Goal: Task Accomplishment & Management: Complete application form

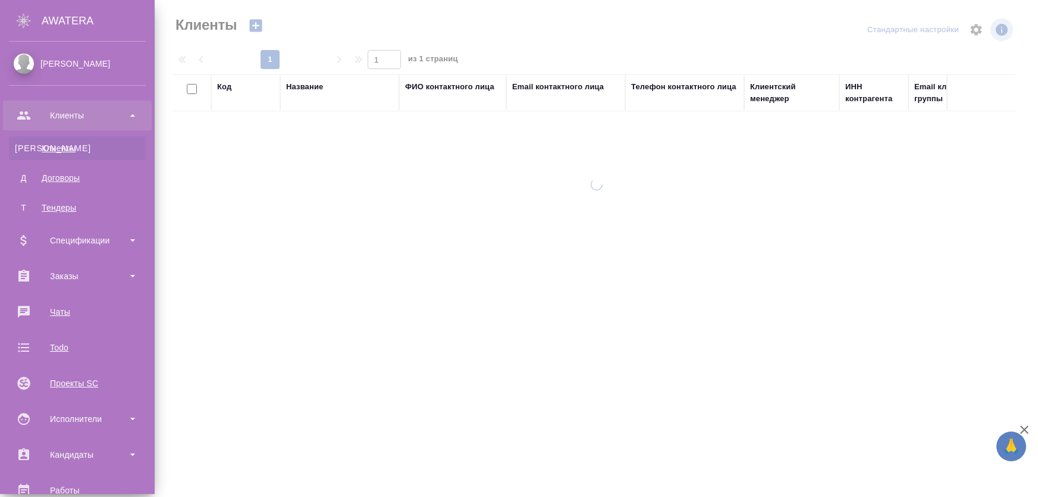
select select "RU"
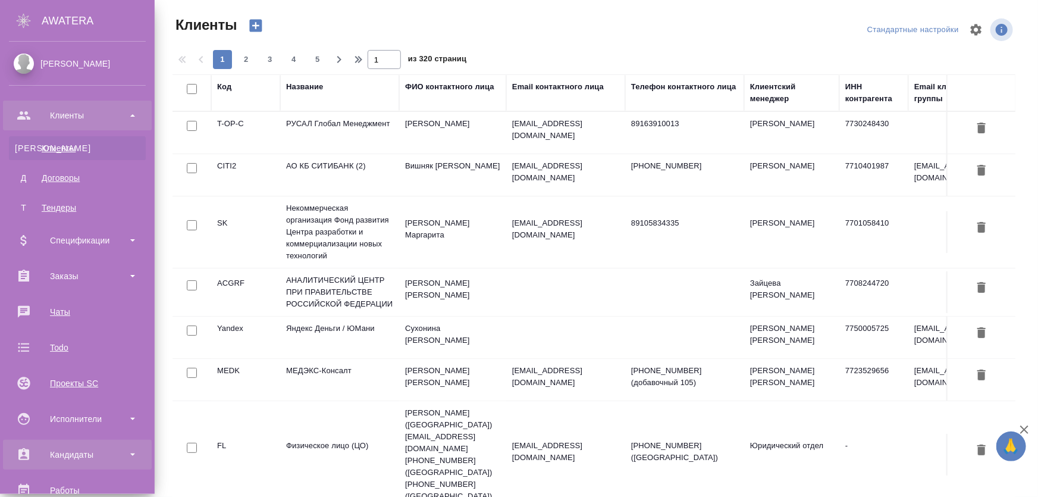
scroll to position [108, 0]
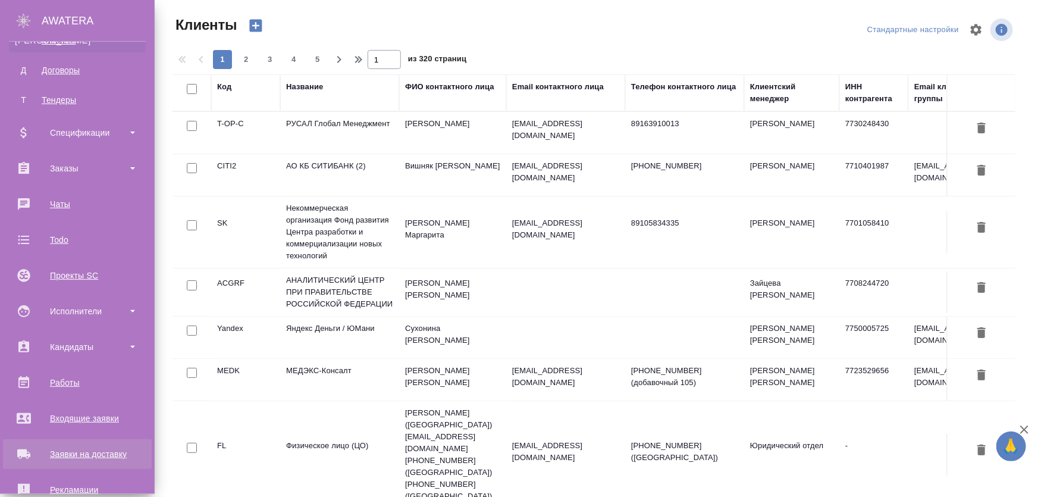
click at [74, 454] on div "Заявки на доставку" at bounding box center [77, 454] width 137 height 18
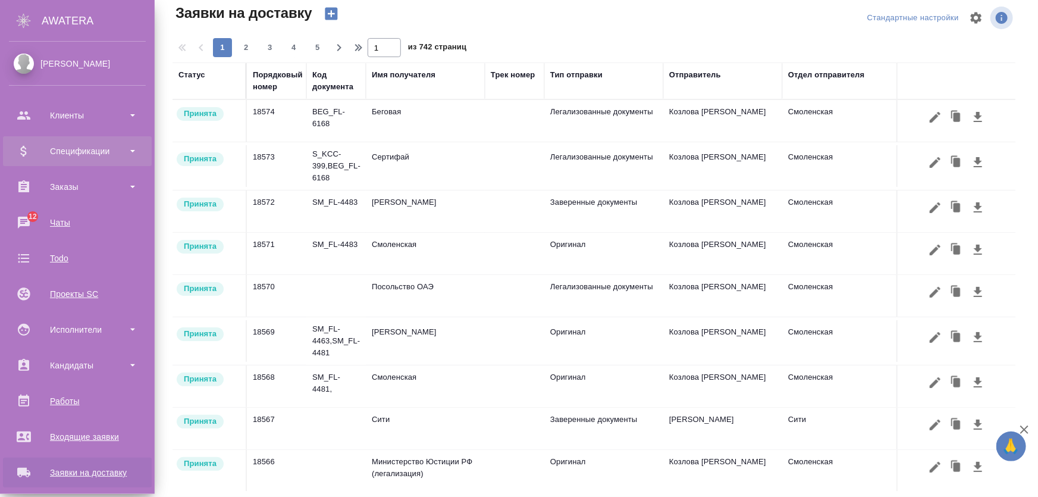
click at [79, 146] on div "Спецификации" at bounding box center [77, 151] width 137 height 18
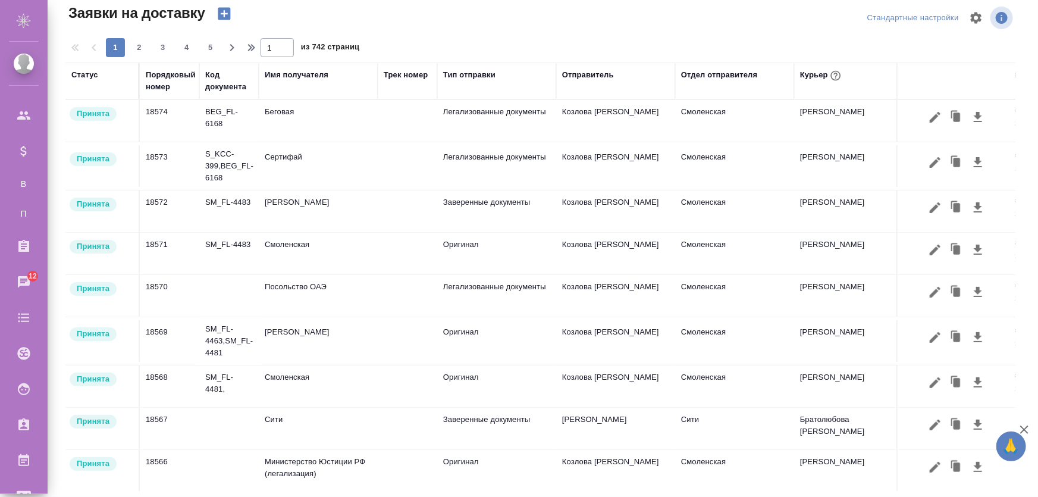
click at [461, 419] on td "Заверенные документы" at bounding box center [496, 428] width 119 height 42
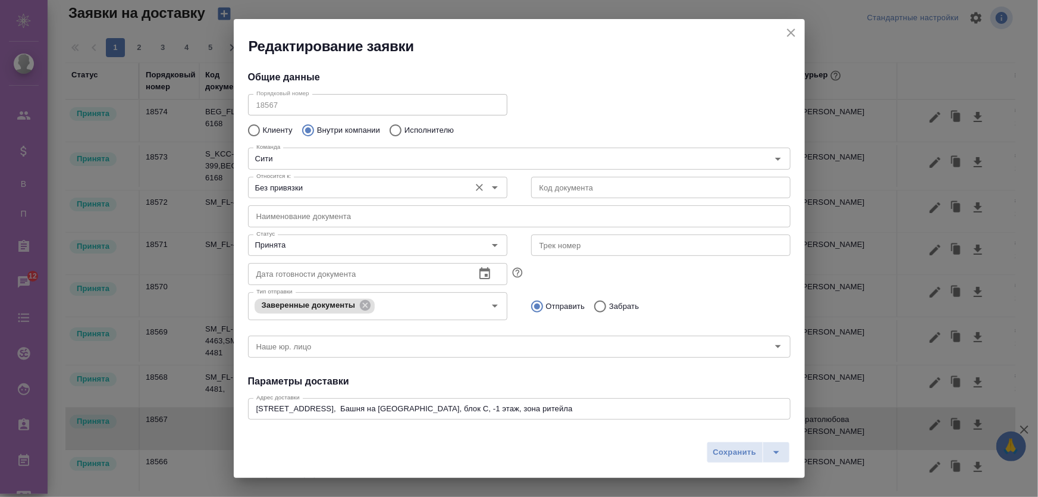
type input "Братолюбова Наталья"
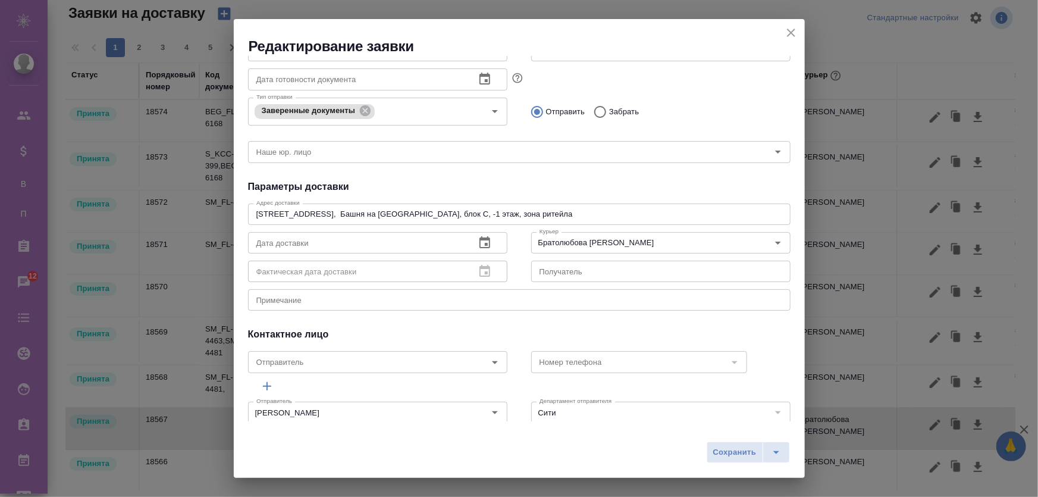
scroll to position [209, 0]
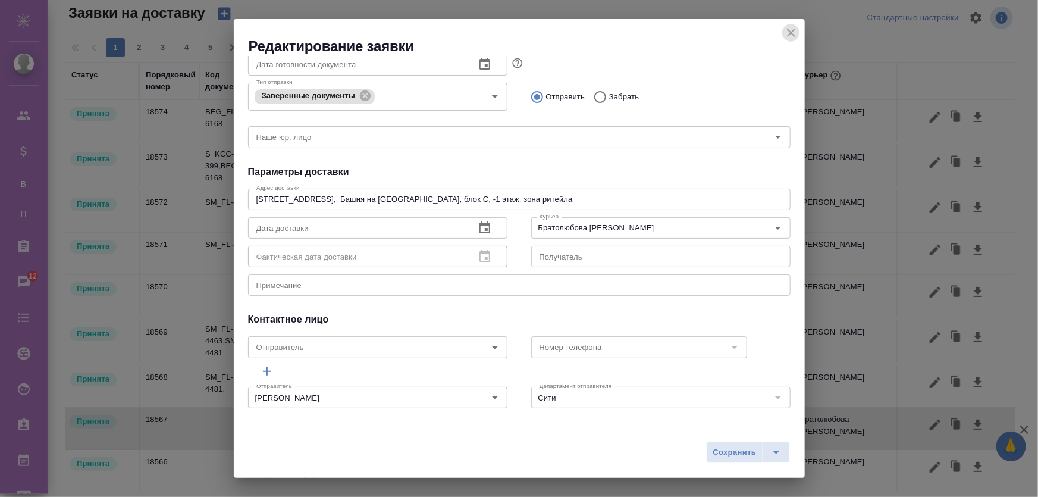
click at [794, 37] on icon "close" at bounding box center [791, 33] width 14 height 14
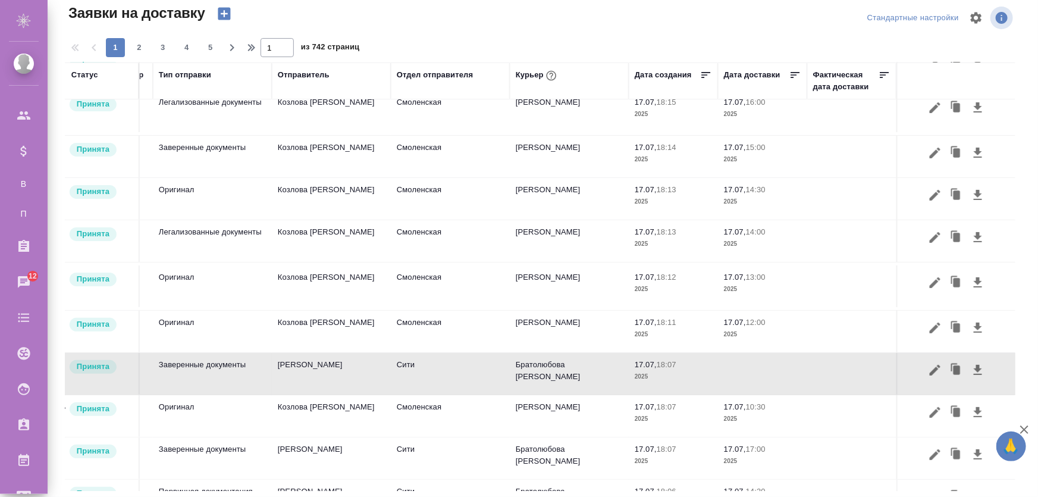
scroll to position [0, 300]
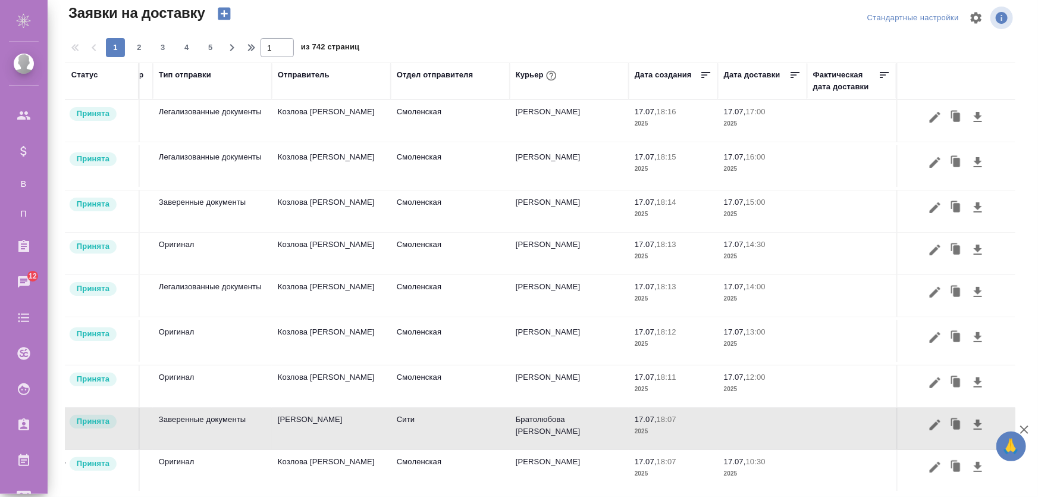
click at [228, 19] on icon "button" at bounding box center [224, 13] width 17 height 17
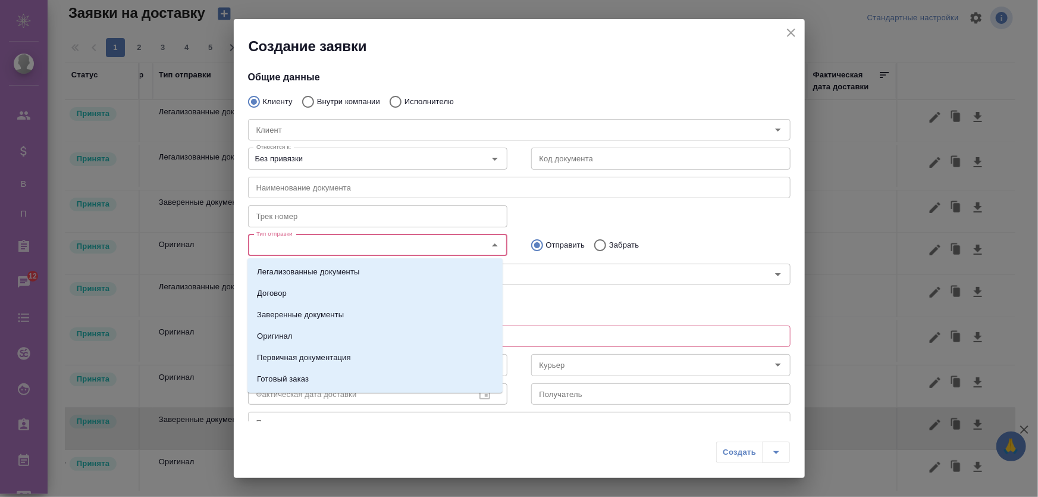
click at [299, 246] on input "Тип отправки" at bounding box center [358, 245] width 212 height 14
click at [323, 355] on p "Первичная документация" at bounding box center [304, 358] width 94 height 12
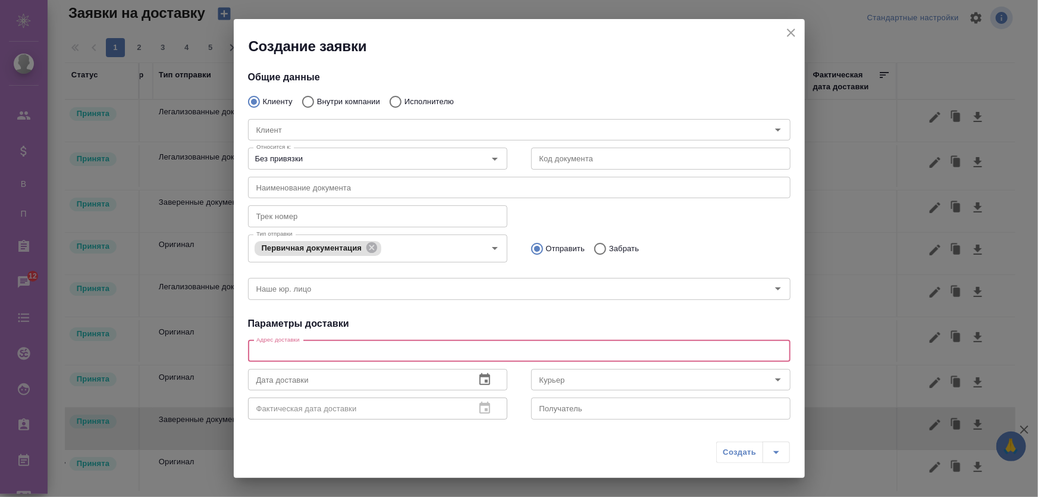
click at [356, 347] on textarea at bounding box center [519, 350] width 526 height 9
click at [540, 337] on div "Адрес доставки x Адрес доставки" at bounding box center [519, 350] width 543 height 29
click at [544, 353] on textarea at bounding box center [519, 350] width 526 height 9
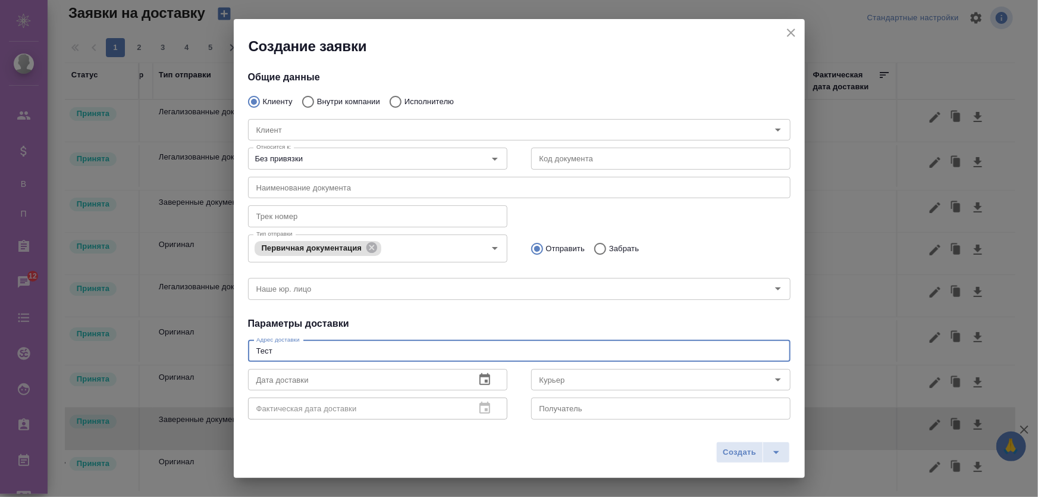
type textarea "Тест"
click at [472, 333] on div "Общие данные Клиенту Внутри компании Исполнителю Клиент Клиент Относится к: Без…" at bounding box center [519, 238] width 571 height 365
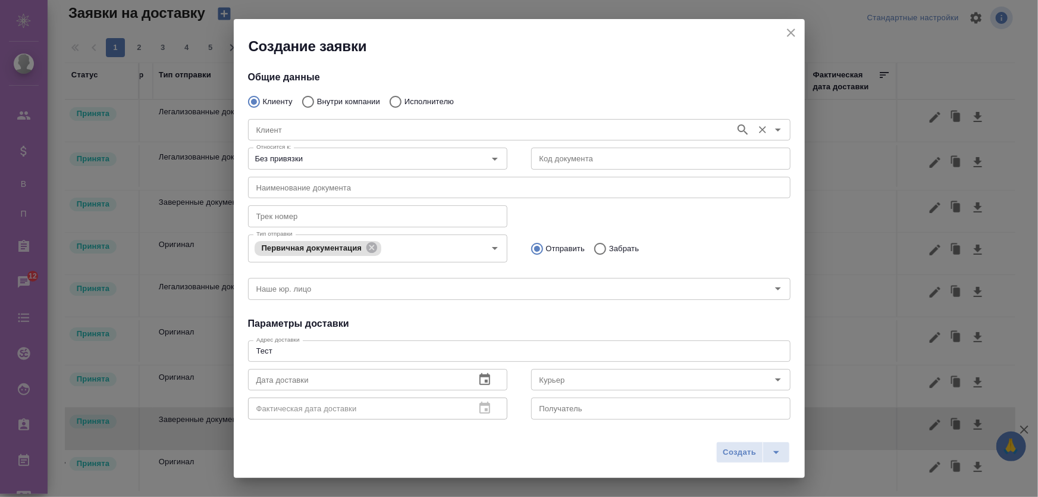
click at [307, 124] on input "Клиент" at bounding box center [491, 130] width 478 height 14
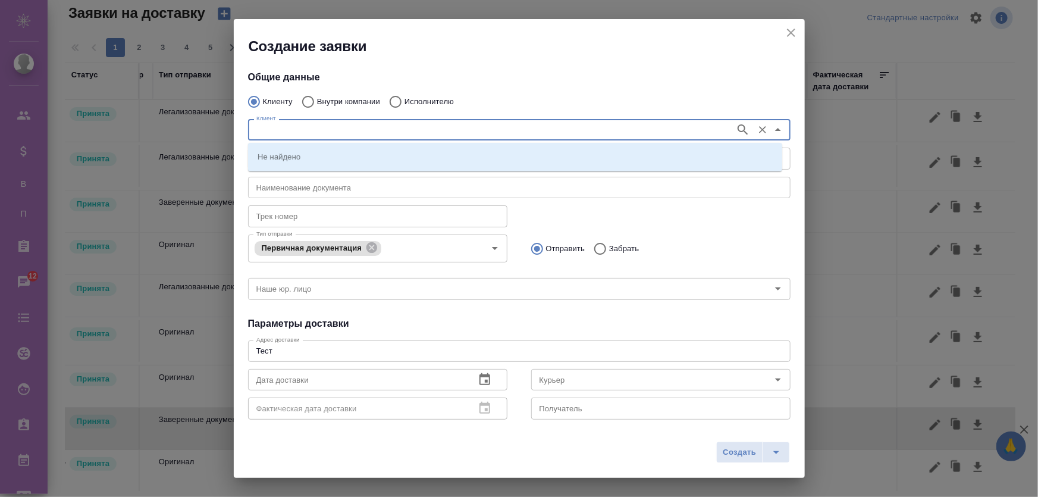
click at [736, 132] on icon "button" at bounding box center [743, 130] width 14 height 14
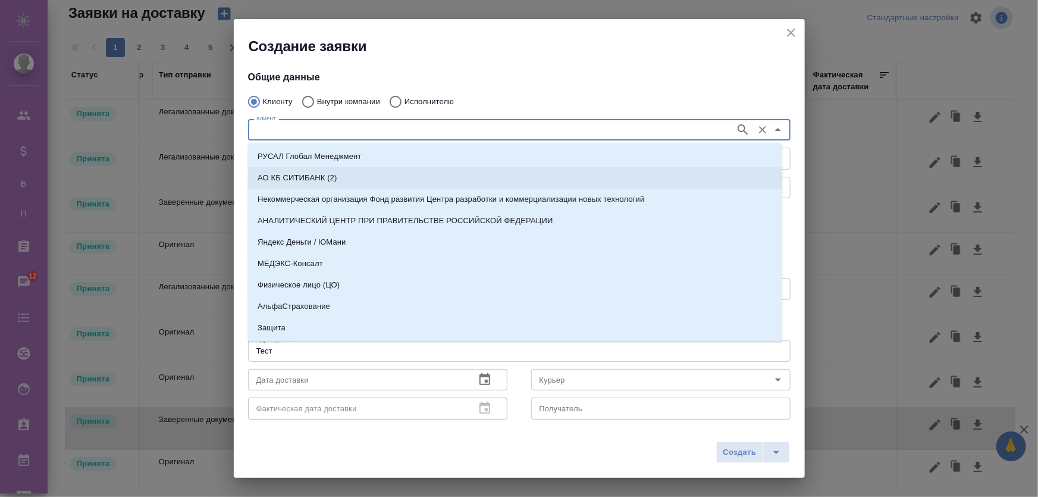
click at [349, 181] on li "АО КБ СИТИБАНК (2)" at bounding box center [515, 177] width 534 height 21
type input "АО КБ СИТИБАНК (2)"
type textarea "Пресненская наб, 10, С, филиал Сити-1"
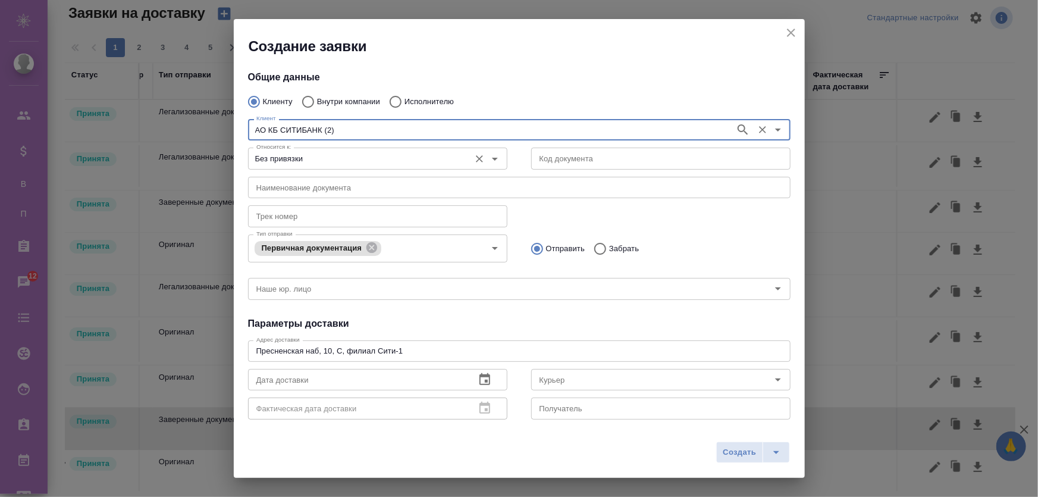
click at [387, 159] on input "Без привязки" at bounding box center [358, 158] width 212 height 14
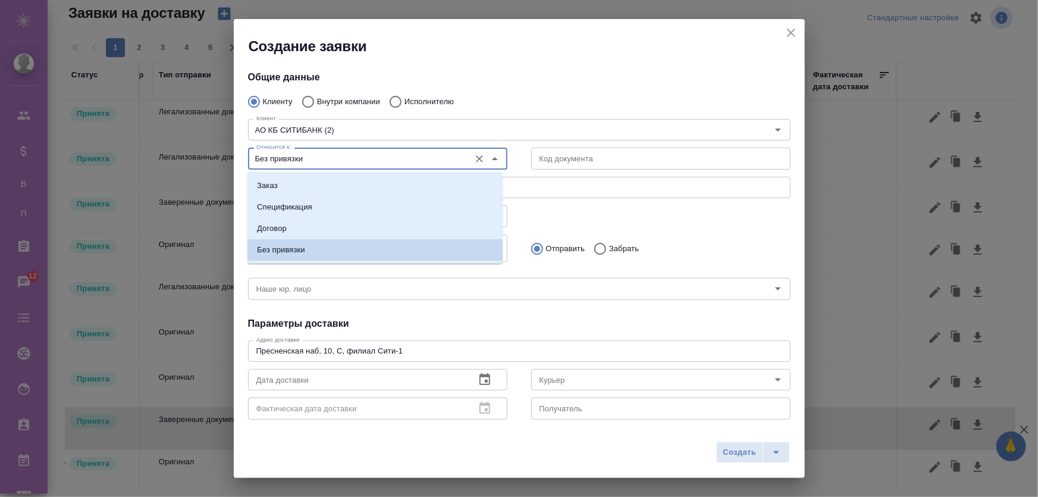
click at [364, 183] on li "Заказ" at bounding box center [374, 185] width 255 height 21
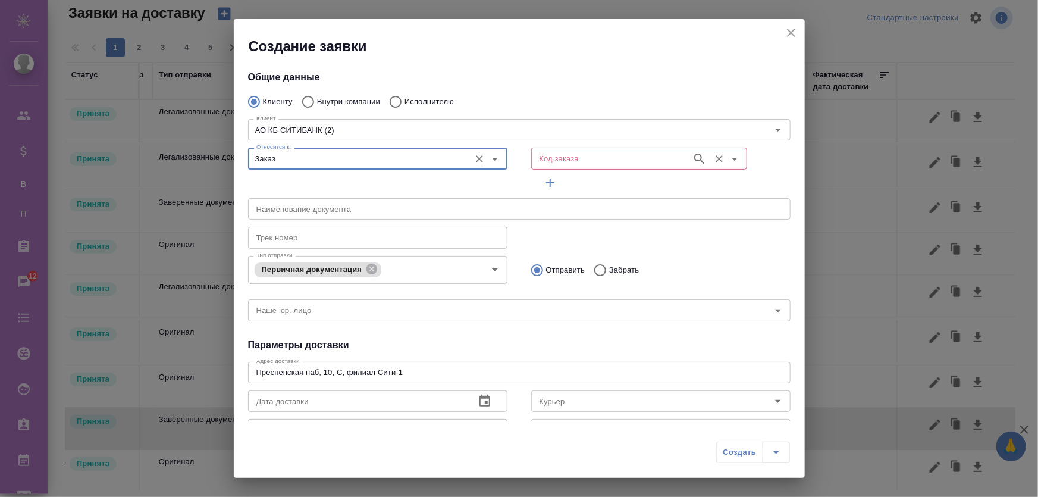
click at [590, 162] on input "Код заказа" at bounding box center [610, 158] width 151 height 14
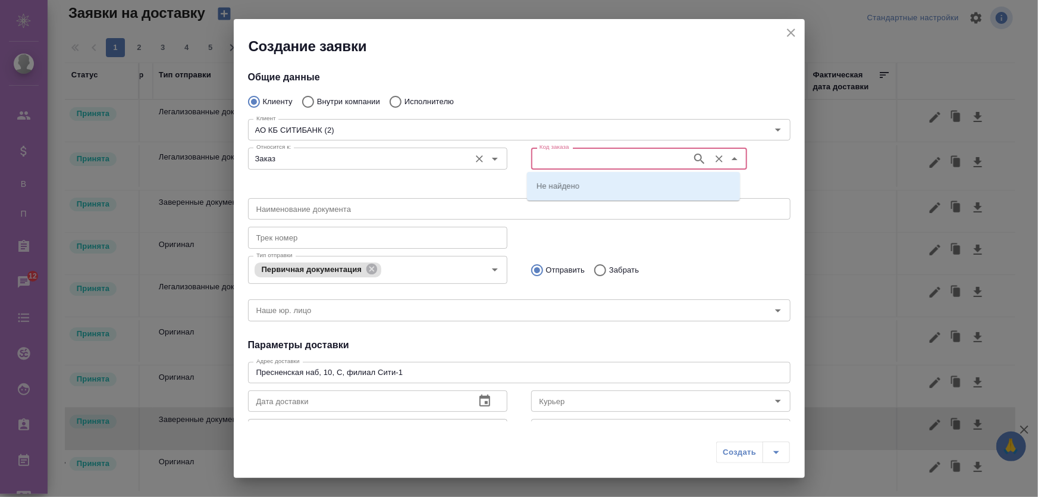
click at [399, 165] on input "Заказ" at bounding box center [358, 158] width 212 height 14
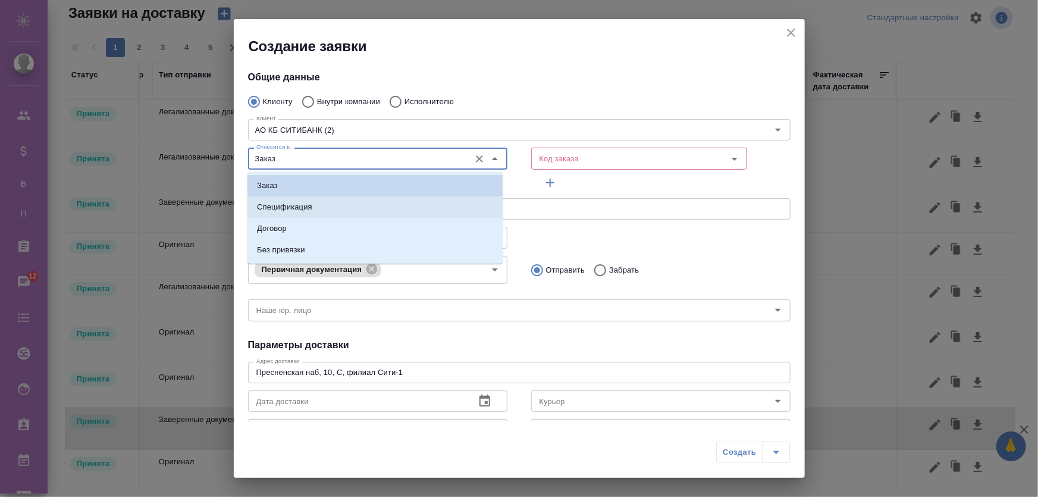
click at [361, 202] on li "Спецификация" at bounding box center [374, 206] width 255 height 21
type input "Спецификация"
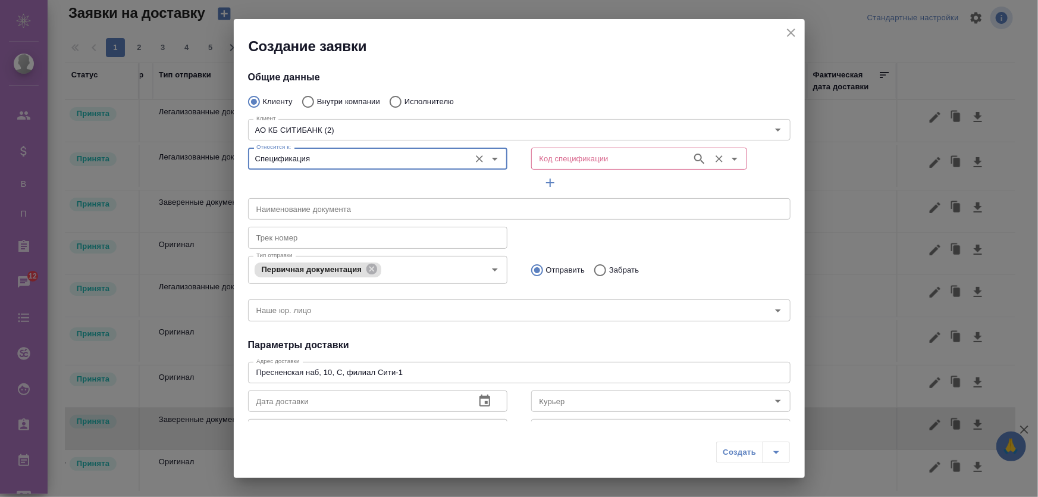
click at [558, 155] on input "Код спецификации" at bounding box center [610, 158] width 151 height 14
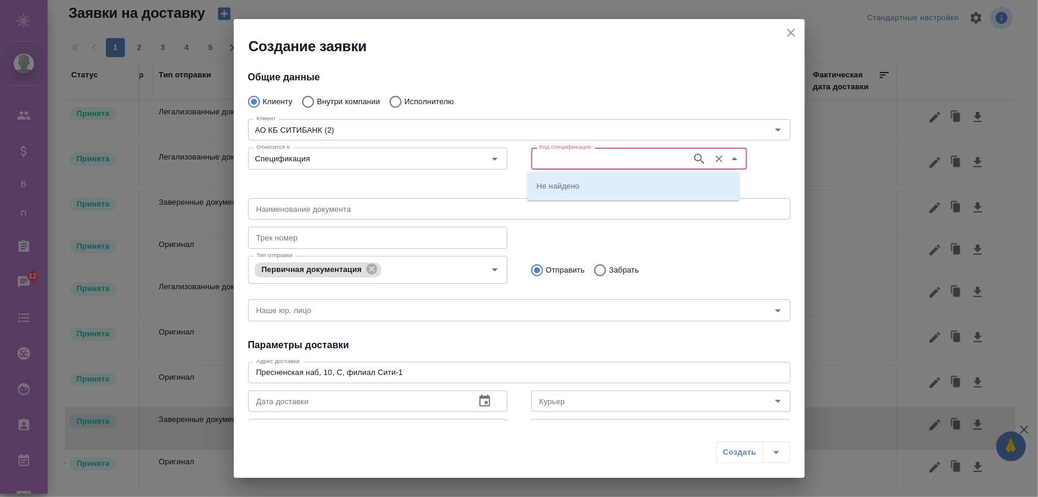
click at [698, 158] on button "button" at bounding box center [700, 159] width 18 height 18
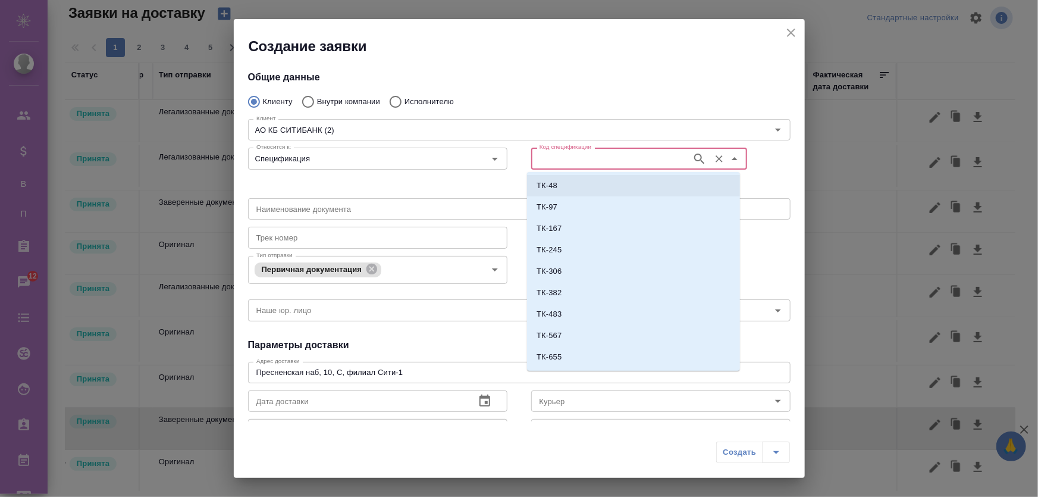
click at [591, 181] on li "ТК-48" at bounding box center [633, 185] width 213 height 21
type input "ТК-48"
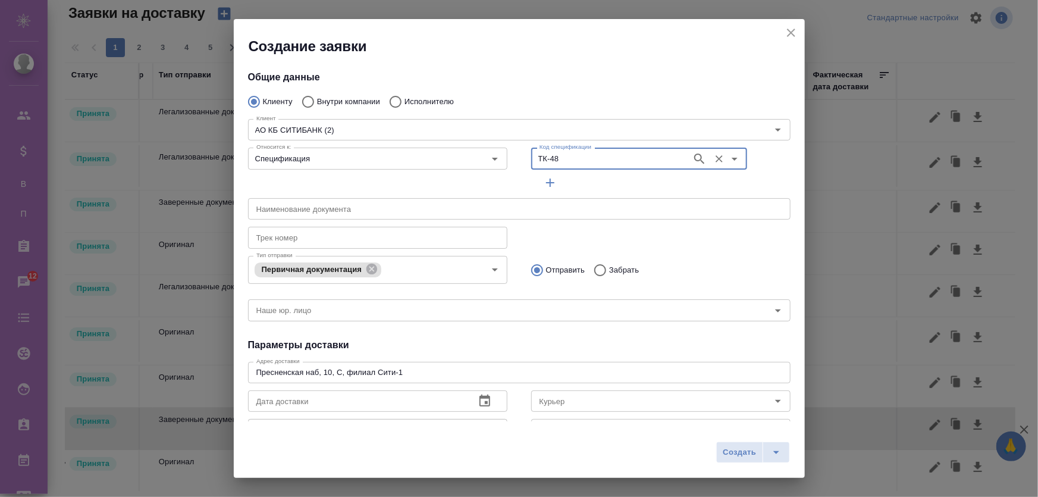
click at [559, 86] on div "Общие данные Клиенту Внутри компании Исполнителю Клиент АО КБ СИТИБАНК (2) Клие…" at bounding box center [519, 238] width 571 height 365
click at [454, 208] on input "text" at bounding box center [519, 208] width 543 height 21
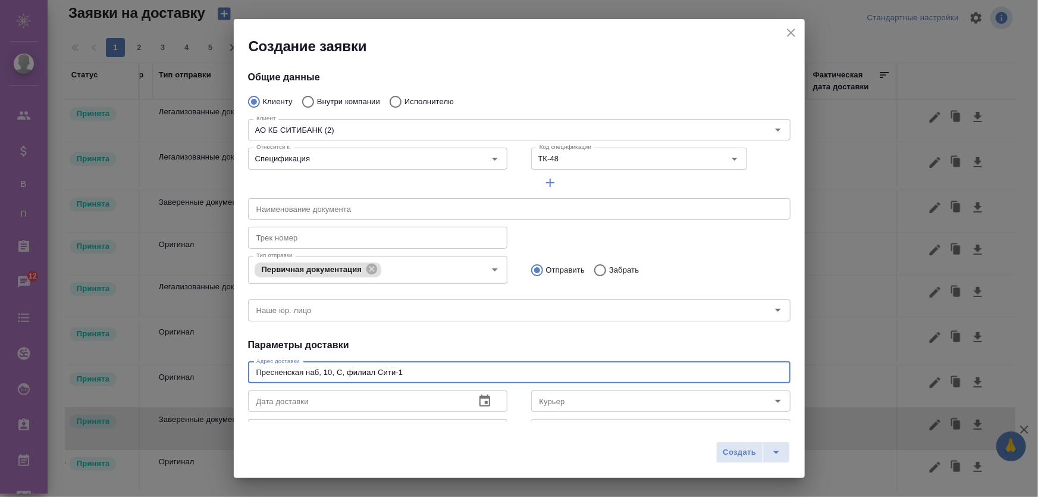
click at [336, 371] on textarea "Пресненская наб, 10, С, филиал Сити-1" at bounding box center [519, 372] width 526 height 9
click at [431, 348] on h4 "Параметры доставки" at bounding box center [519, 345] width 543 height 14
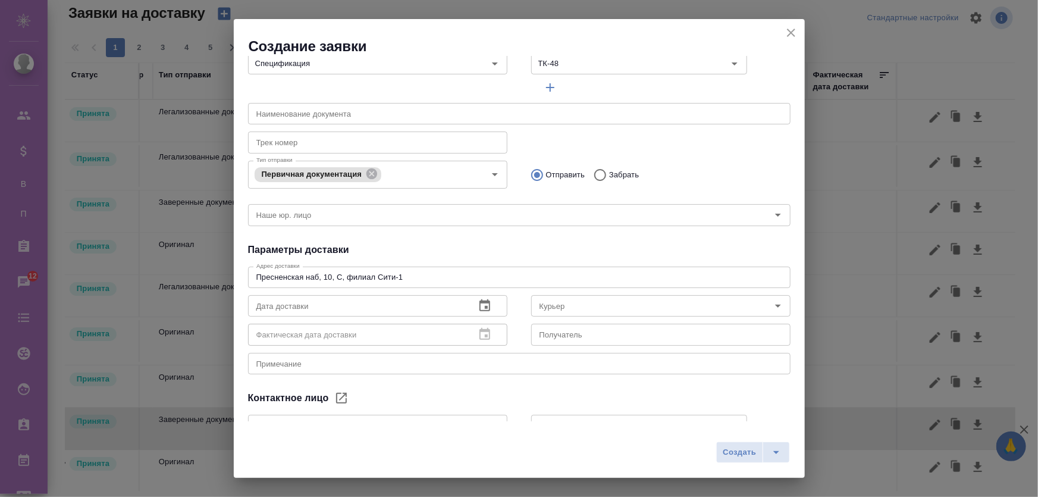
scroll to position [162, 0]
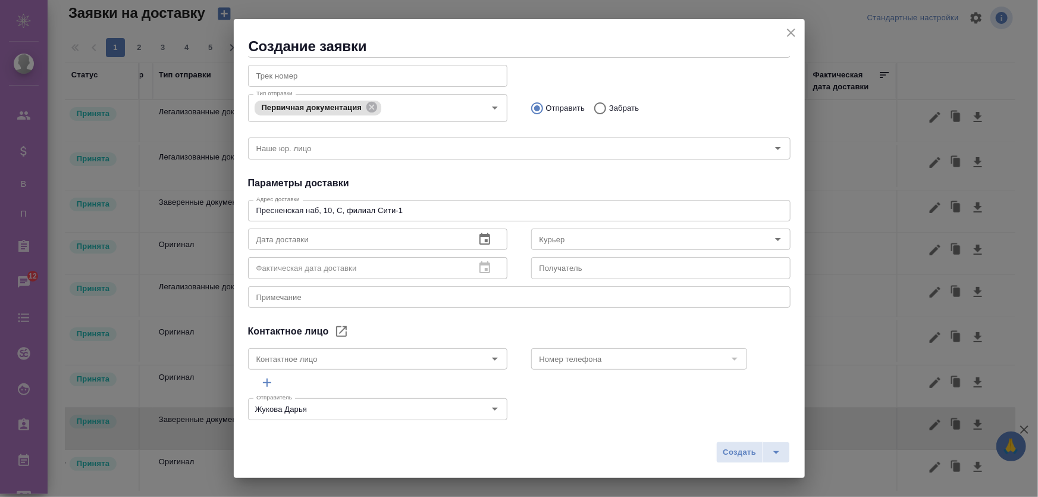
click at [493, 231] on div "Дата доставки" at bounding box center [377, 238] width 259 height 21
click at [483, 239] on icon "button" at bounding box center [484, 239] width 11 height 12
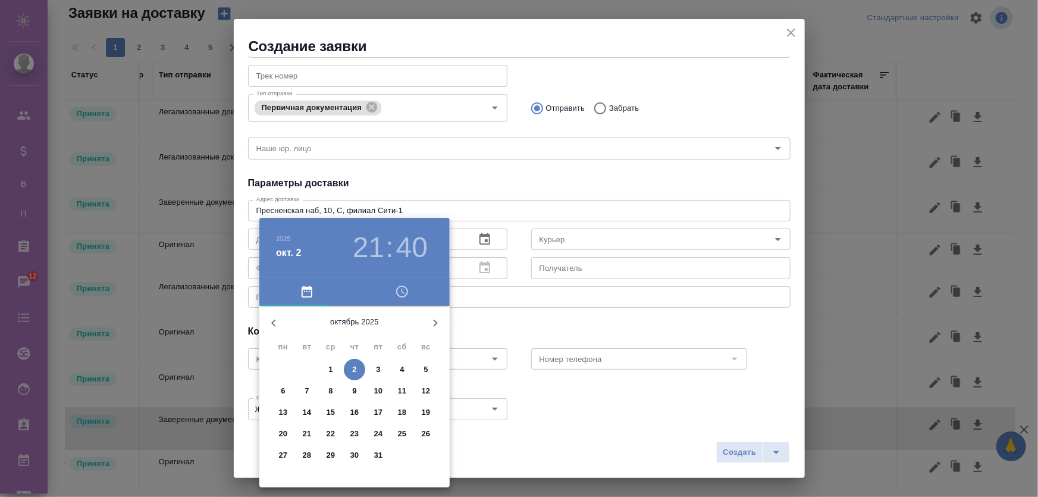
click at [369, 365] on span "3" at bounding box center [378, 369] width 21 height 12
type input "03.10.2025 21:40"
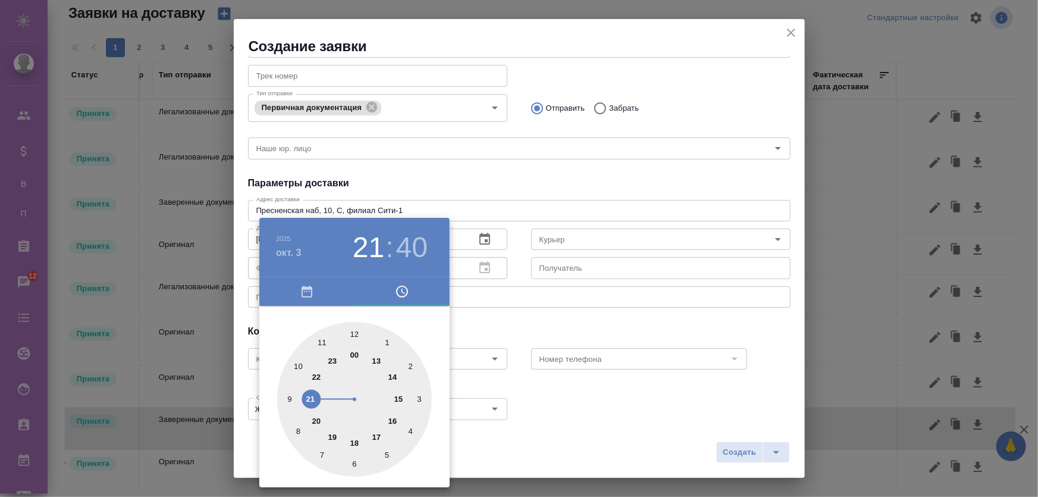
click at [550, 184] on div at bounding box center [519, 248] width 1038 height 497
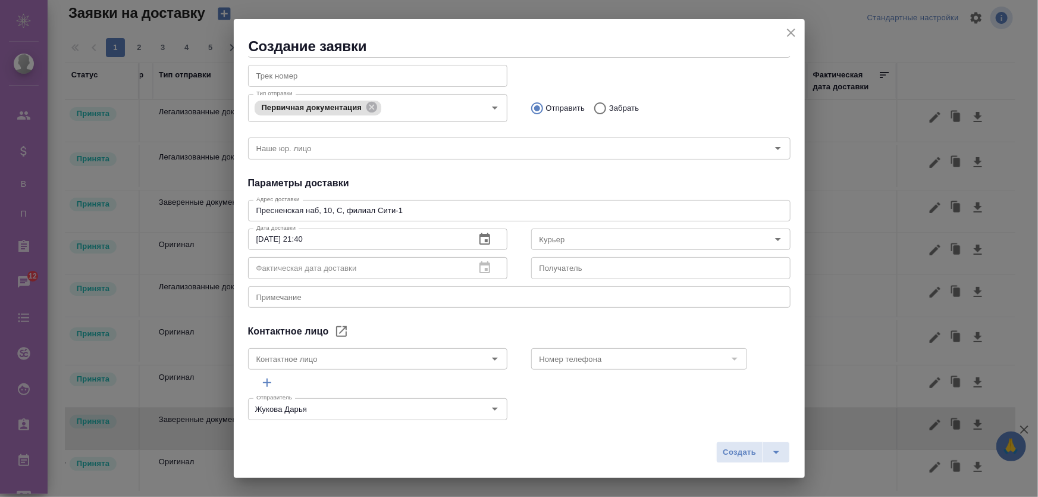
click at [738, 452] on span "Создать" at bounding box center [739, 453] width 33 height 14
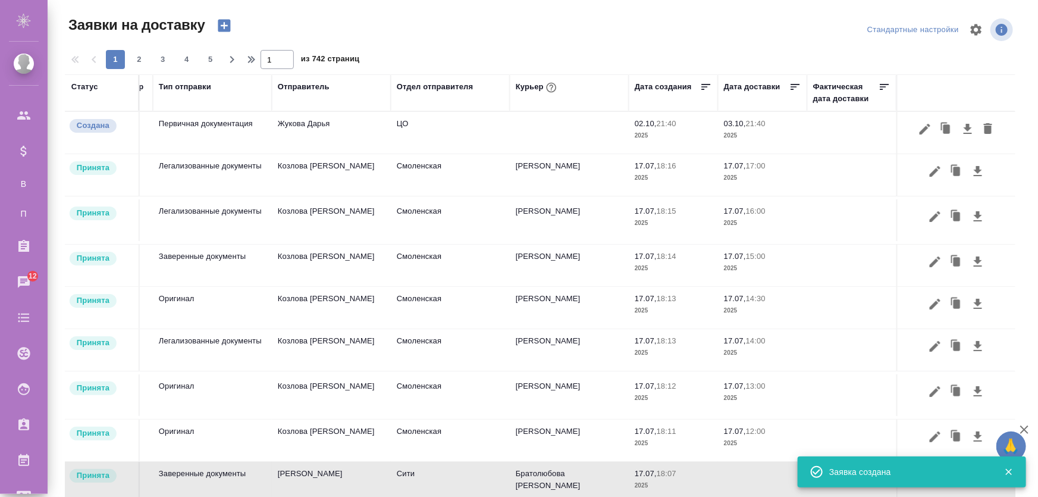
scroll to position [12, 0]
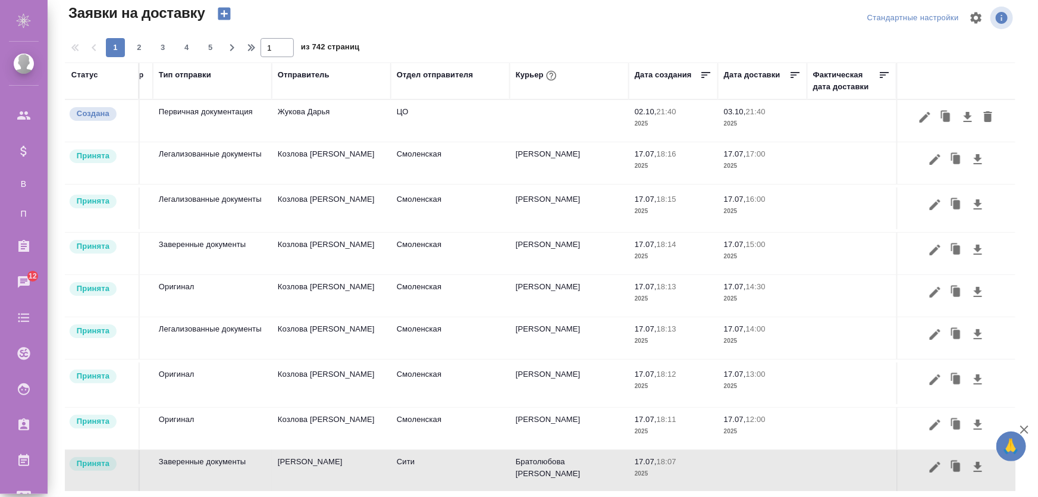
click at [304, 119] on td "Жукова Дарья" at bounding box center [331, 121] width 119 height 42
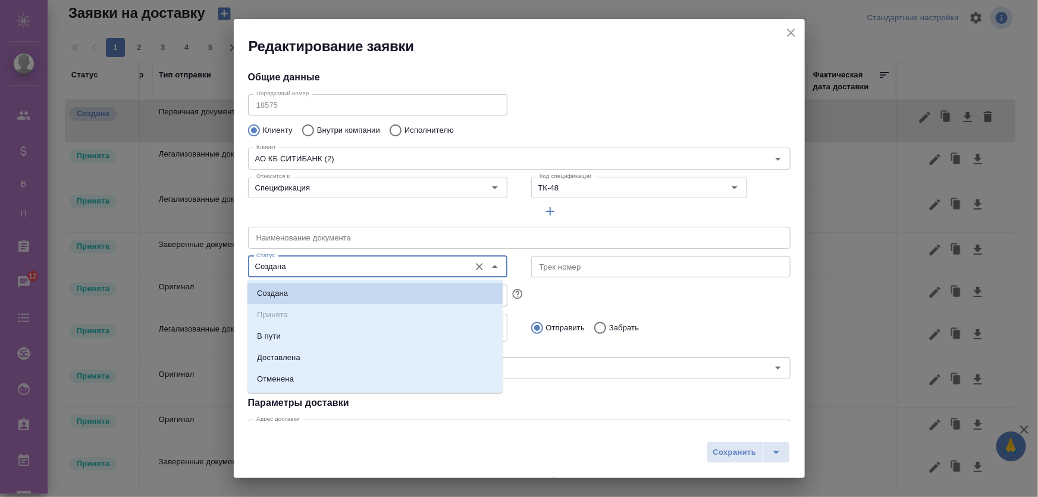
click at [327, 268] on input "Создана" at bounding box center [358, 266] width 212 height 14
click at [310, 357] on li "Доставлена" at bounding box center [374, 357] width 255 height 21
type input "Доставлена"
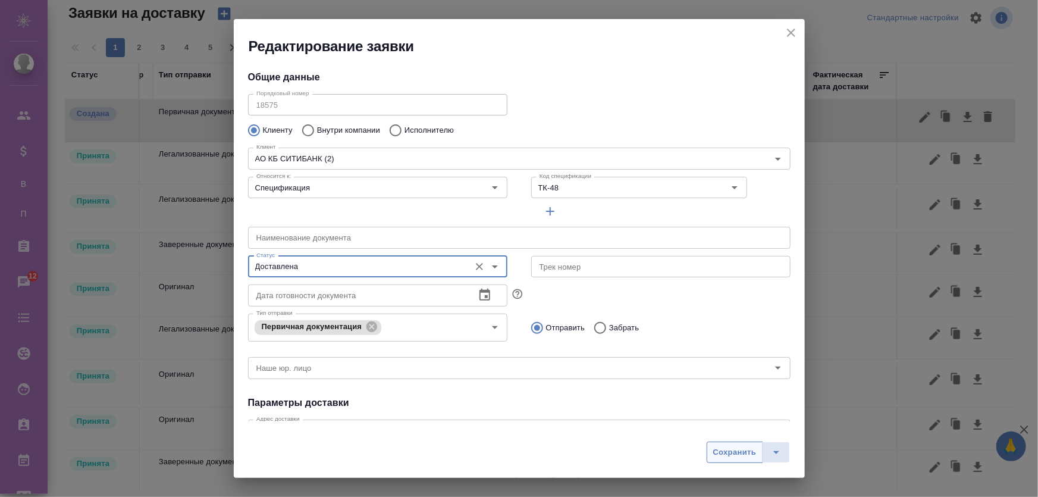
click at [735, 447] on span "Сохранить" at bounding box center [734, 453] width 43 height 14
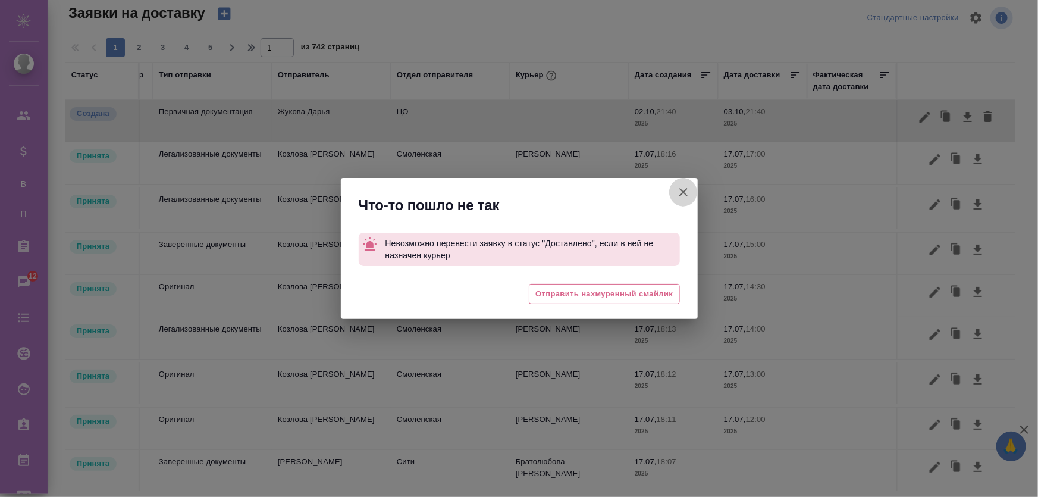
drag, startPoint x: 678, startPoint y: 195, endPoint x: 669, endPoint y: 171, distance: 25.2
click at [678, 195] on icon "button" at bounding box center [683, 192] width 14 height 14
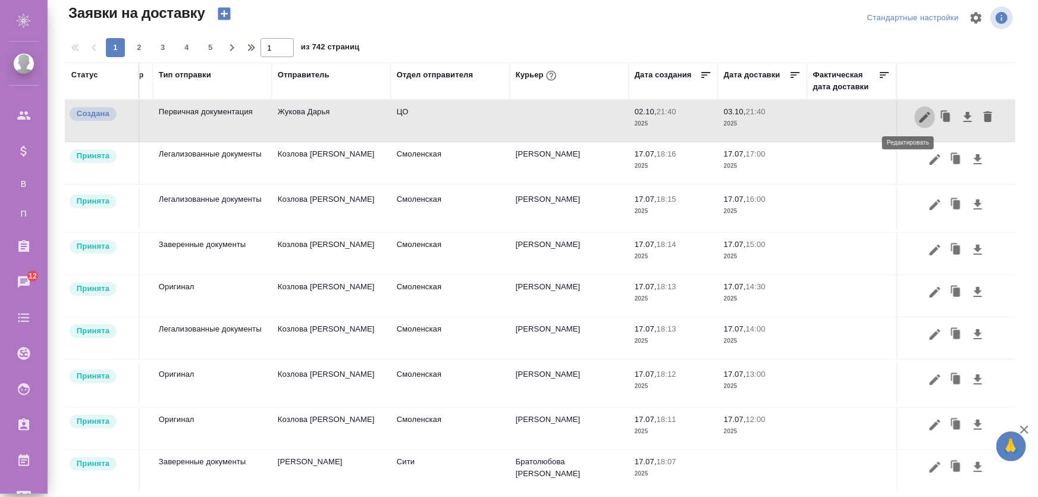
click at [918, 114] on icon "button" at bounding box center [925, 117] width 14 height 14
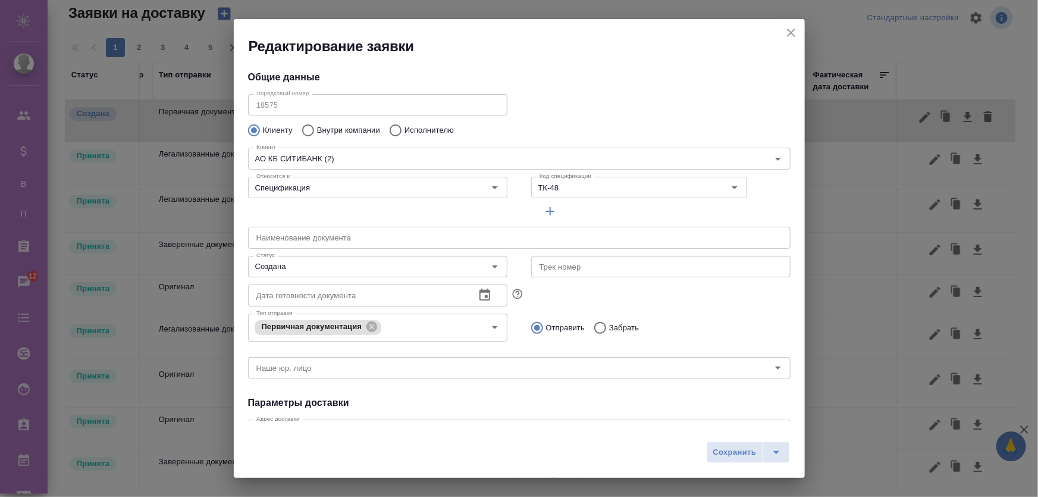
scroll to position [231, 0]
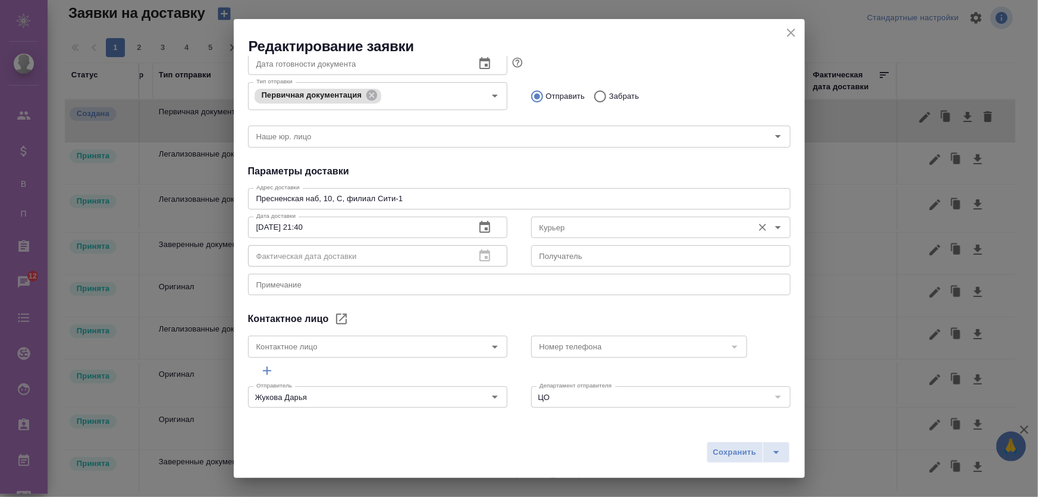
click at [660, 242] on div "Получатель Получатель" at bounding box center [660, 254] width 259 height 29
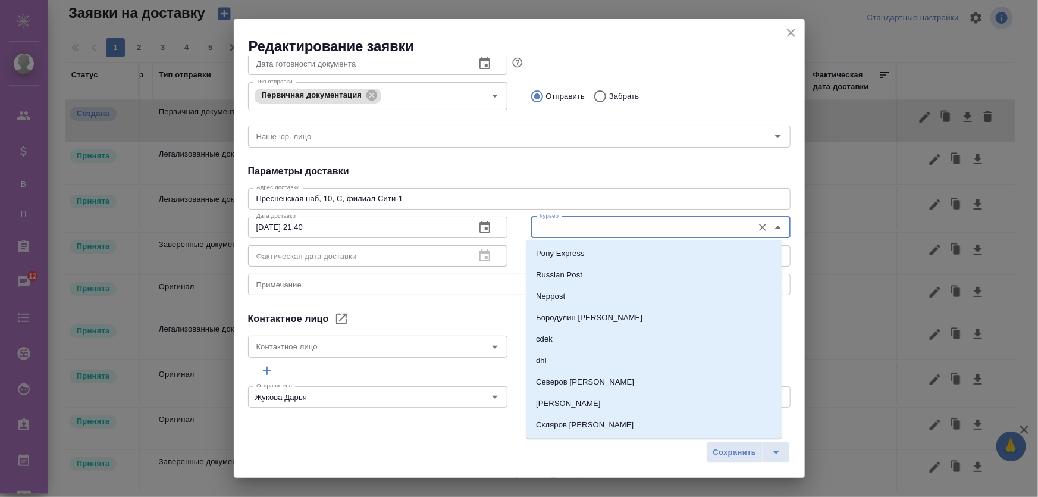
click at [659, 229] on input "Курьер" at bounding box center [641, 227] width 212 height 14
click at [622, 254] on li "Pony Express" at bounding box center [653, 253] width 255 height 21
type input "Pony Express"
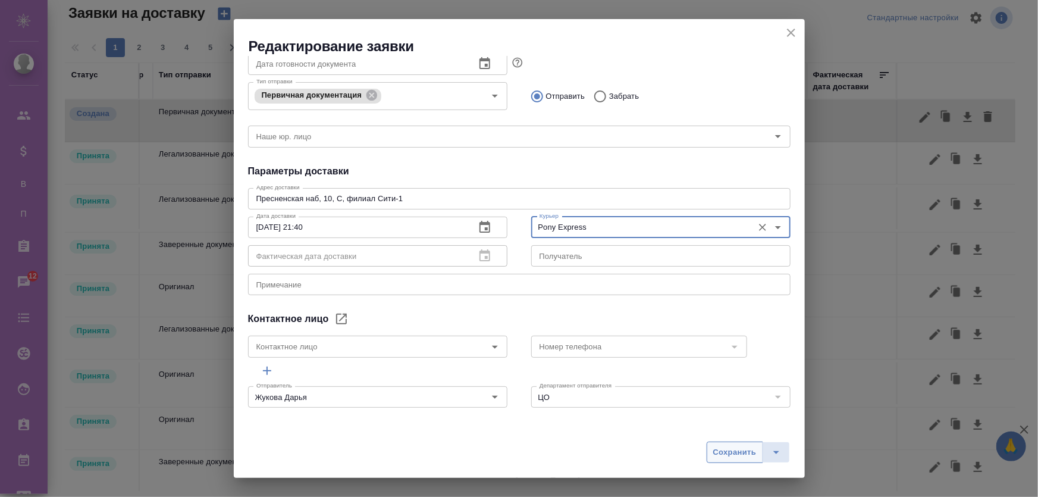
click at [735, 456] on span "Сохранить" at bounding box center [734, 453] width 43 height 14
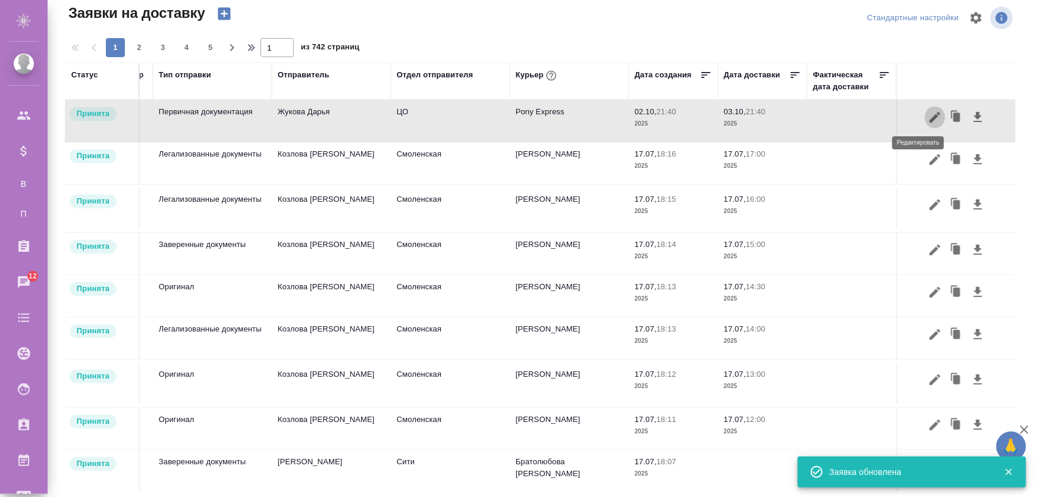
click at [928, 116] on icon "button" at bounding box center [935, 117] width 14 height 14
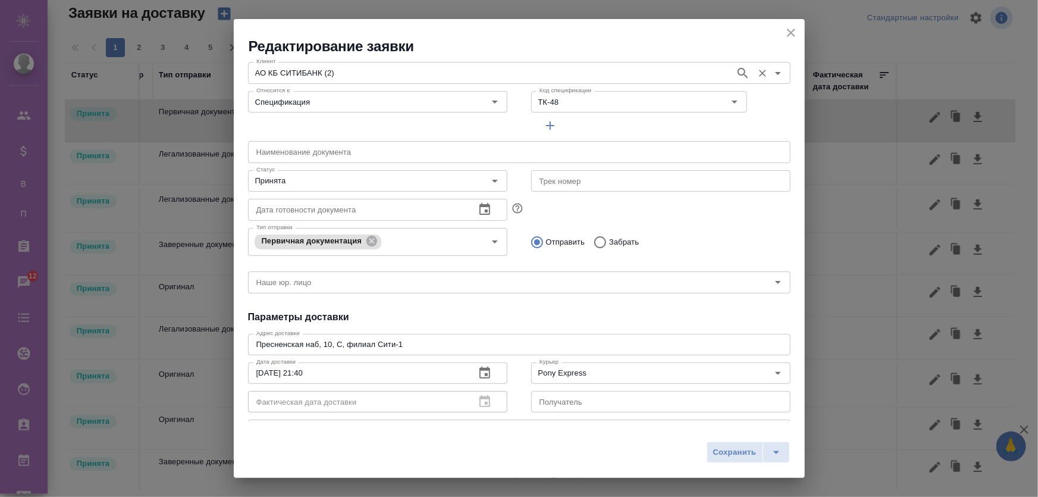
scroll to position [0, 0]
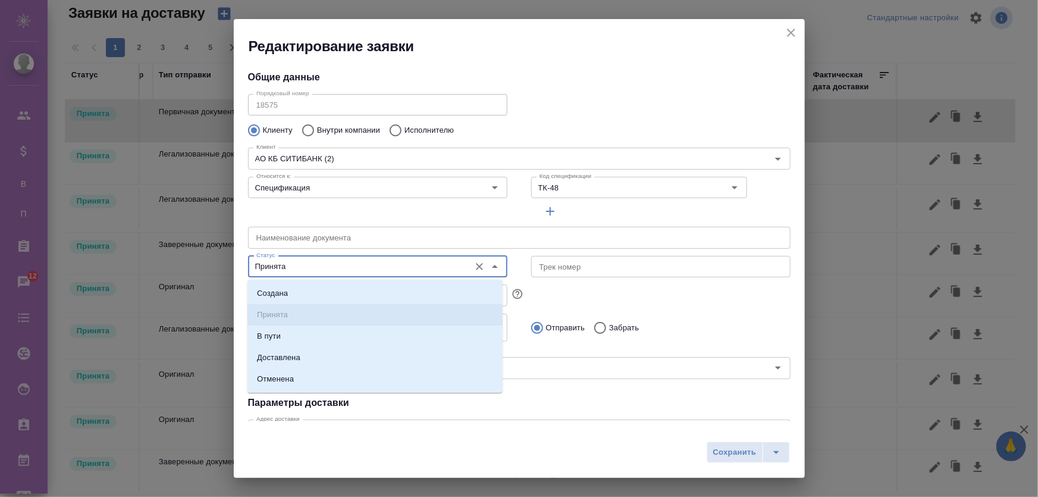
click at [297, 271] on input "Принята" at bounding box center [358, 266] width 212 height 14
click at [297, 356] on p "Доставлена" at bounding box center [278, 358] width 43 height 12
type input "Доставлена"
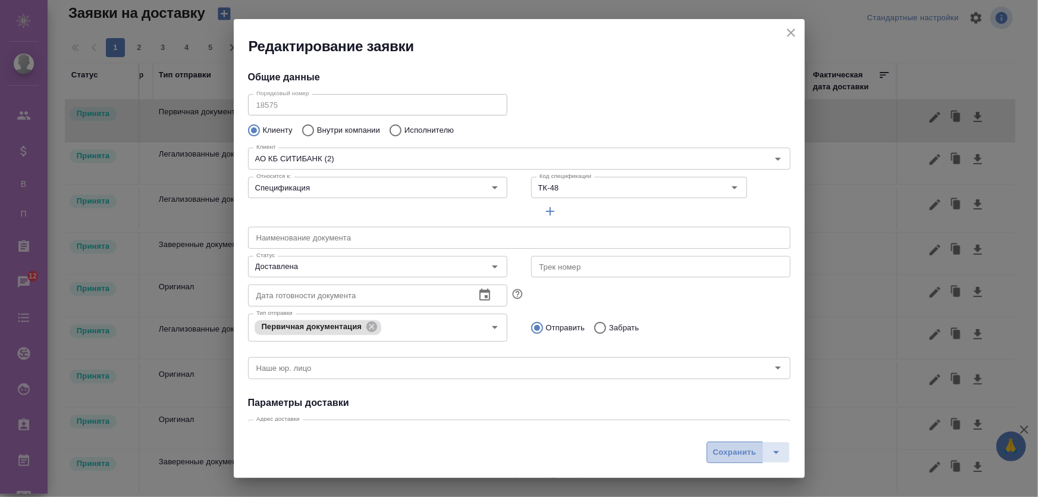
click at [719, 449] on span "Сохранить" at bounding box center [734, 453] width 43 height 14
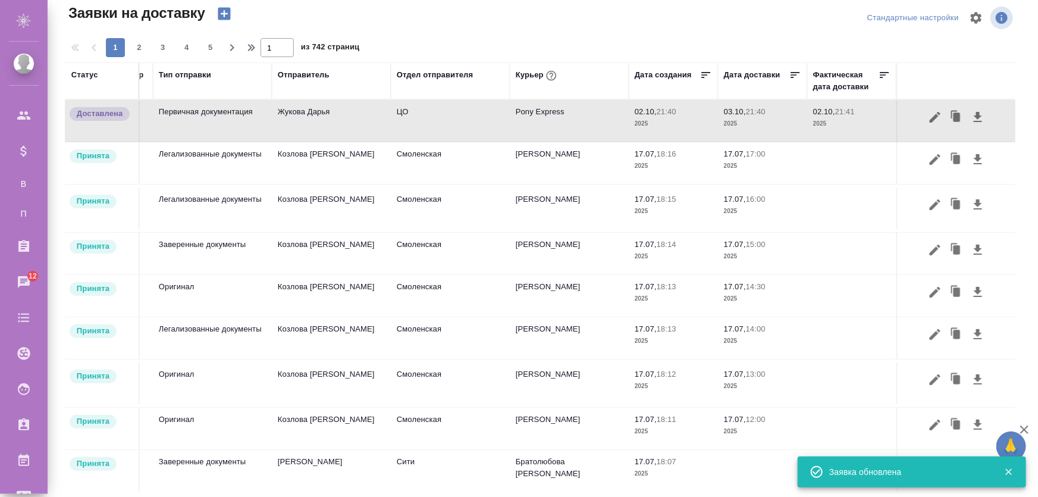
click at [1006, 473] on icon "button" at bounding box center [1009, 471] width 11 height 11
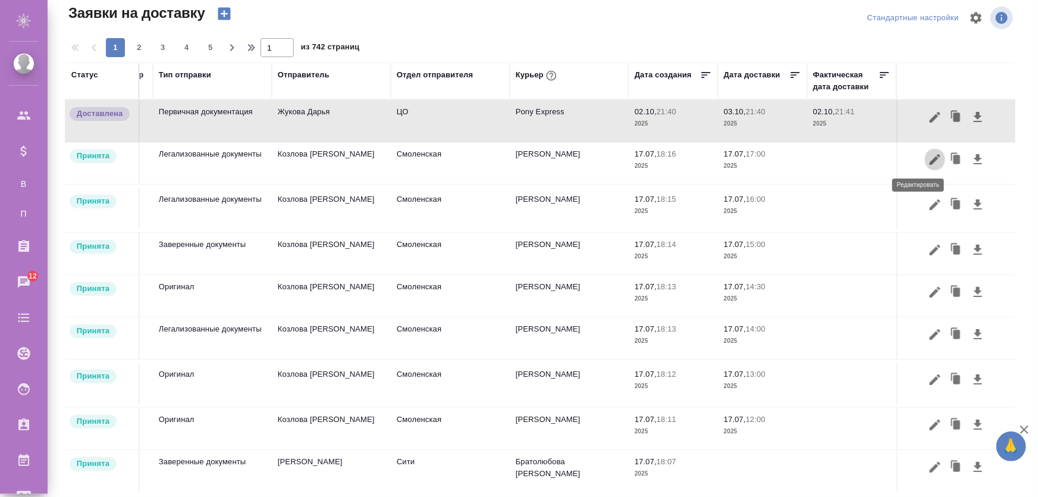
click at [930, 161] on icon "button" at bounding box center [935, 159] width 11 height 11
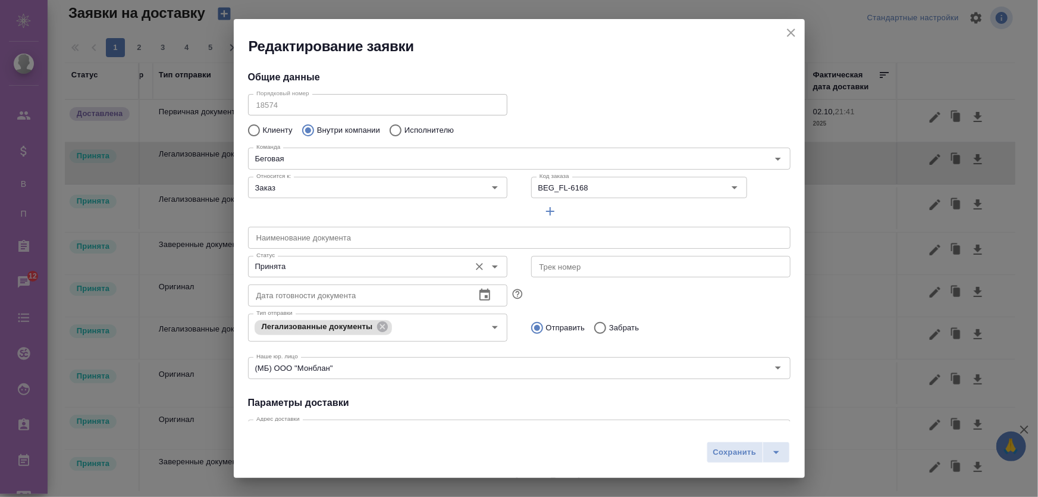
scroll to position [108, 0]
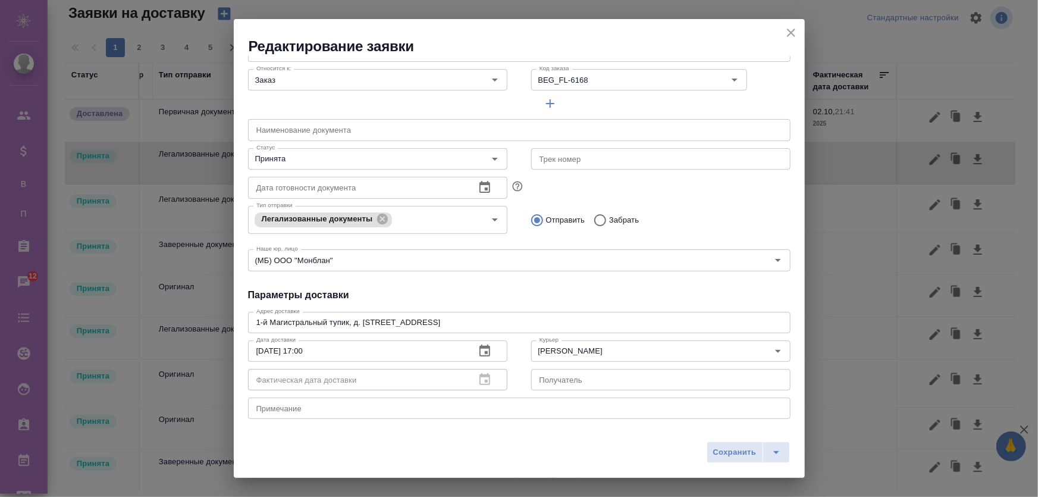
click at [327, 347] on input "17.07.2025 17:00" at bounding box center [357, 350] width 218 height 21
click at [486, 352] on icon "button" at bounding box center [485, 351] width 14 height 14
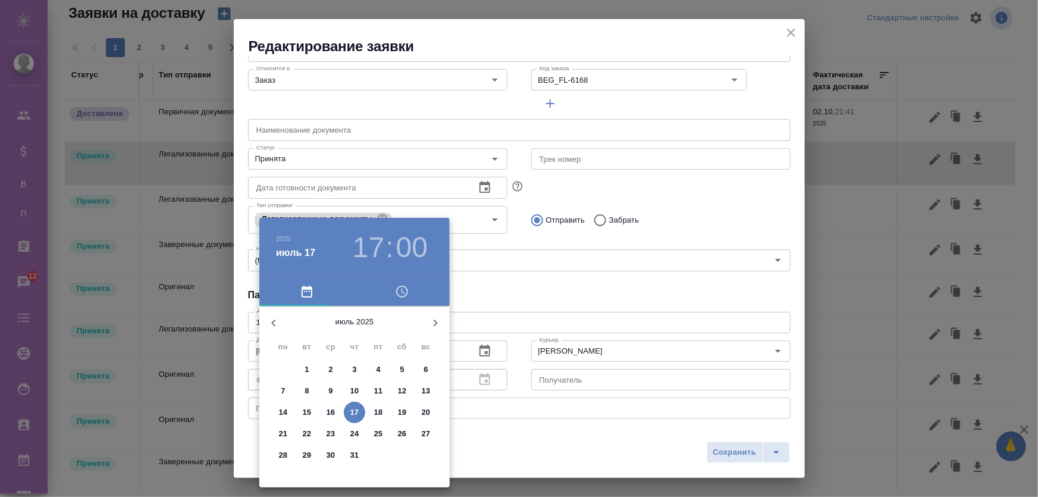
click at [380, 430] on p "25" at bounding box center [378, 434] width 9 height 12
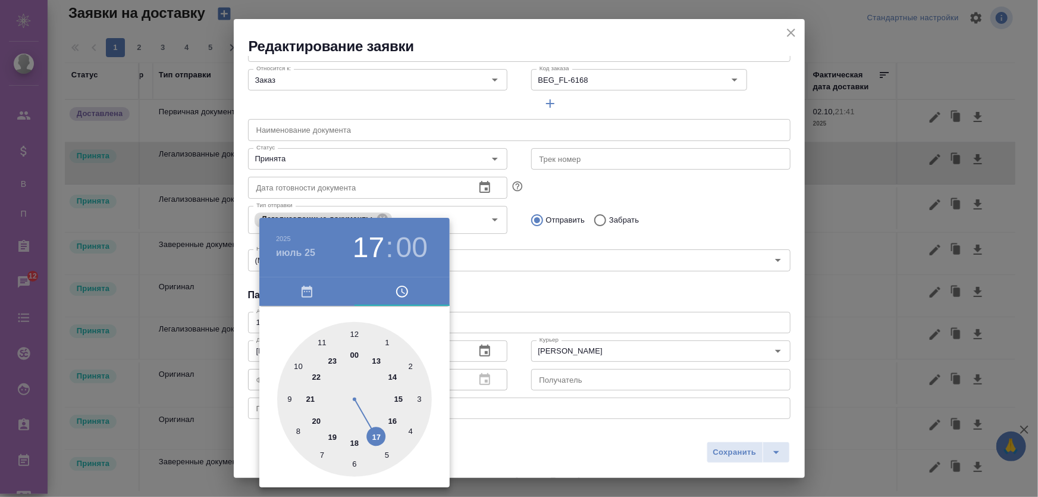
click at [720, 452] on div at bounding box center [519, 248] width 1038 height 497
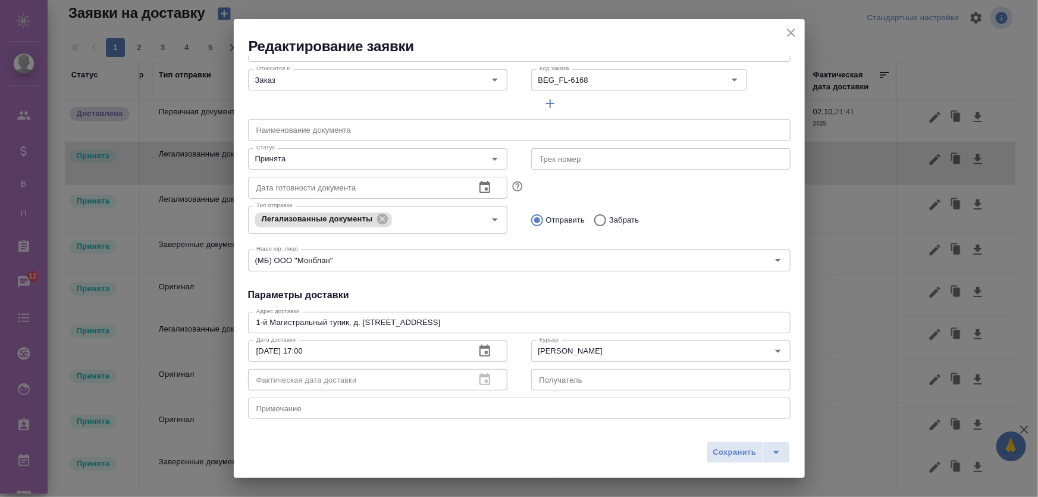
drag, startPoint x: 795, startPoint y: 456, endPoint x: 777, endPoint y: 454, distance: 18.5
click at [794, 456] on div "Сохранить" at bounding box center [519, 456] width 571 height 42
click at [777, 454] on icon "split button" at bounding box center [776, 452] width 14 height 14
click at [779, 454] on icon "split button" at bounding box center [776, 452] width 14 height 14
click at [713, 454] on span "Сохранить" at bounding box center [734, 453] width 43 height 14
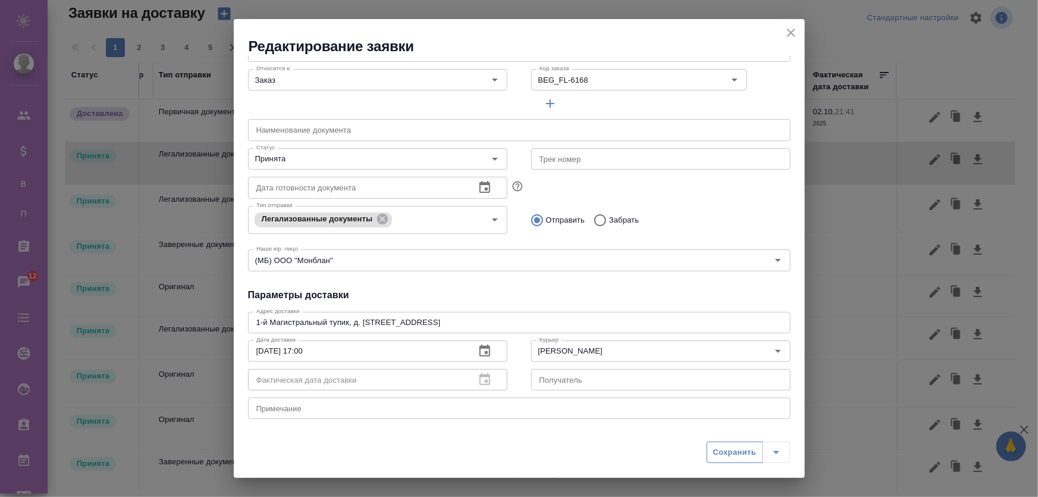
type input "17.07.2025 17:00"
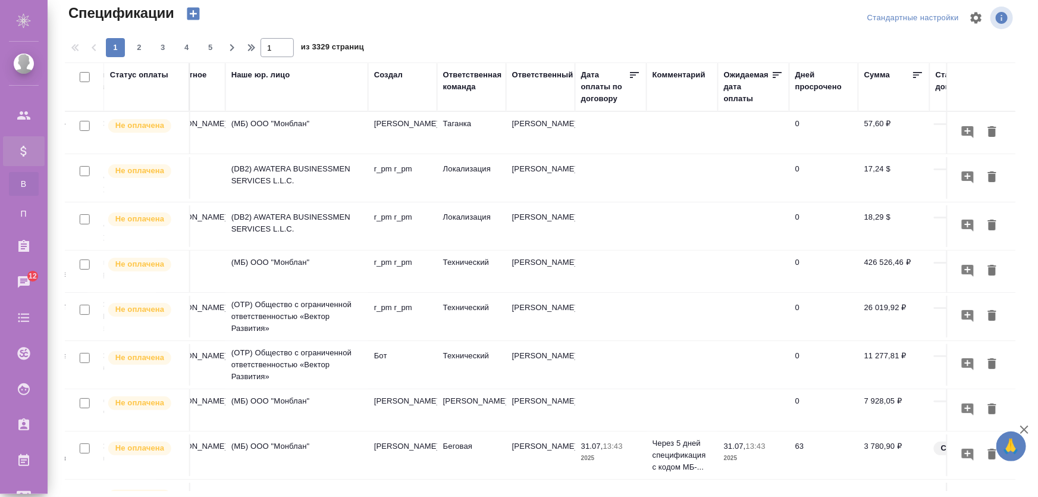
scroll to position [0, 602]
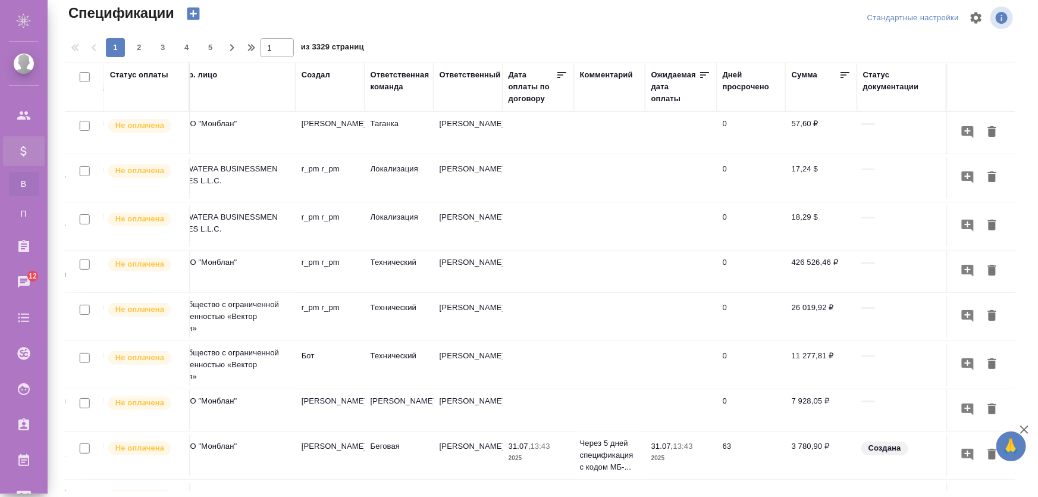
click at [882, 77] on div "Cтатус документации" at bounding box center [901, 81] width 77 height 24
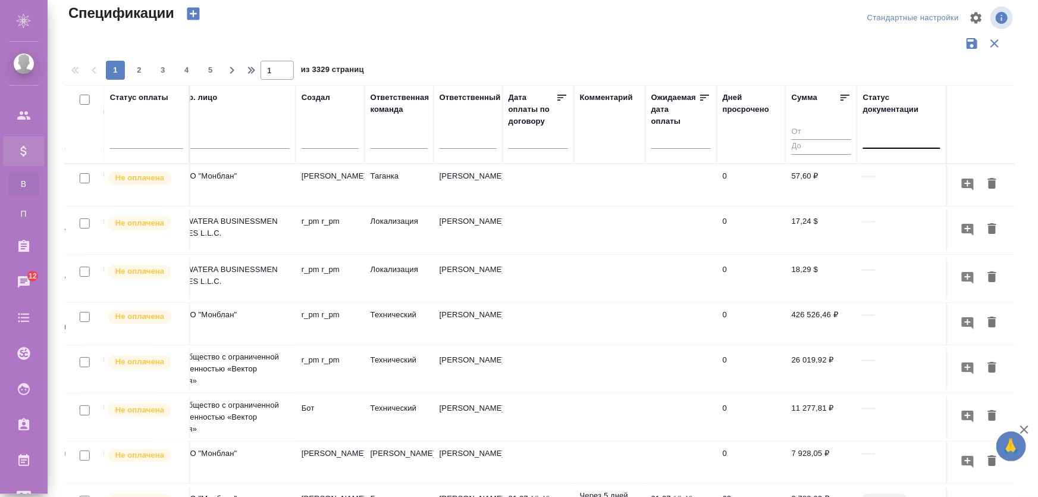
click at [874, 130] on div at bounding box center [901, 136] width 77 height 17
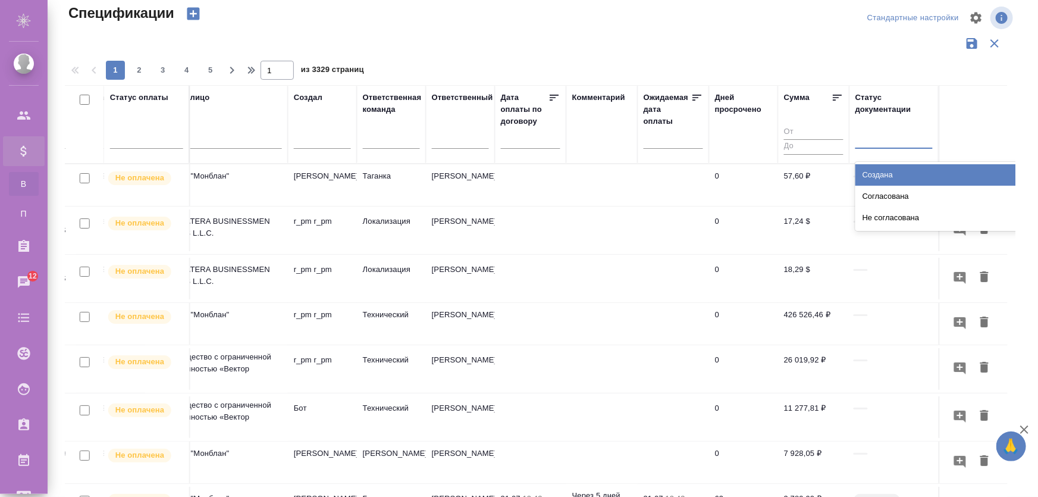
click at [874, 130] on div at bounding box center [893, 136] width 77 height 17
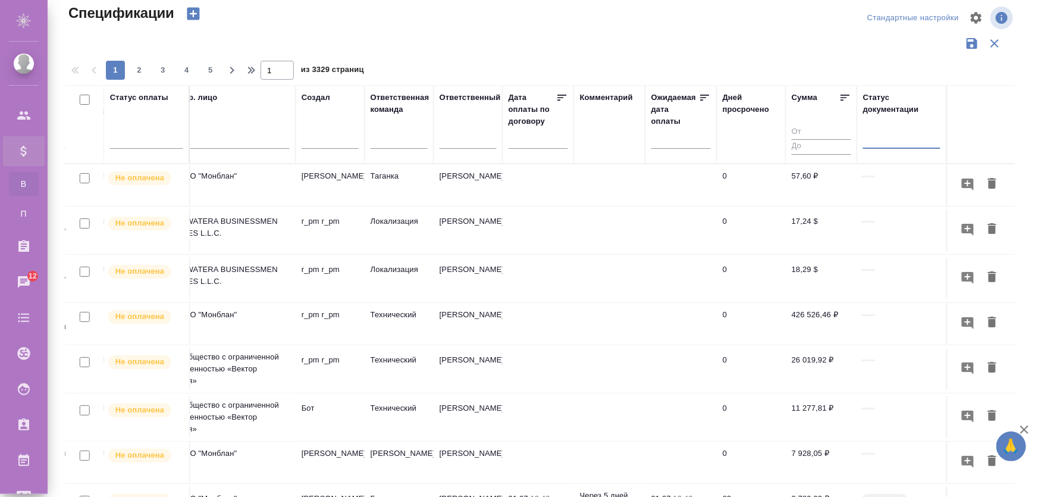
click at [701, 59] on div at bounding box center [545, 58] width 960 height 6
click at [976, 17] on icon "button" at bounding box center [976, 18] width 14 height 14
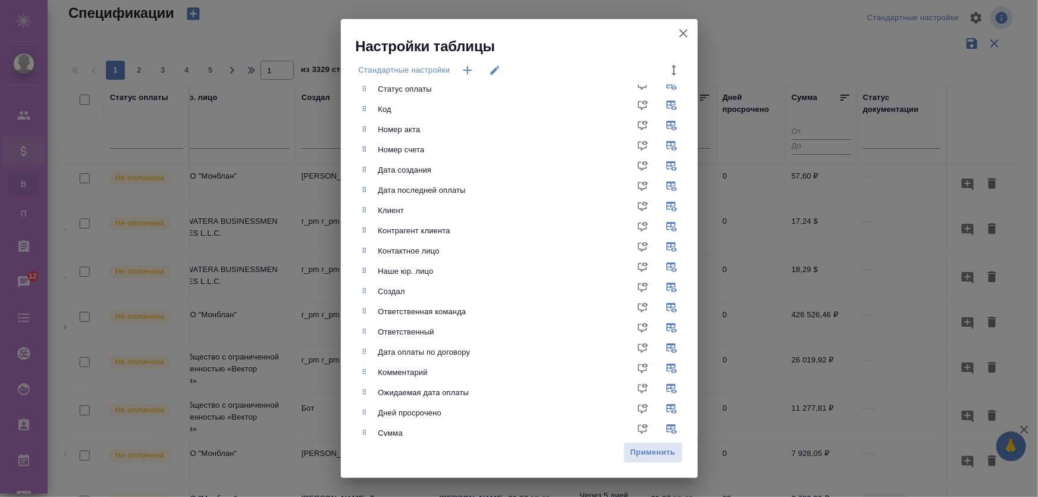
scroll to position [0, 0]
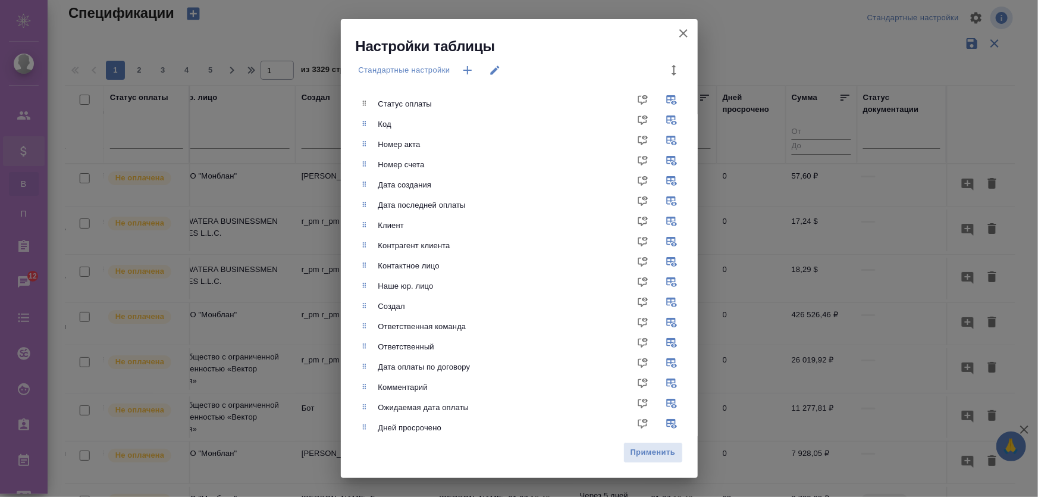
click at [685, 30] on icon "button" at bounding box center [683, 33] width 14 height 14
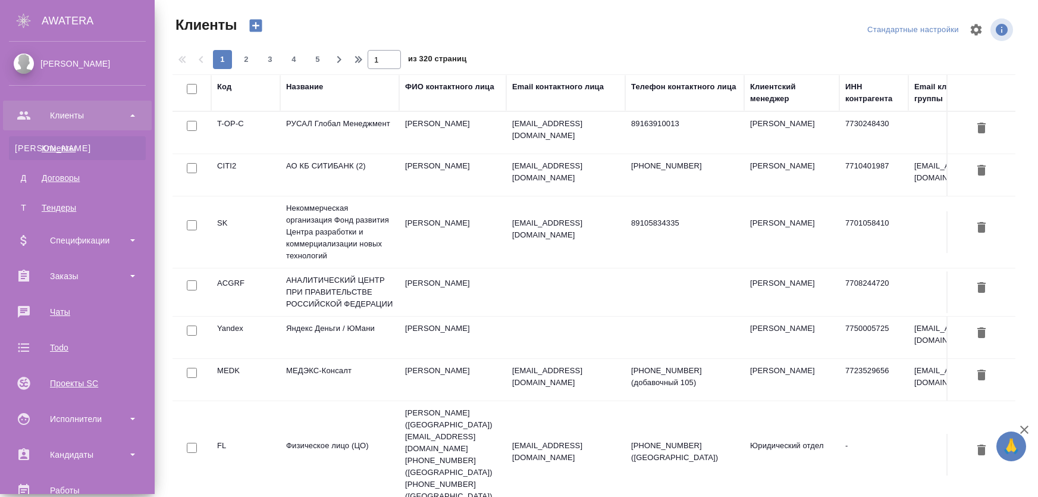
select select "RU"
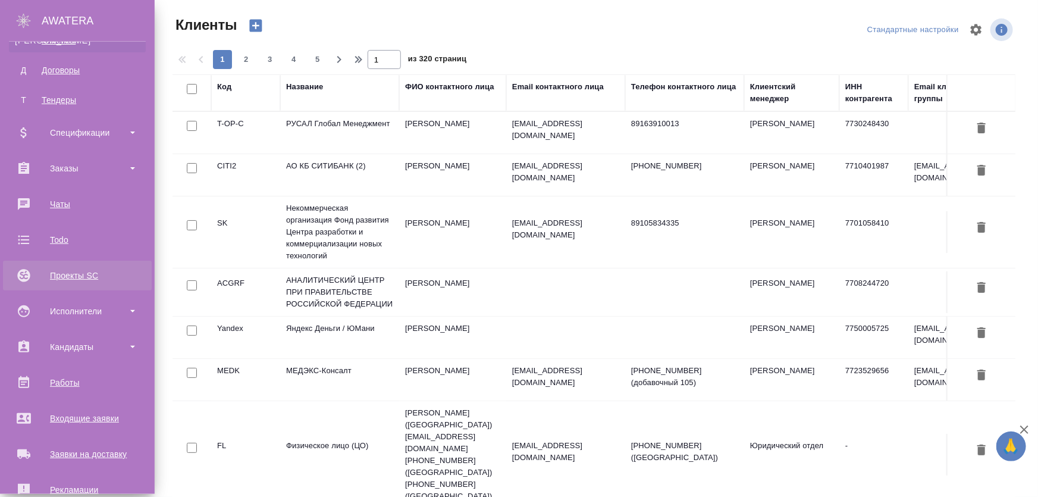
click at [68, 275] on div "Проекты SC" at bounding box center [77, 275] width 137 height 18
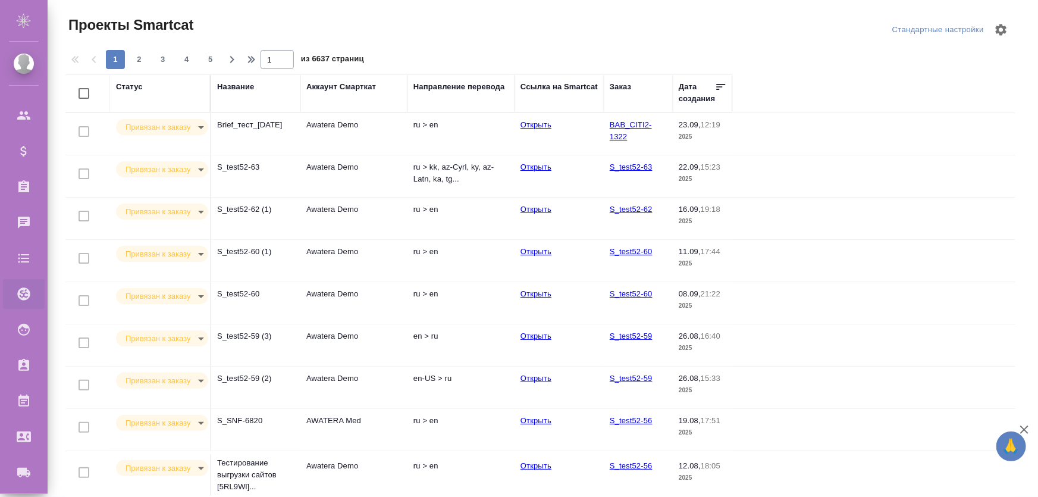
click at [325, 167] on td "Awatera Demo" at bounding box center [353, 176] width 107 height 42
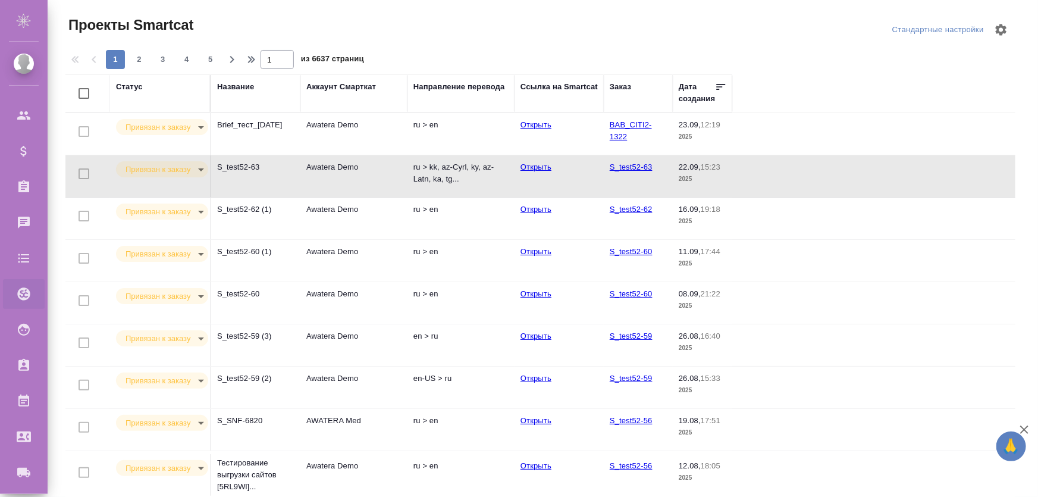
click at [325, 167] on td "Awatera Demo" at bounding box center [353, 176] width 107 height 42
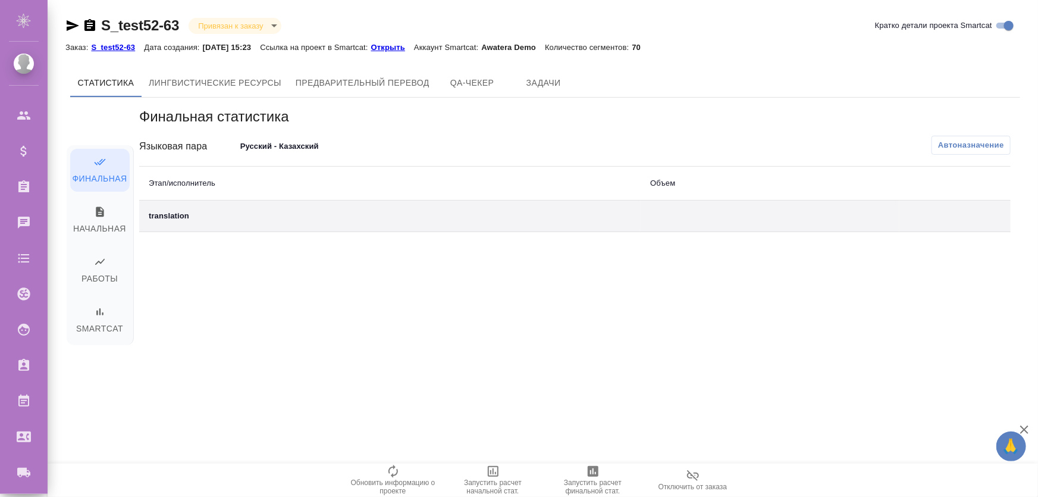
click at [303, 312] on div "Финальная статистика Языковая пара Русский - Казахский 68d13fcd10b0fe7545df80d9…" at bounding box center [575, 247] width 891 height 298
click at [109, 205] on button "Начальная" at bounding box center [99, 220] width 59 height 43
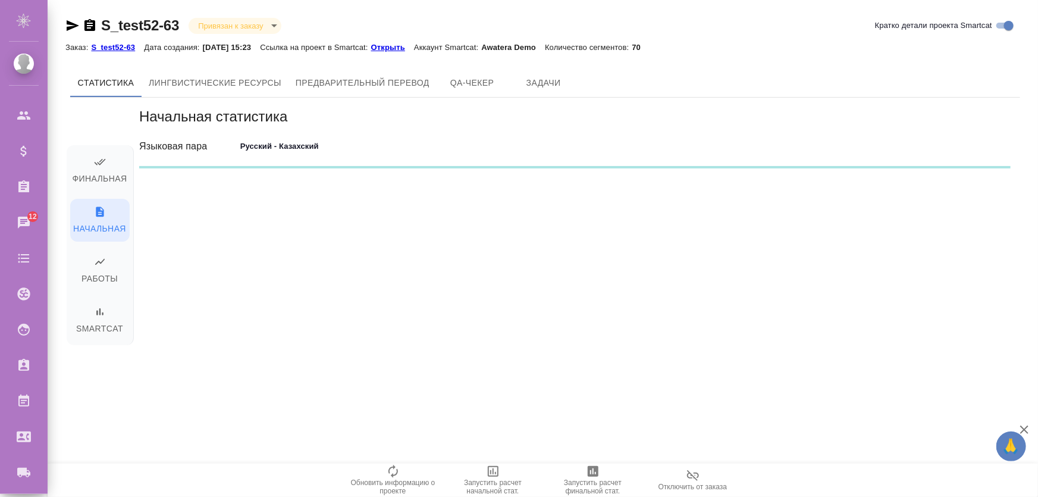
click at [104, 296] on div "Финальная Начальная Работы Smartcat" at bounding box center [100, 245] width 67 height 200
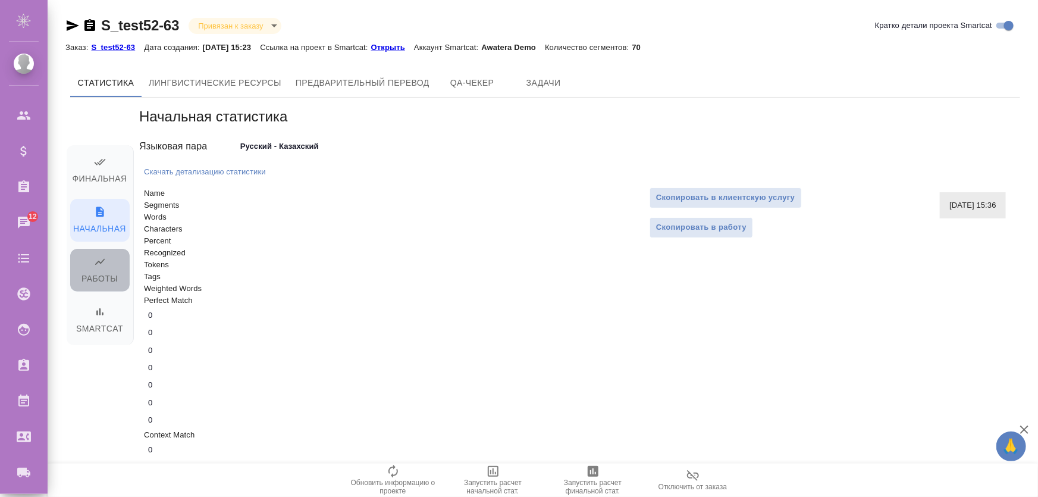
click at [99, 275] on span "Работы" at bounding box center [99, 271] width 45 height 30
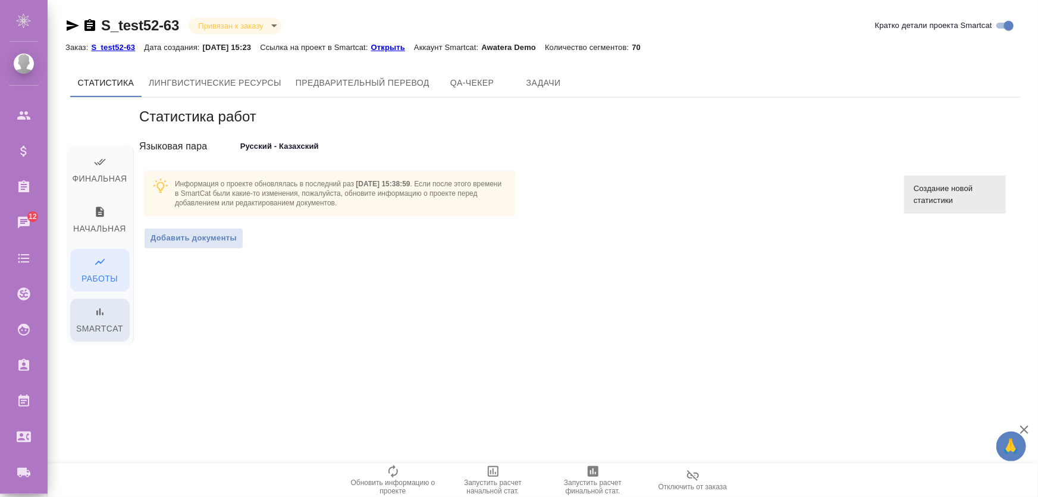
click at [101, 319] on span "Smartcat" at bounding box center [99, 321] width 45 height 30
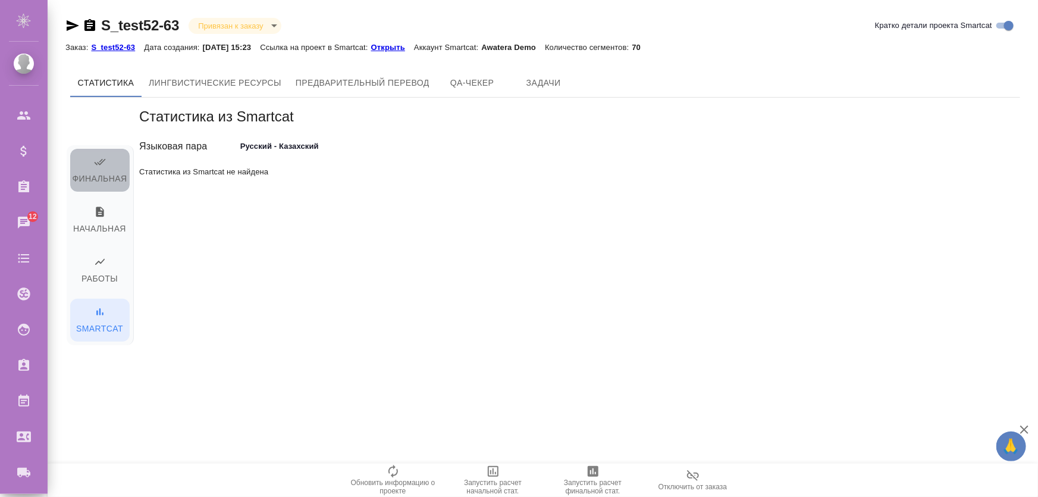
click at [107, 174] on span "Финальная" at bounding box center [99, 171] width 45 height 30
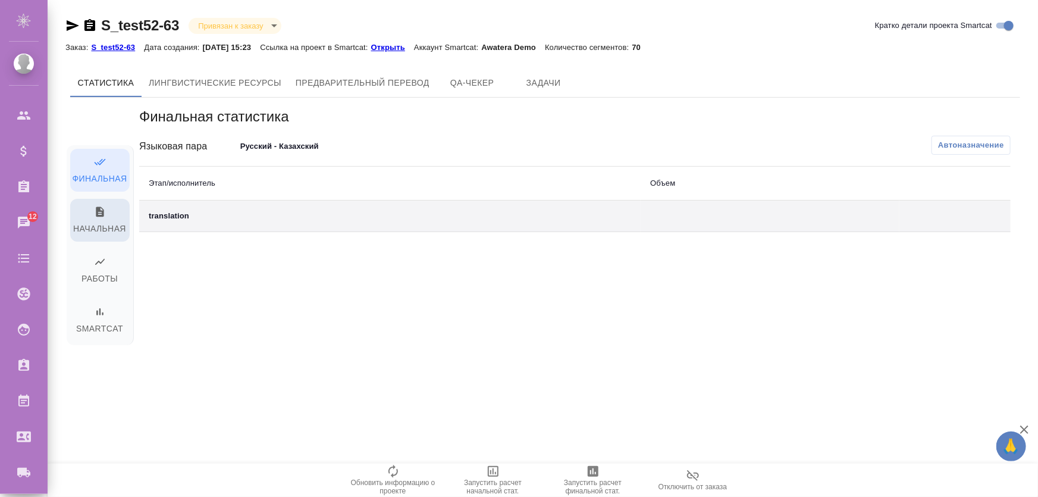
click at [90, 220] on span "Начальная" at bounding box center [99, 221] width 45 height 30
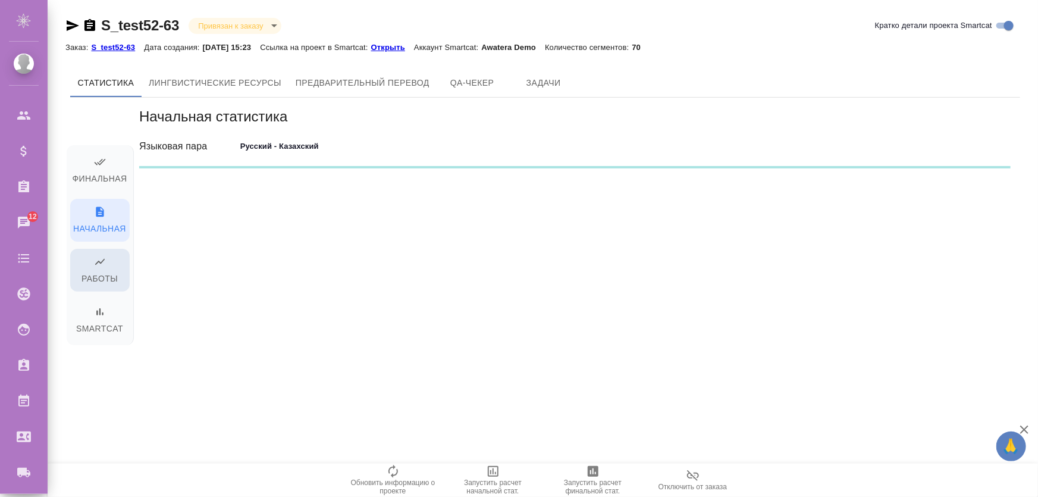
click at [102, 266] on icon "button" at bounding box center [100, 262] width 12 height 12
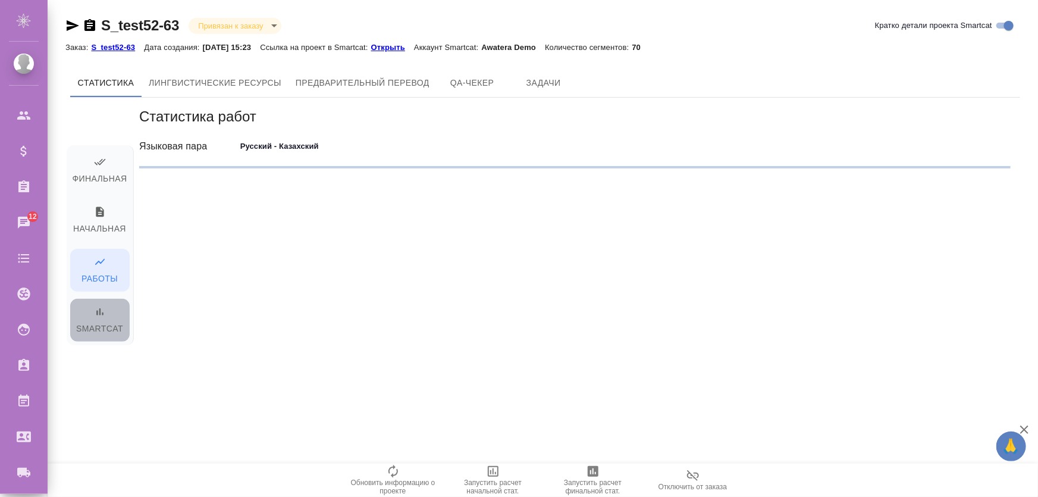
drag, startPoint x: 93, startPoint y: 313, endPoint x: 88, endPoint y: 184, distance: 129.8
click at [93, 312] on span "Smartcat" at bounding box center [99, 321] width 45 height 30
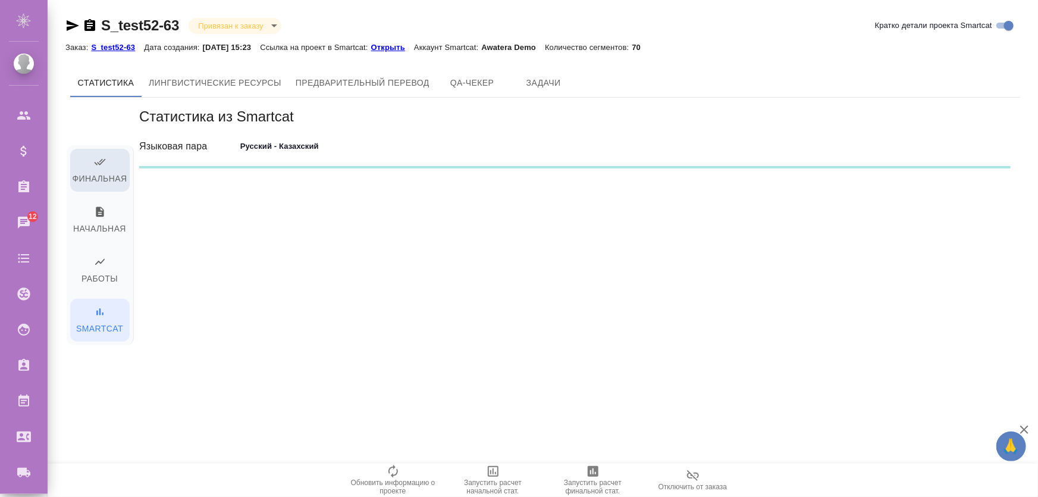
click at [94, 165] on icon "button" at bounding box center [100, 162] width 12 height 12
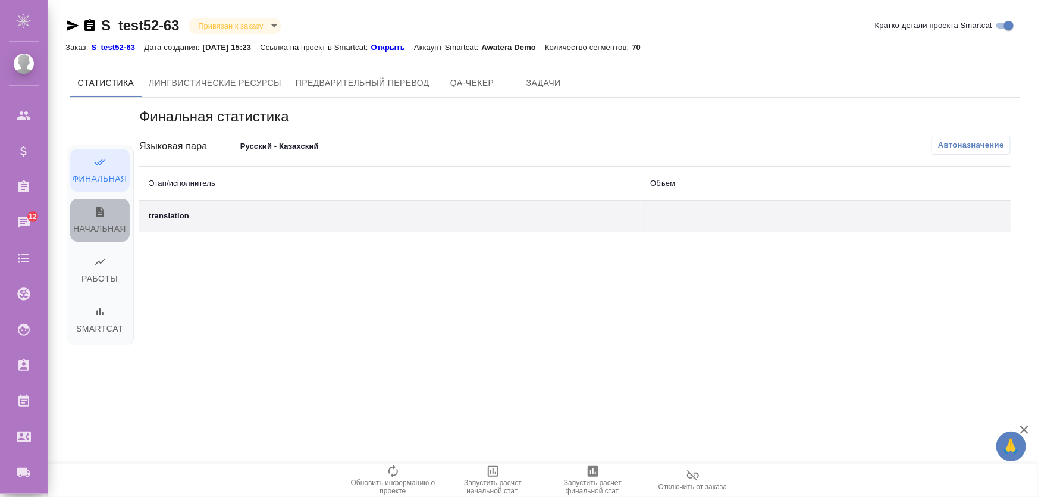
click at [106, 218] on span "Начальная" at bounding box center [99, 221] width 45 height 30
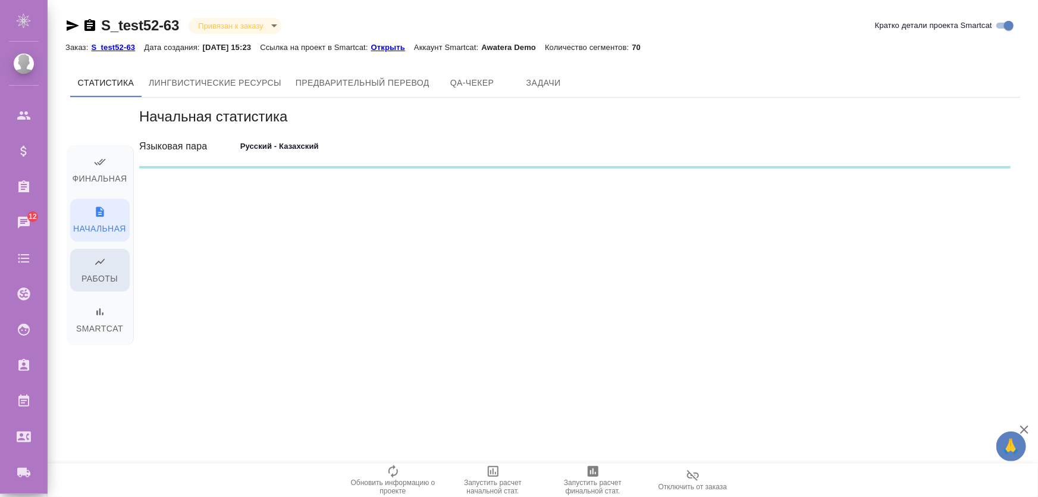
click at [103, 273] on span "Работы" at bounding box center [99, 271] width 45 height 30
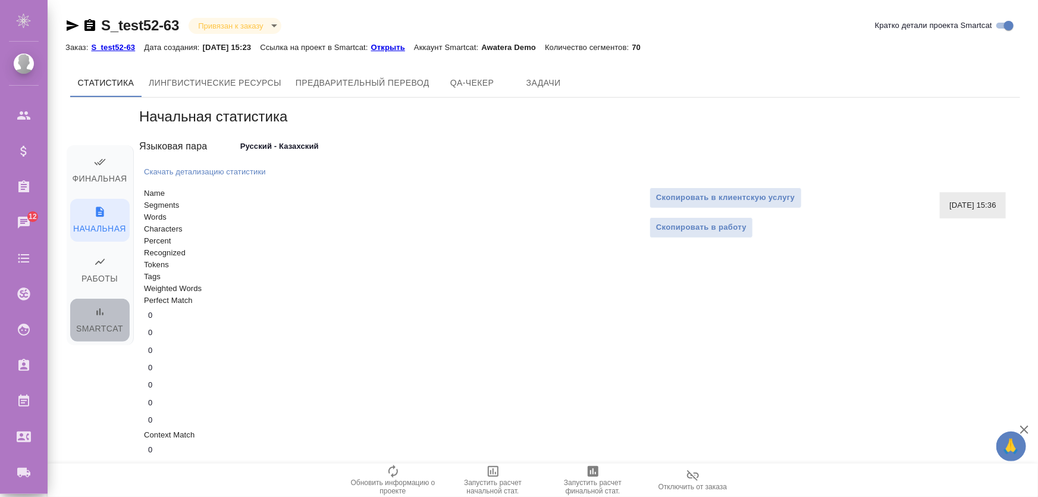
click at [110, 330] on span "Smartcat" at bounding box center [99, 321] width 45 height 30
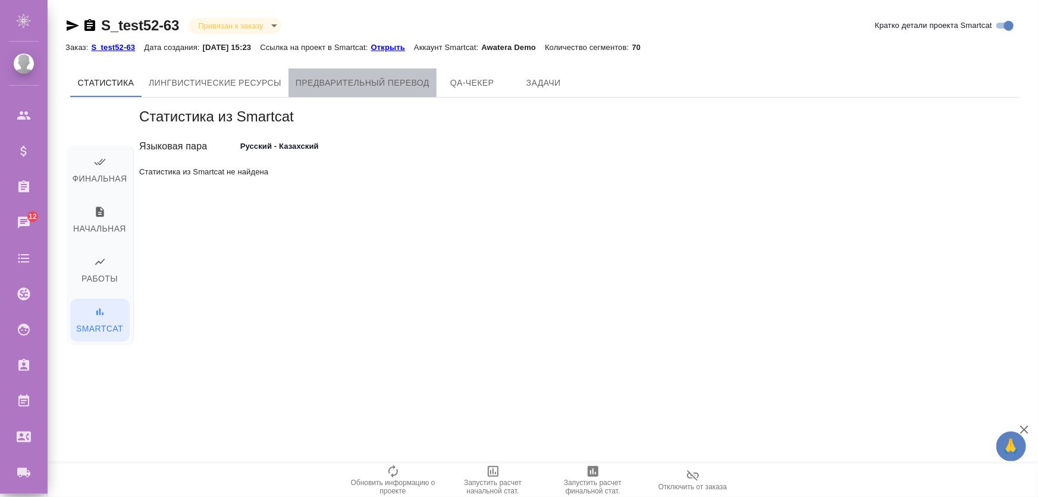
click at [435, 77] on button "Предварительный перевод" at bounding box center [363, 82] width 148 height 29
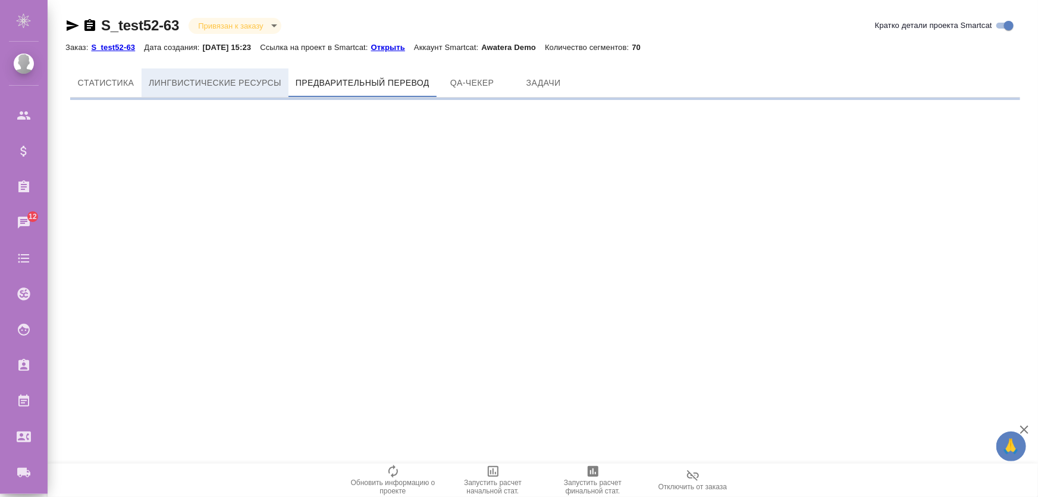
click at [203, 81] on span "Лингвистические ресурсы" at bounding box center [215, 83] width 133 height 15
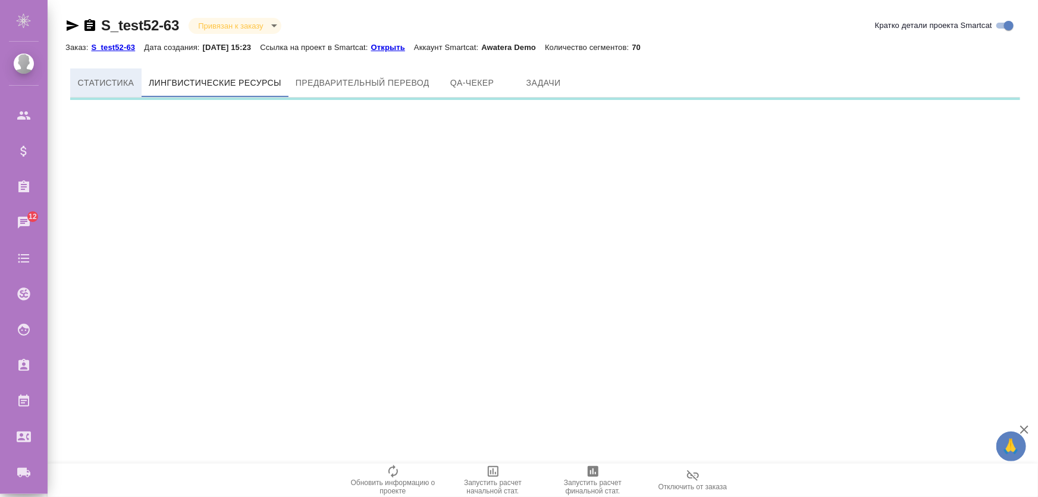
click at [120, 83] on span "Cтатистика" at bounding box center [105, 83] width 57 height 15
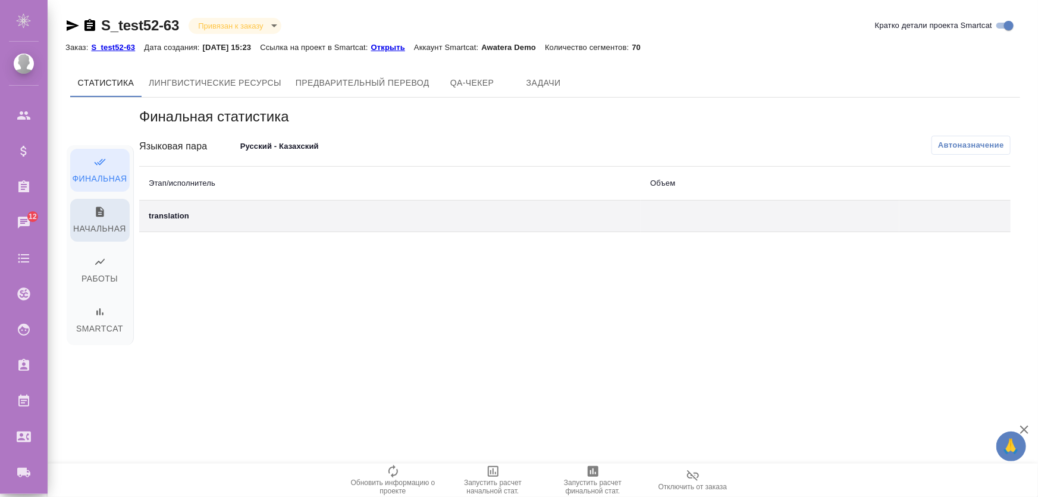
click at [106, 218] on span "Начальная" at bounding box center [99, 221] width 45 height 30
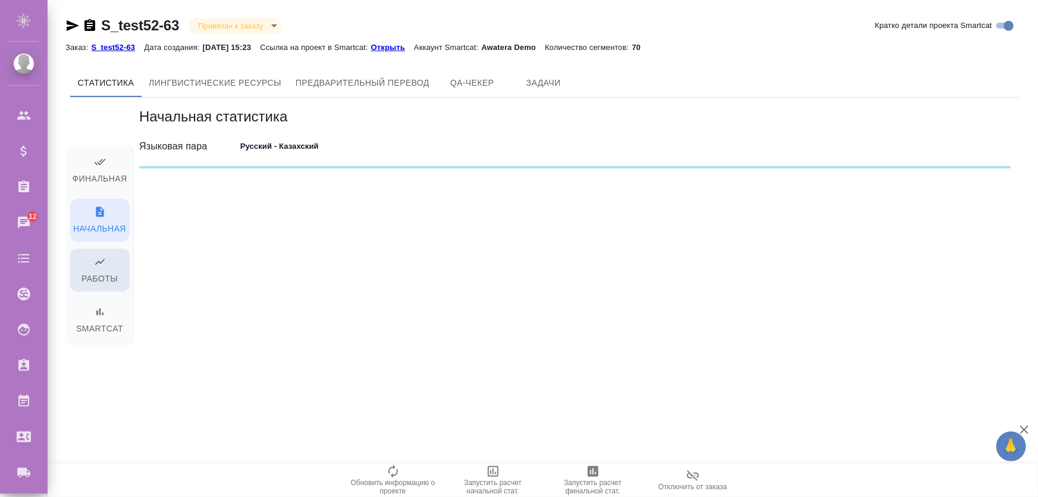
click at [105, 268] on span "Работы" at bounding box center [99, 271] width 45 height 30
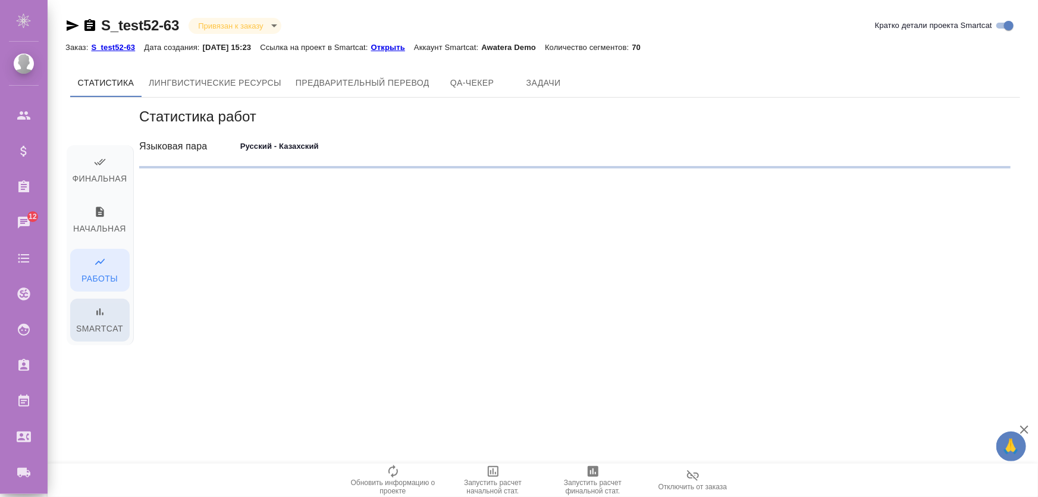
click at [101, 324] on span "Smartcat" at bounding box center [99, 321] width 45 height 30
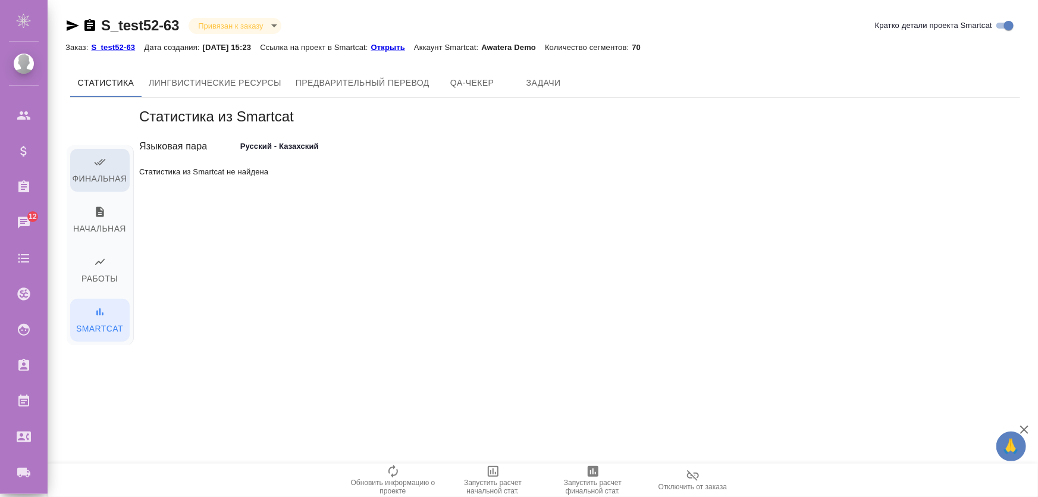
click at [100, 184] on span "Финальная" at bounding box center [99, 171] width 45 height 30
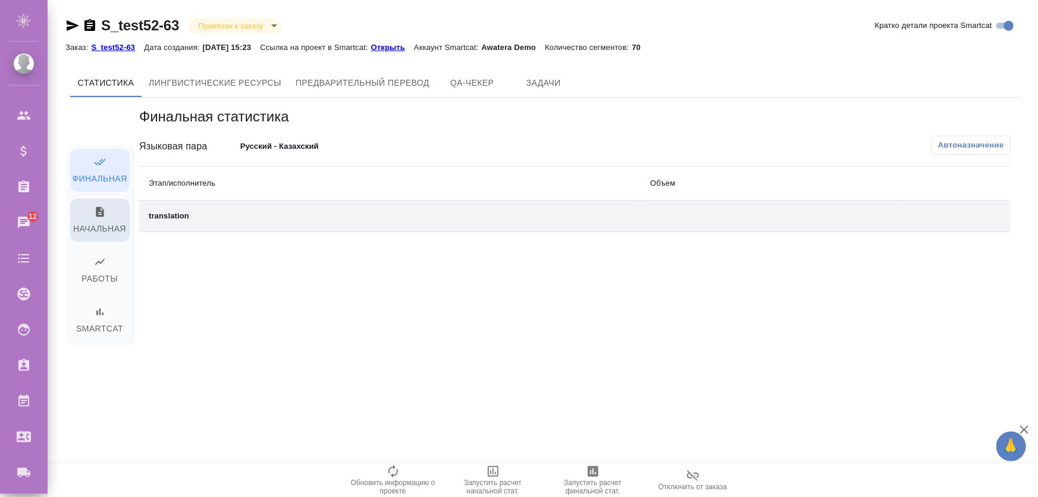
click at [99, 225] on span "Начальная" at bounding box center [99, 221] width 45 height 30
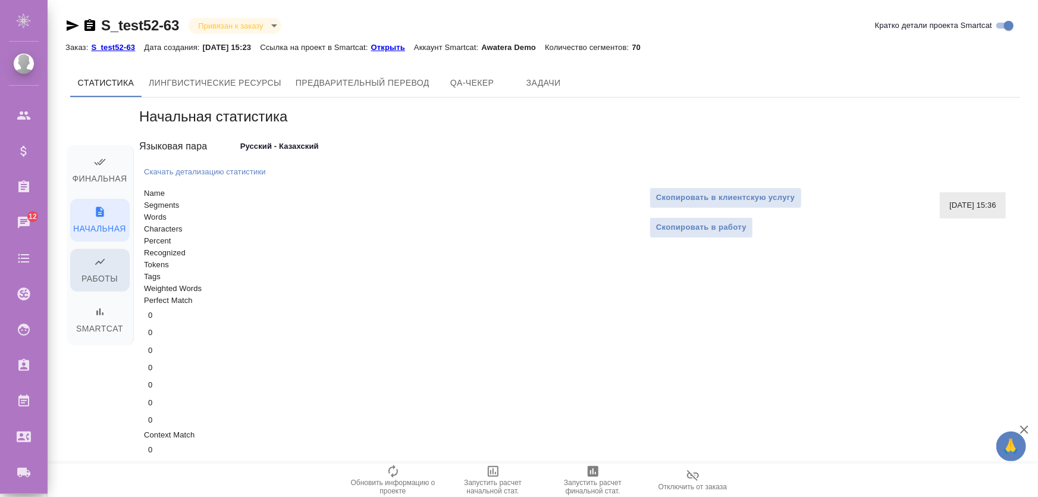
click at [113, 279] on span "Работы" at bounding box center [99, 271] width 45 height 30
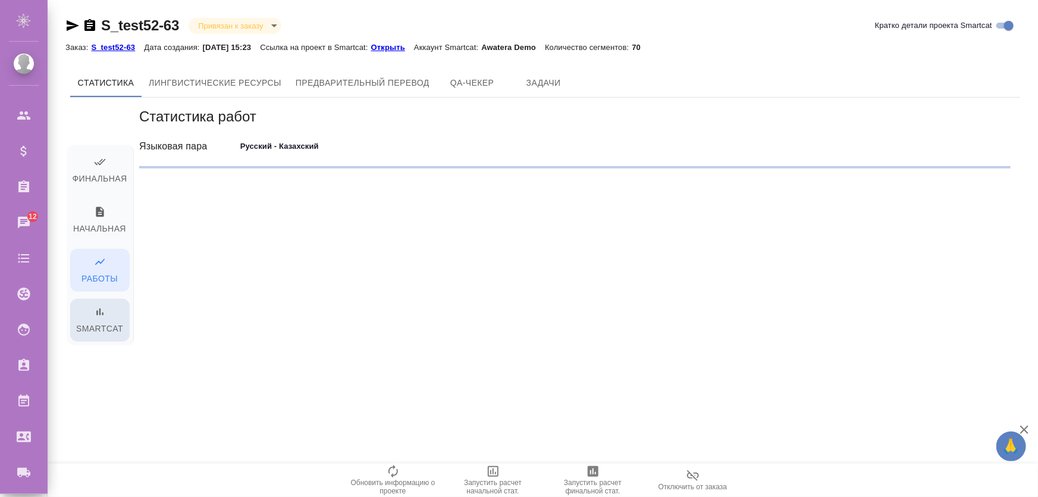
click at [106, 316] on span "Smartcat" at bounding box center [99, 321] width 45 height 30
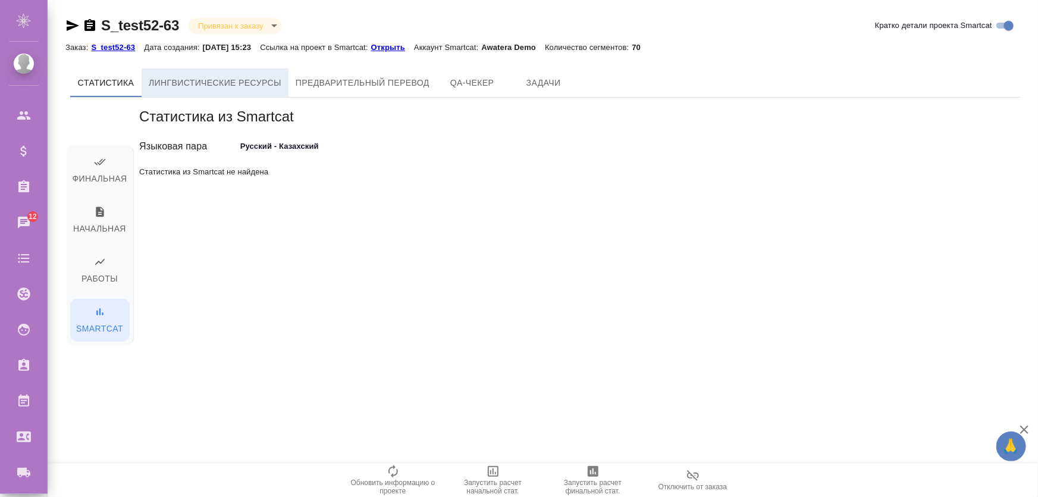
click at [214, 88] on span "Лингвистические ресурсы" at bounding box center [215, 83] width 133 height 15
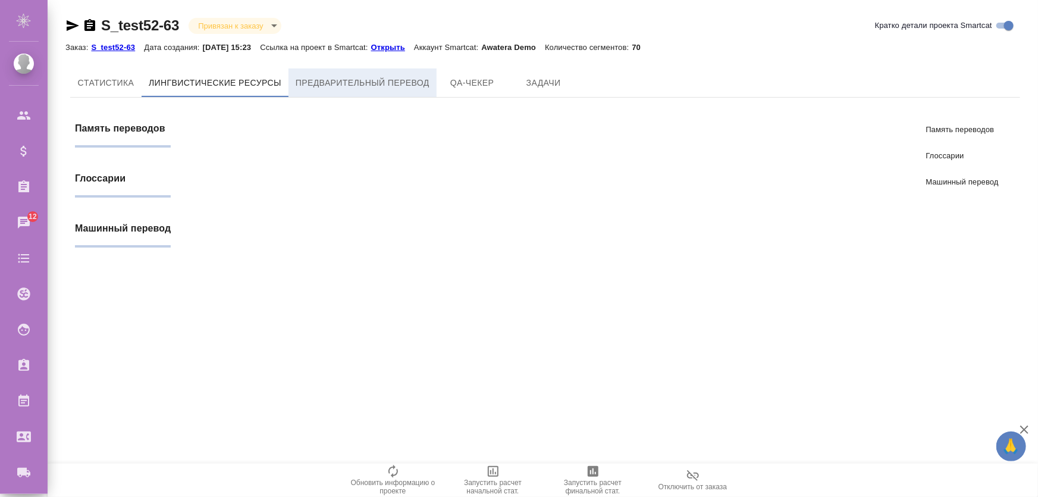
click at [350, 79] on span "Предварительный перевод" at bounding box center [363, 83] width 134 height 15
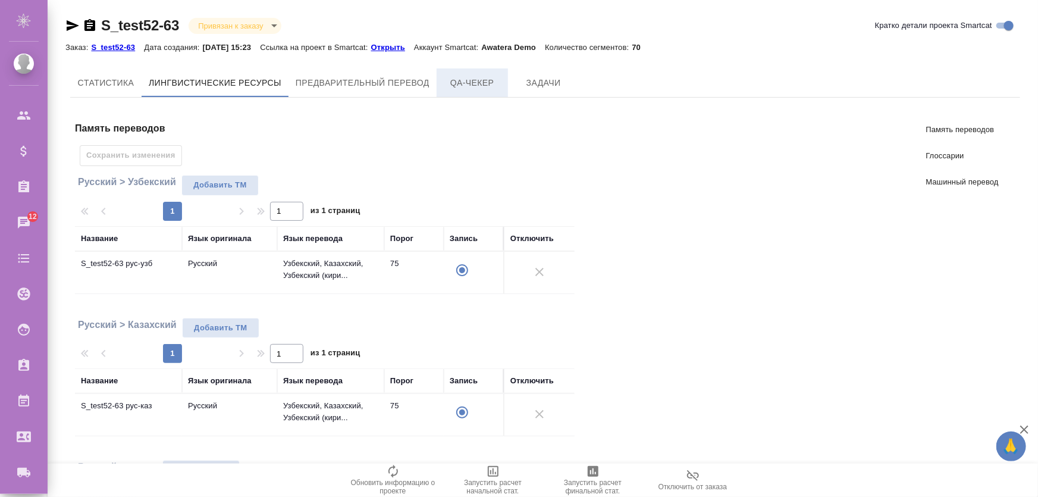
click at [471, 83] on span "QA-чекер" at bounding box center [472, 83] width 57 height 15
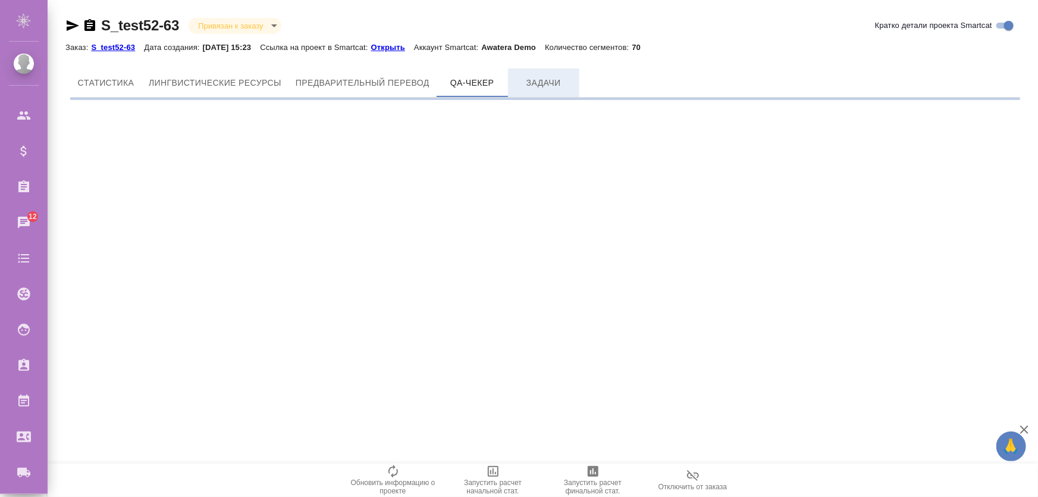
click at [557, 84] on span "Задачи" at bounding box center [543, 83] width 57 height 15
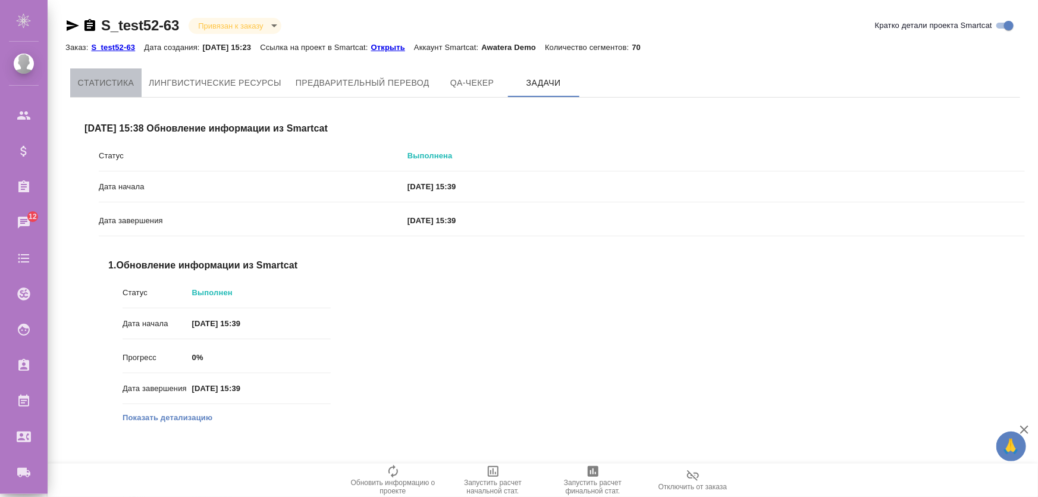
click at [95, 82] on span "Cтатистика" at bounding box center [105, 83] width 57 height 15
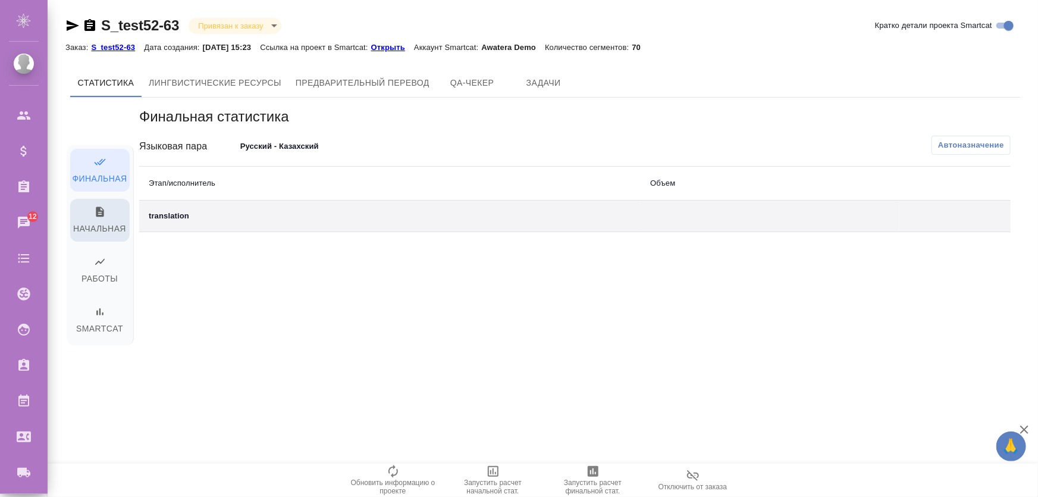
click at [114, 226] on span "Начальная" at bounding box center [99, 221] width 45 height 30
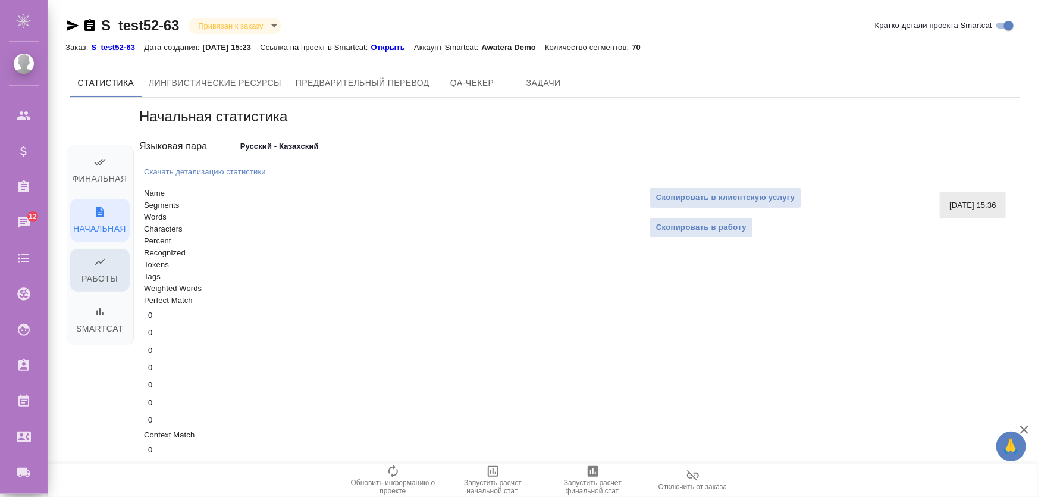
click at [104, 268] on span "Работы" at bounding box center [99, 271] width 45 height 30
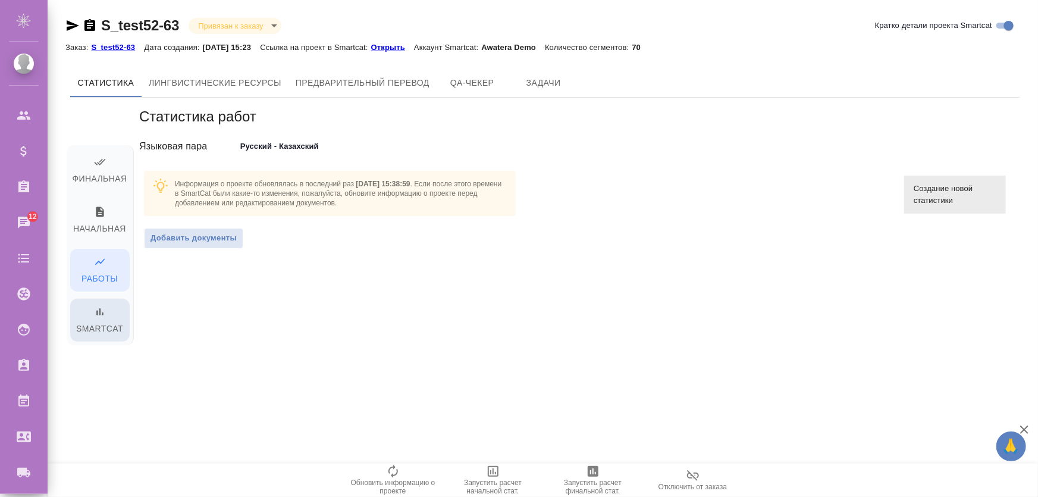
click at [100, 322] on span "Smartcat" at bounding box center [99, 321] width 45 height 30
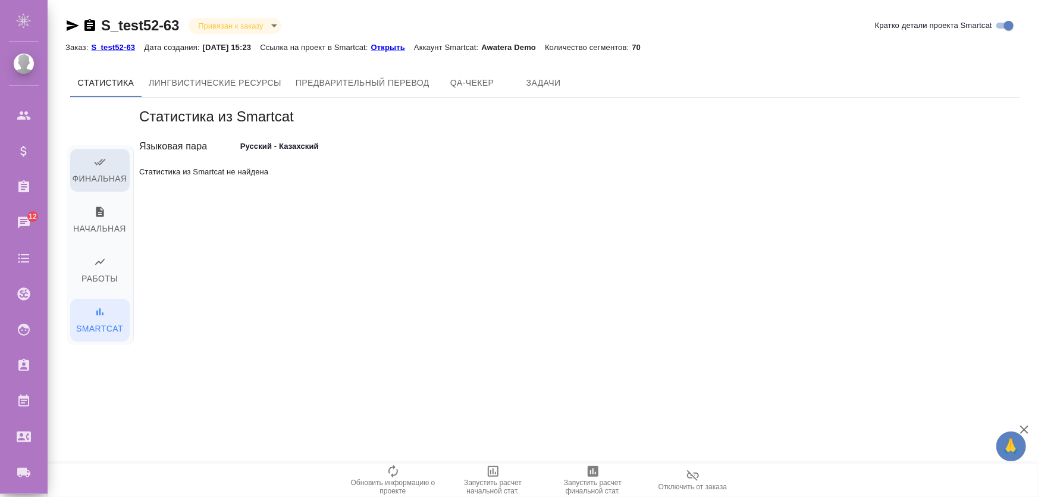
click at [83, 159] on span "Финальная" at bounding box center [99, 171] width 45 height 30
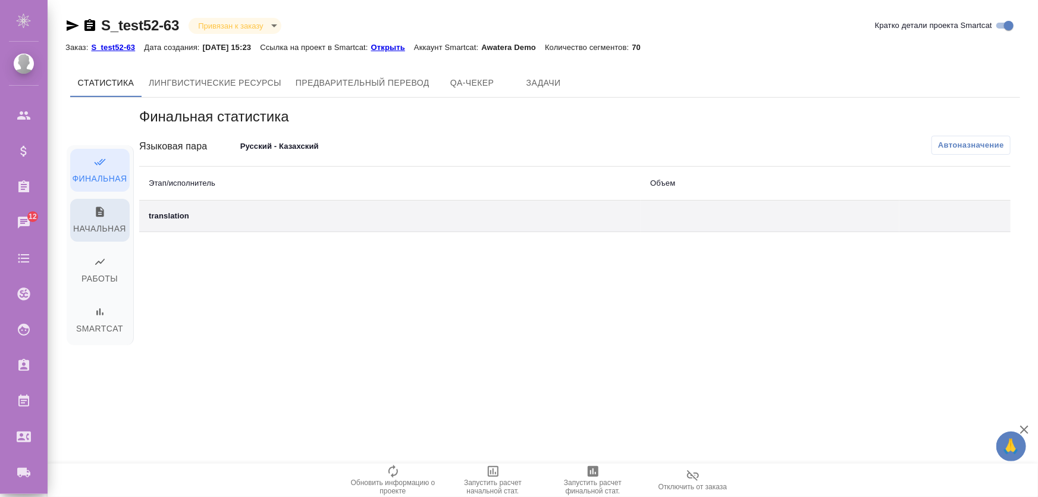
click at [98, 223] on span "Начальная" at bounding box center [99, 221] width 45 height 30
click at [108, 267] on span "Работы" at bounding box center [99, 271] width 45 height 30
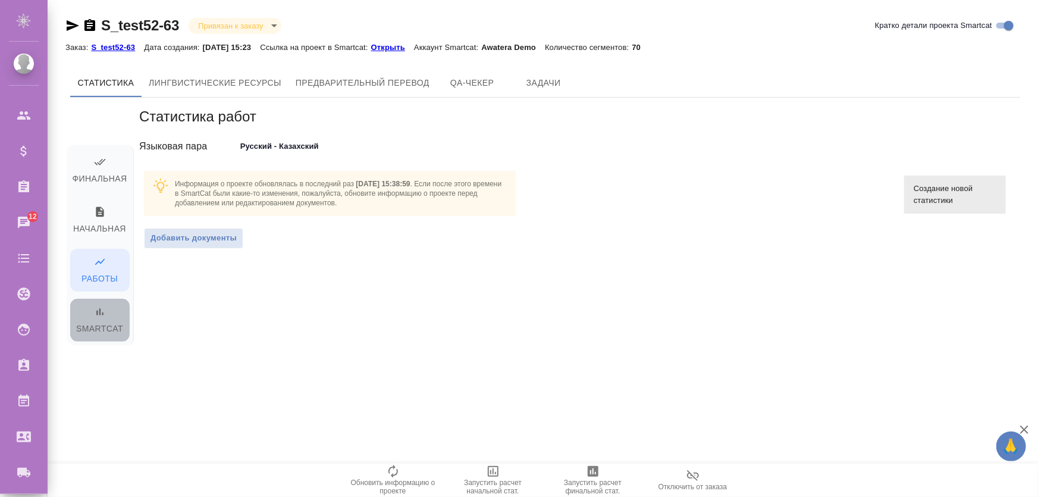
click at [106, 318] on span "Smartcat" at bounding box center [99, 321] width 45 height 30
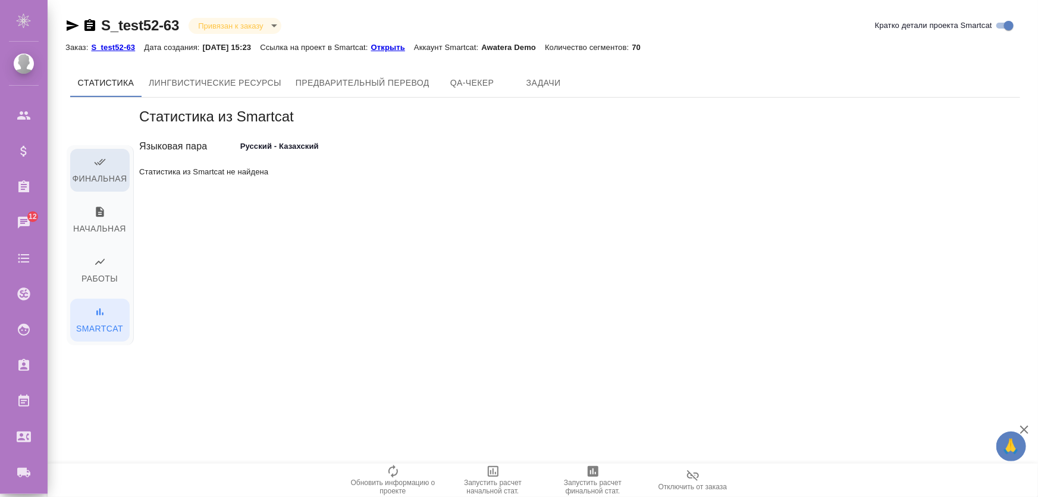
click at [95, 164] on icon "button" at bounding box center [100, 162] width 12 height 12
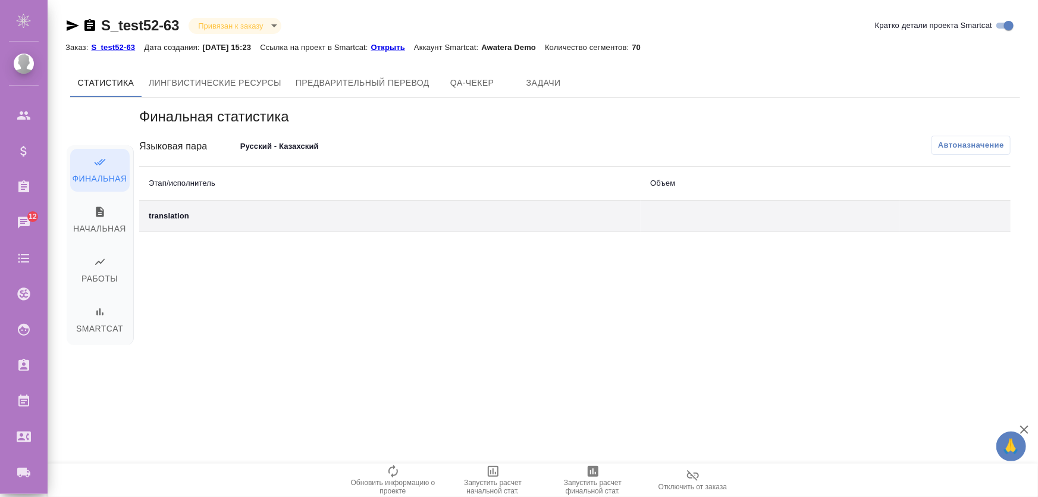
click at [134, 222] on div "Финальная статистика Языковая пара Русский - Казахский 68d13fcd10b0fe7545df80d9…" at bounding box center [575, 247] width 891 height 298
click at [114, 222] on span "Начальная" at bounding box center [99, 221] width 45 height 30
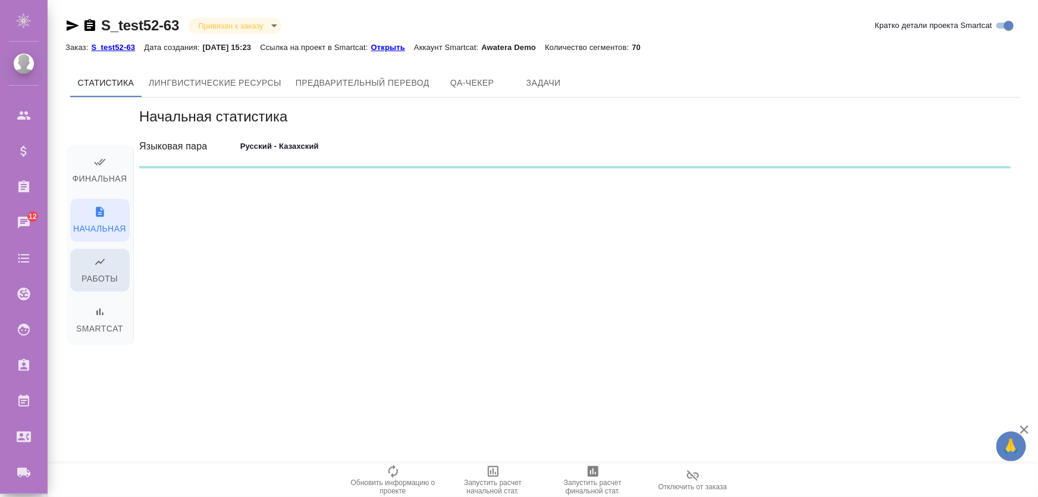
click at [108, 279] on span "Работы" at bounding box center [99, 271] width 45 height 30
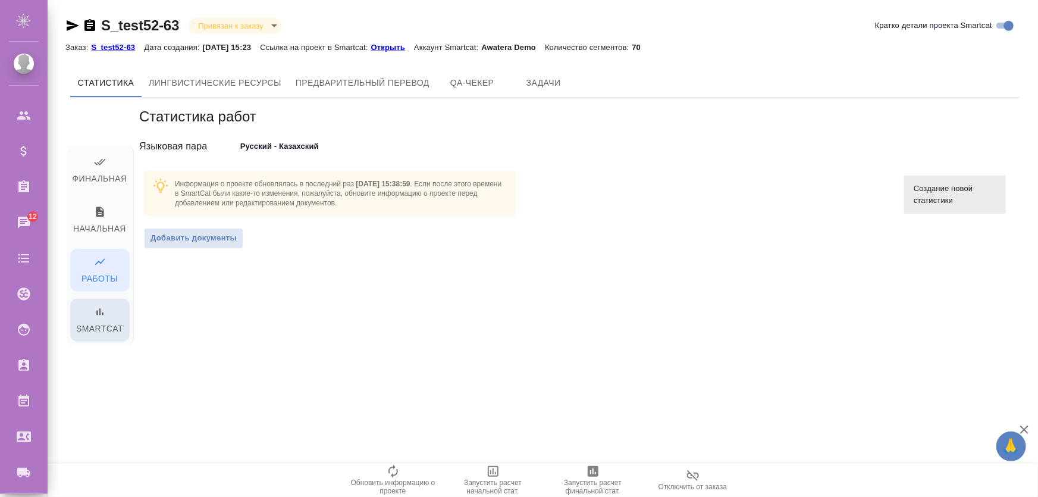
click at [104, 322] on span "Smartcat" at bounding box center [99, 321] width 45 height 30
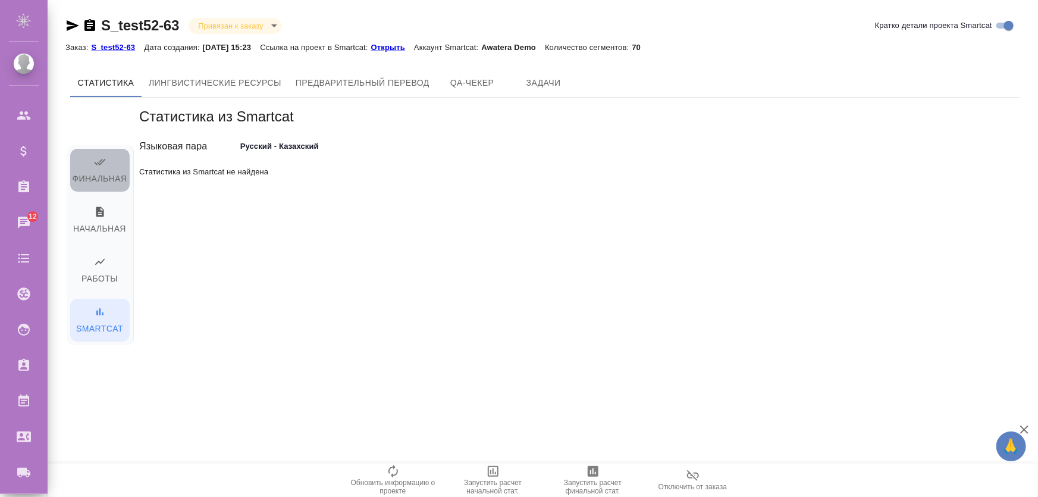
click at [119, 165] on span "Финальная" at bounding box center [99, 171] width 45 height 30
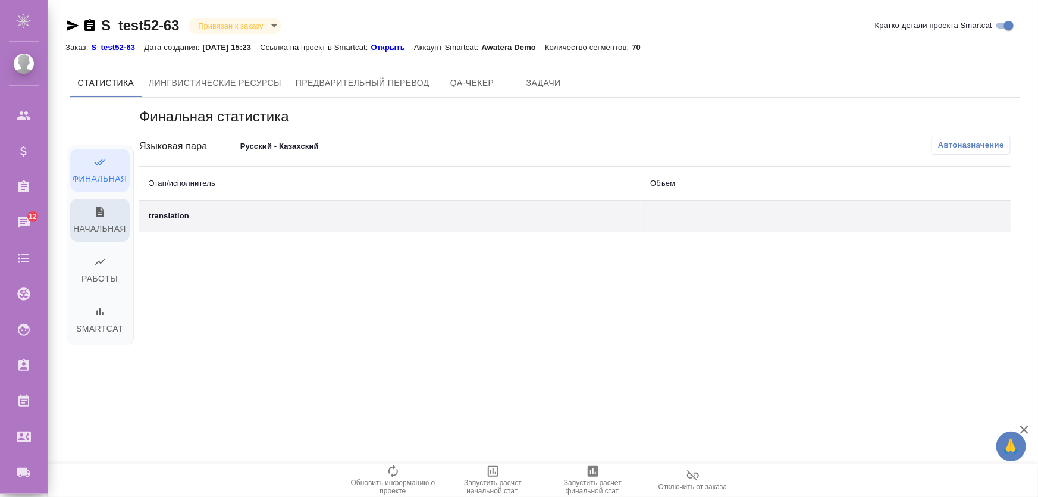
click at [104, 229] on span "Начальная" at bounding box center [99, 221] width 45 height 30
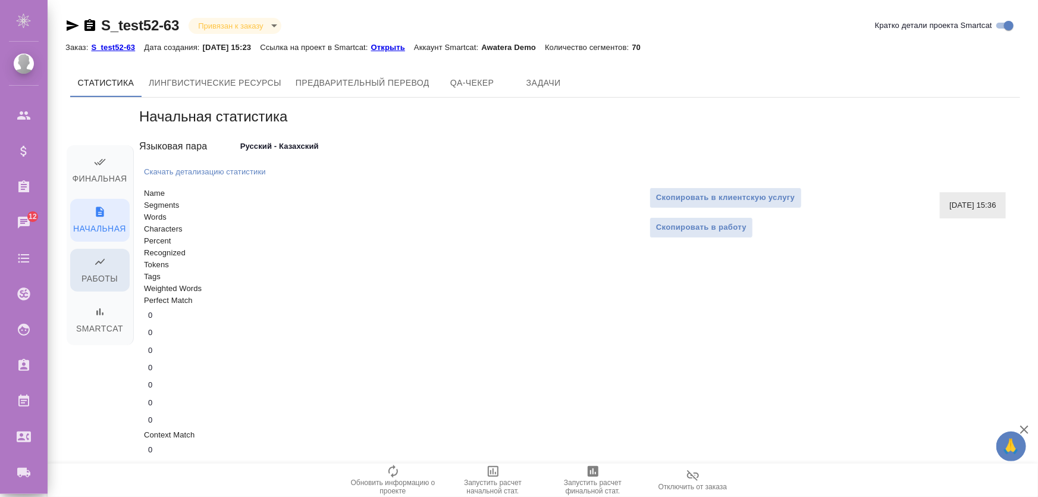
click at [106, 285] on span "Работы" at bounding box center [99, 271] width 45 height 30
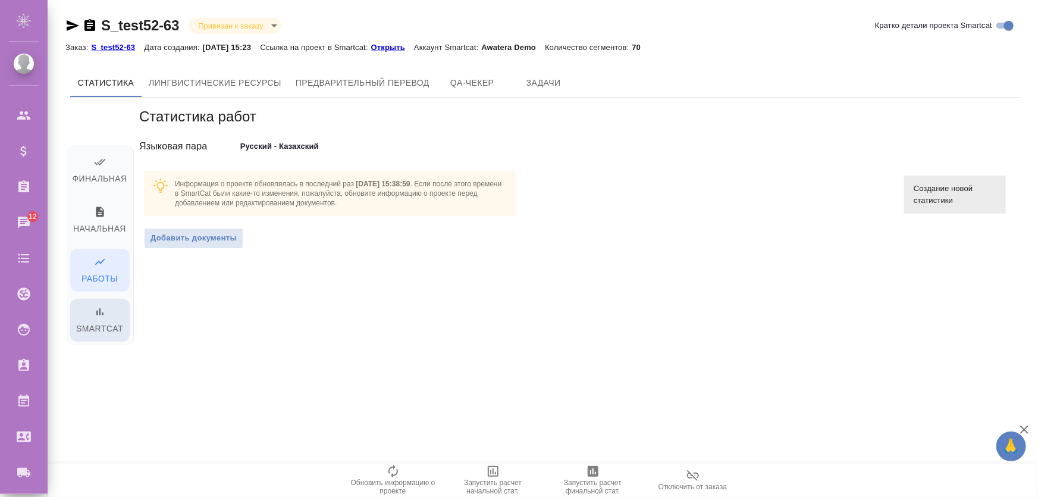
click at [107, 319] on span "Smartcat" at bounding box center [99, 321] width 45 height 30
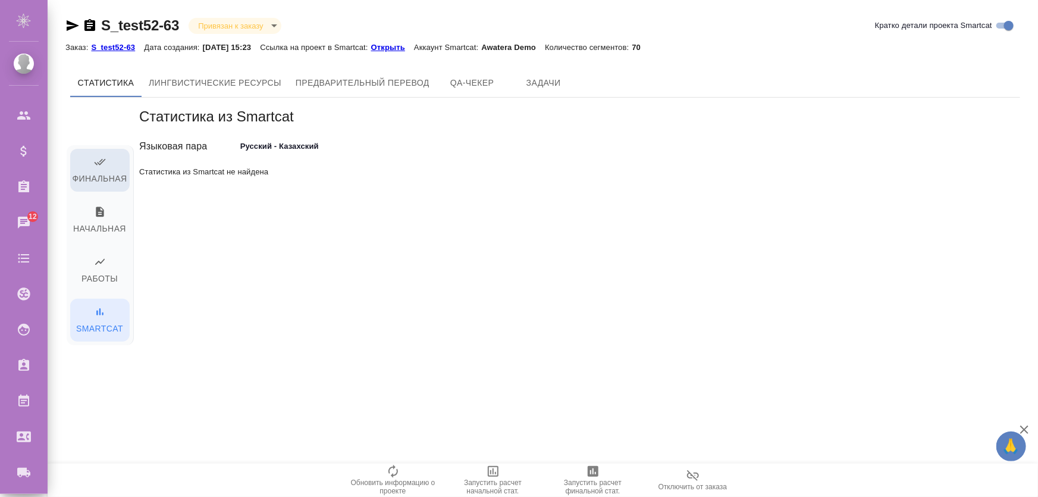
click at [105, 159] on icon "button" at bounding box center [100, 162] width 12 height 12
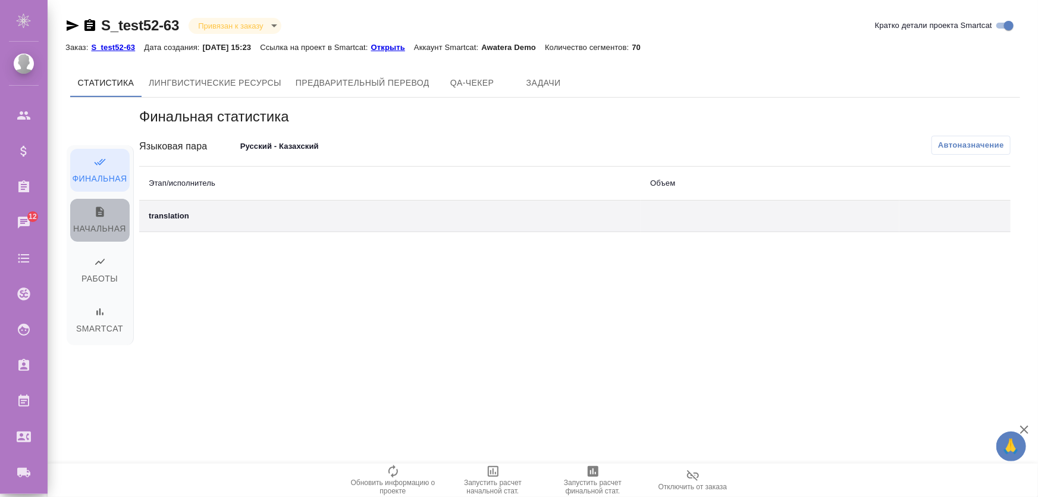
click at [96, 230] on span "Начальная" at bounding box center [99, 221] width 45 height 30
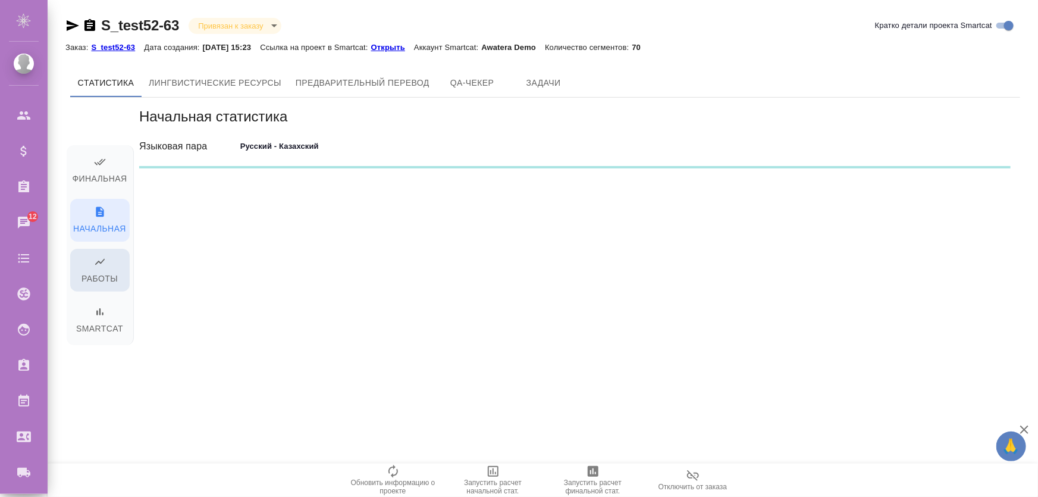
click at [101, 275] on span "Работы" at bounding box center [99, 271] width 45 height 30
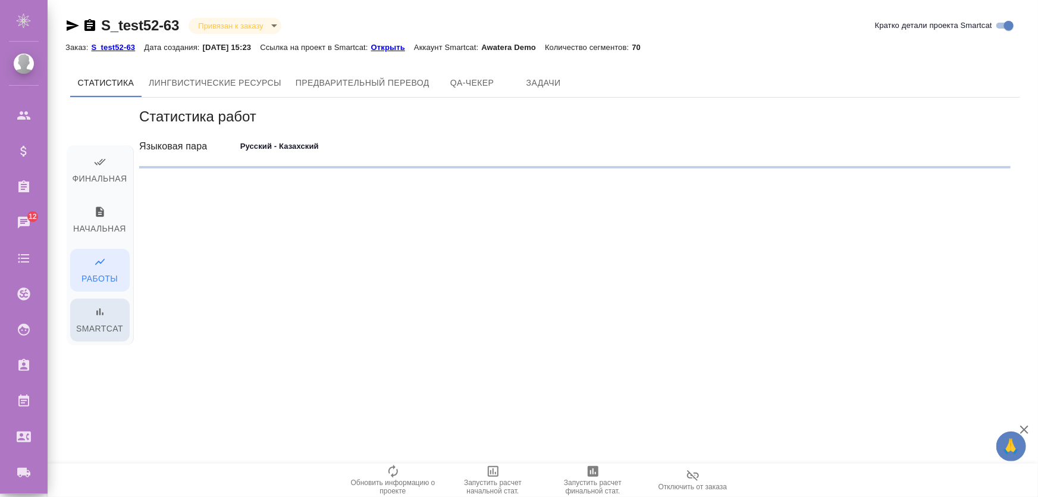
click at [101, 321] on span "Smartcat" at bounding box center [99, 321] width 45 height 30
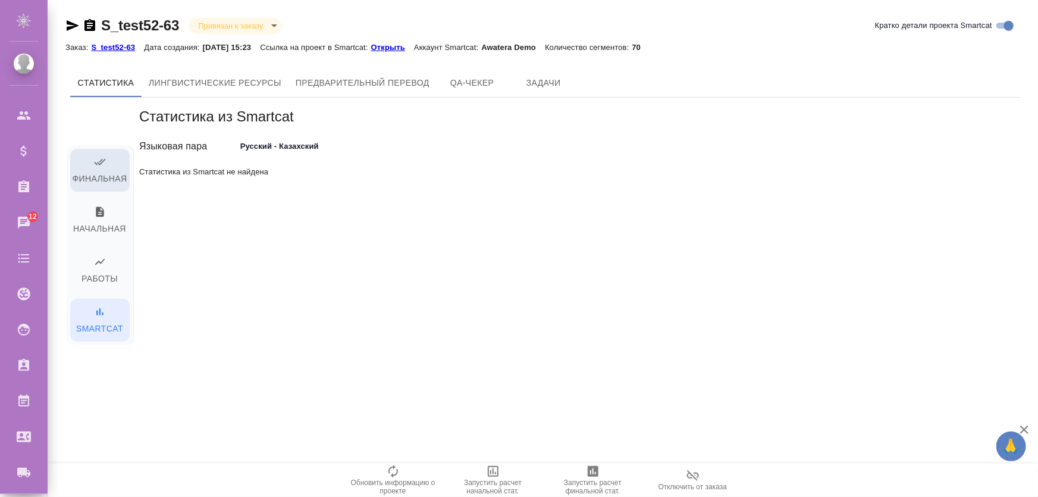
click at [87, 161] on span "Финальная" at bounding box center [99, 171] width 45 height 30
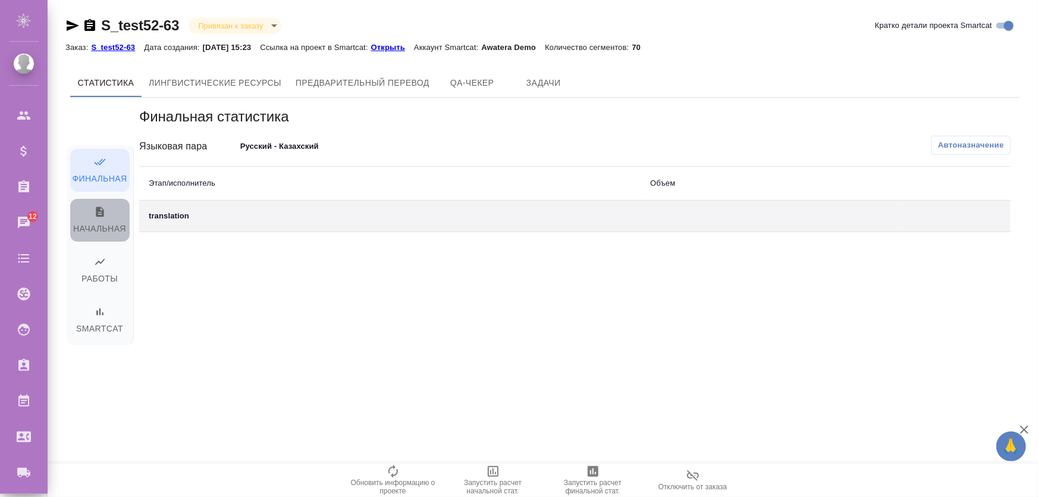
click at [83, 206] on span "Начальная" at bounding box center [99, 221] width 45 height 30
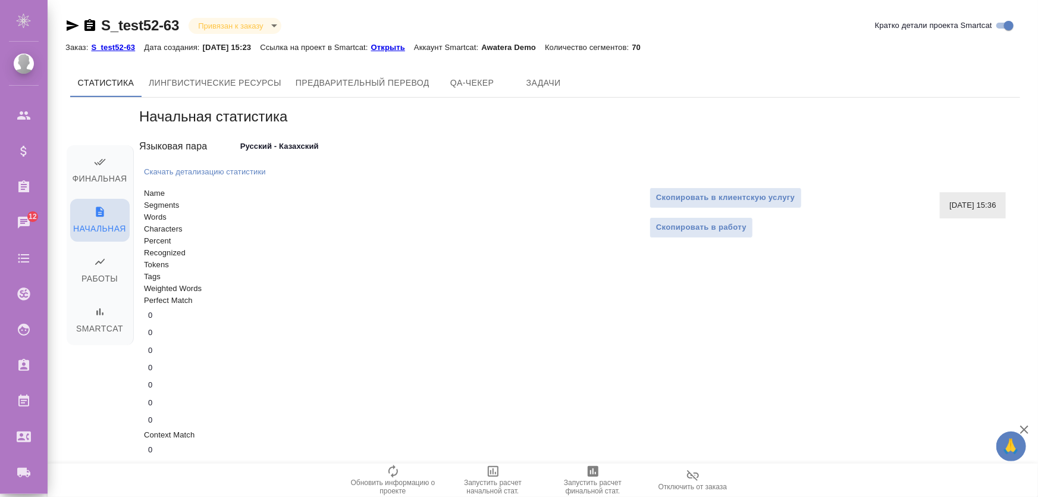
click at [101, 222] on span "Начальная" at bounding box center [99, 221] width 45 height 30
click at [99, 280] on span "Работы" at bounding box center [99, 271] width 45 height 30
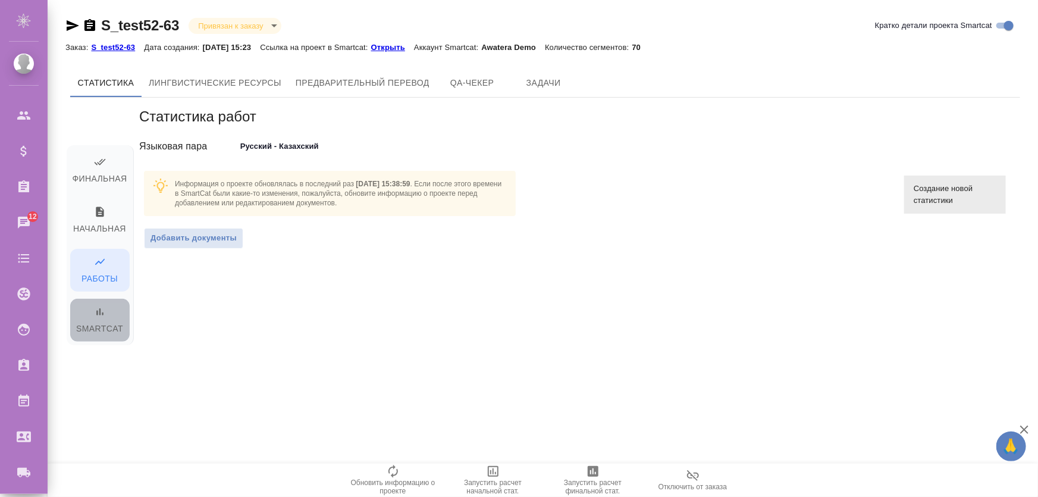
click at [97, 328] on span "Smartcat" at bounding box center [99, 321] width 45 height 30
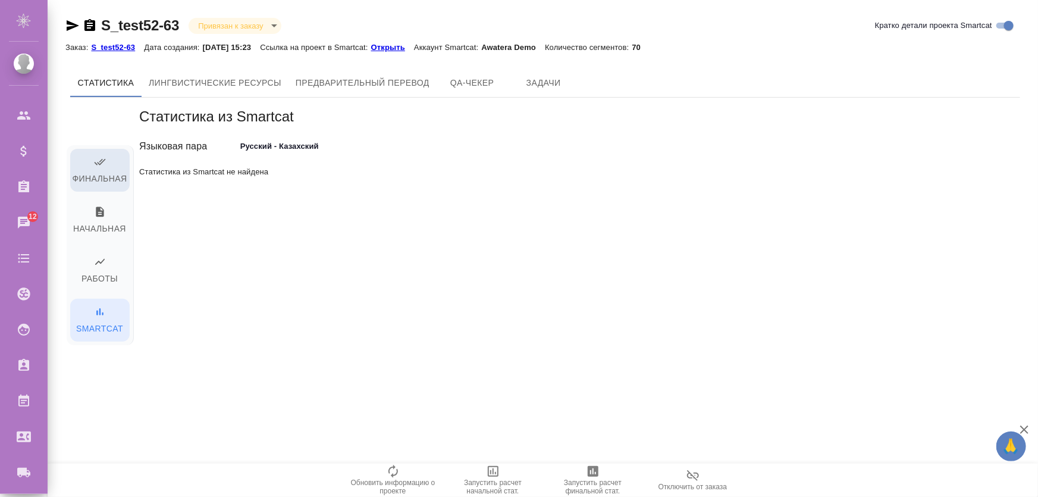
click at [92, 171] on span "Финальная" at bounding box center [99, 171] width 45 height 30
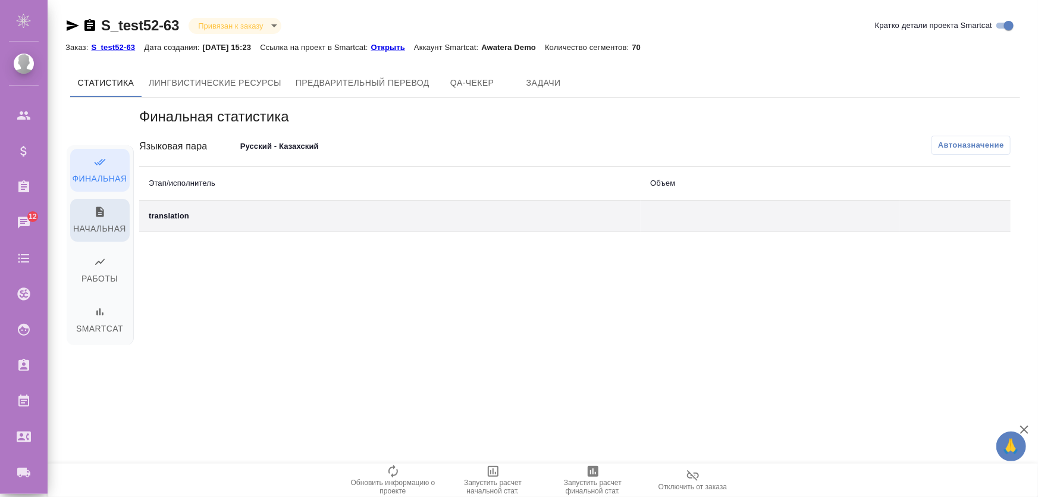
click at [111, 230] on span "Начальная" at bounding box center [99, 221] width 45 height 30
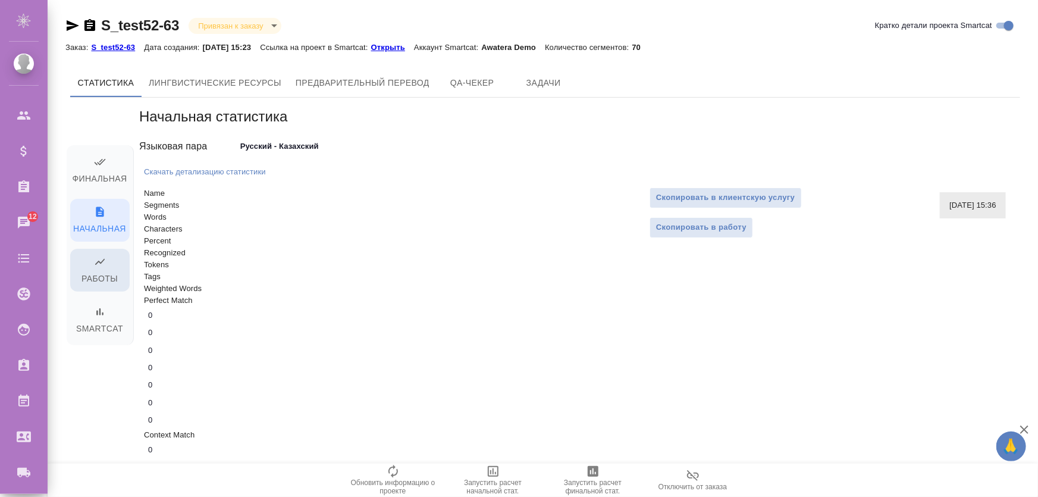
click at [105, 272] on span "Работы" at bounding box center [99, 271] width 45 height 30
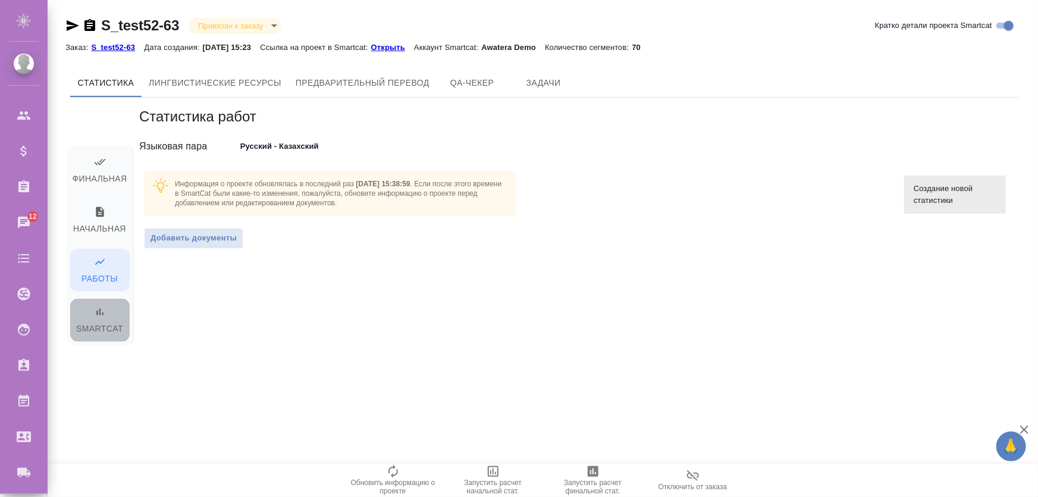
click at [105, 319] on span "Smartcat" at bounding box center [99, 321] width 45 height 30
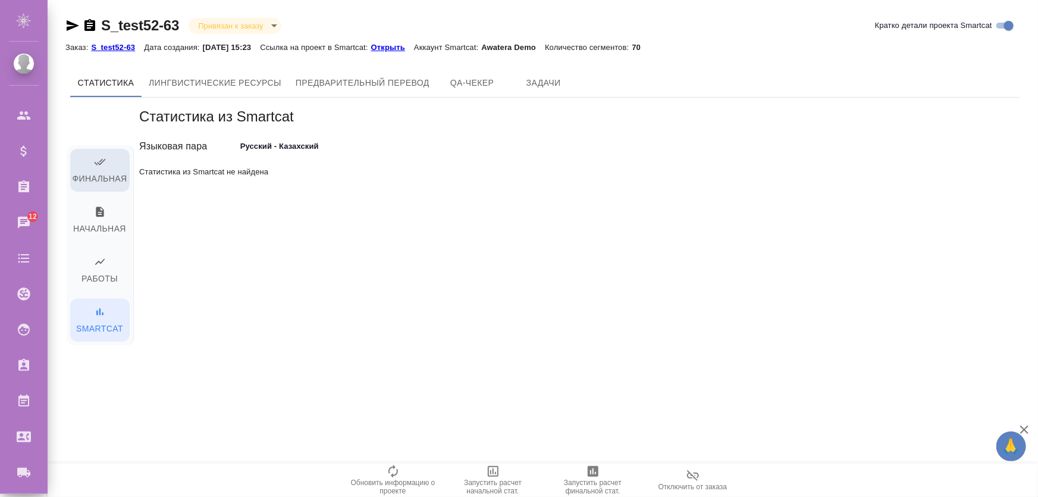
click at [117, 159] on span "Финальная" at bounding box center [99, 171] width 45 height 30
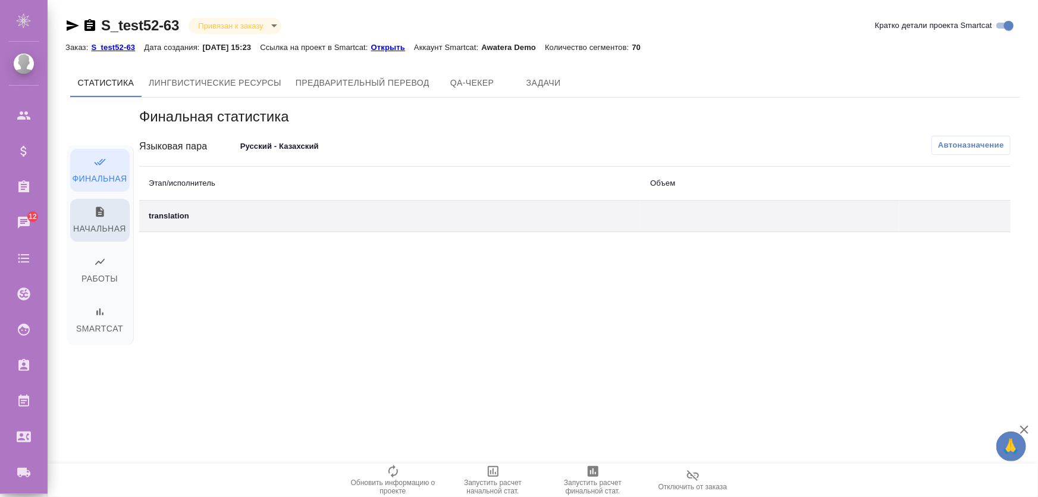
click at [93, 226] on span "Начальная" at bounding box center [99, 221] width 45 height 30
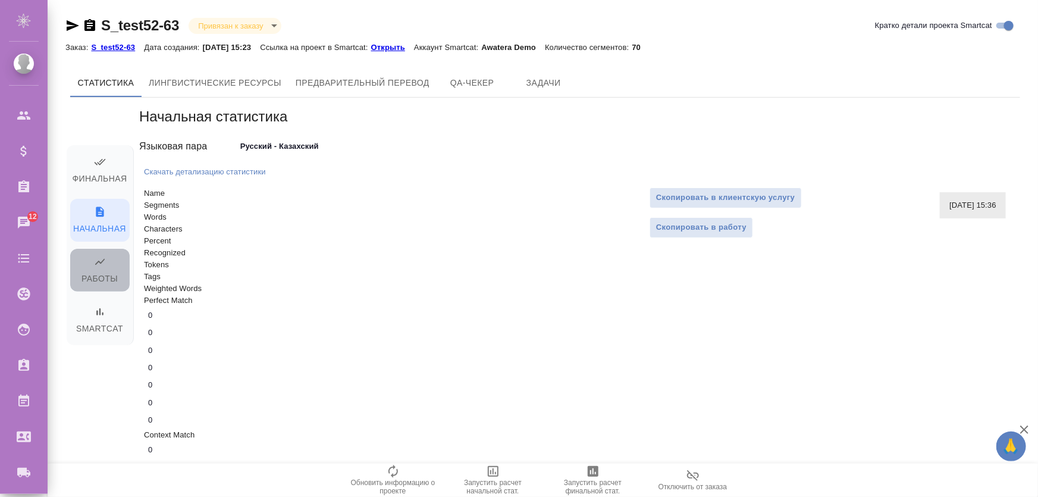
click at [101, 271] on span "Работы" at bounding box center [99, 271] width 45 height 30
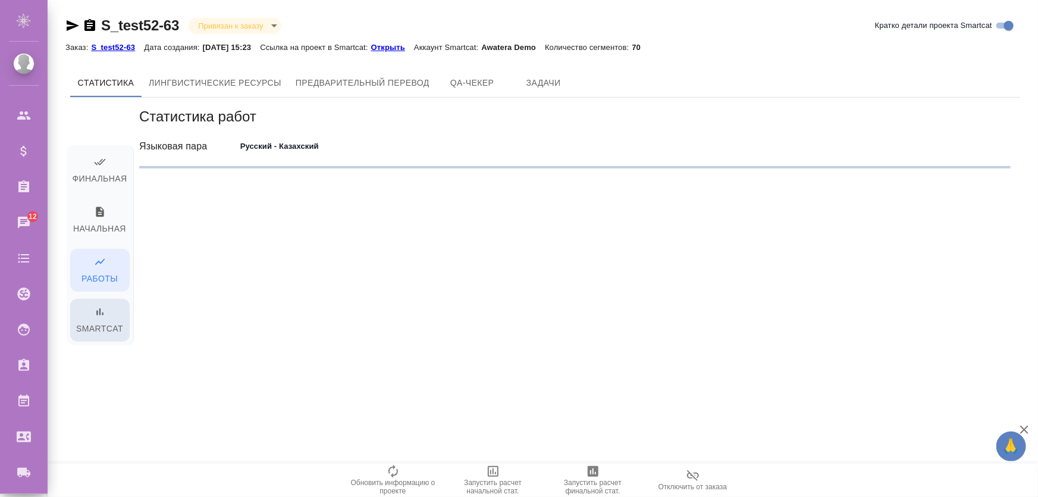
click at [106, 311] on span "Smartcat" at bounding box center [99, 321] width 45 height 30
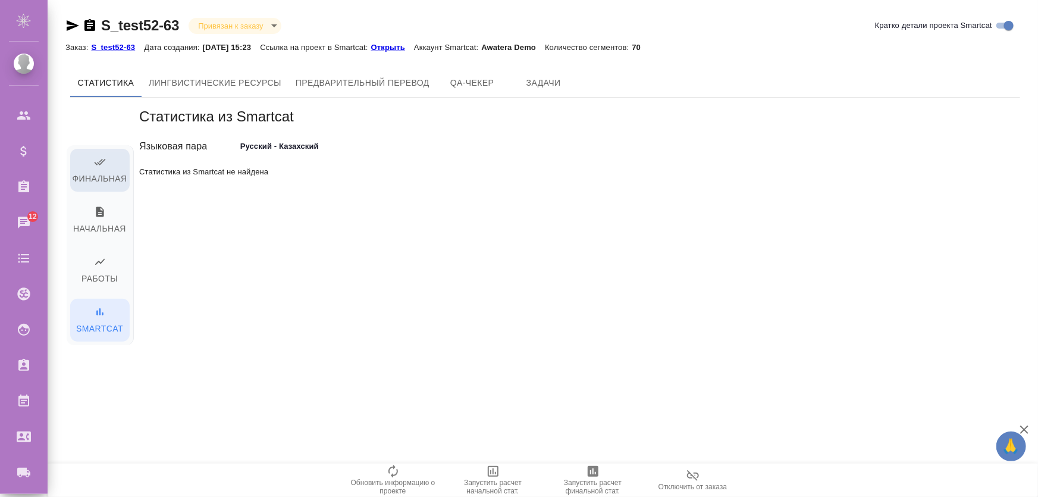
click at [93, 165] on span "Финальная" at bounding box center [99, 171] width 45 height 30
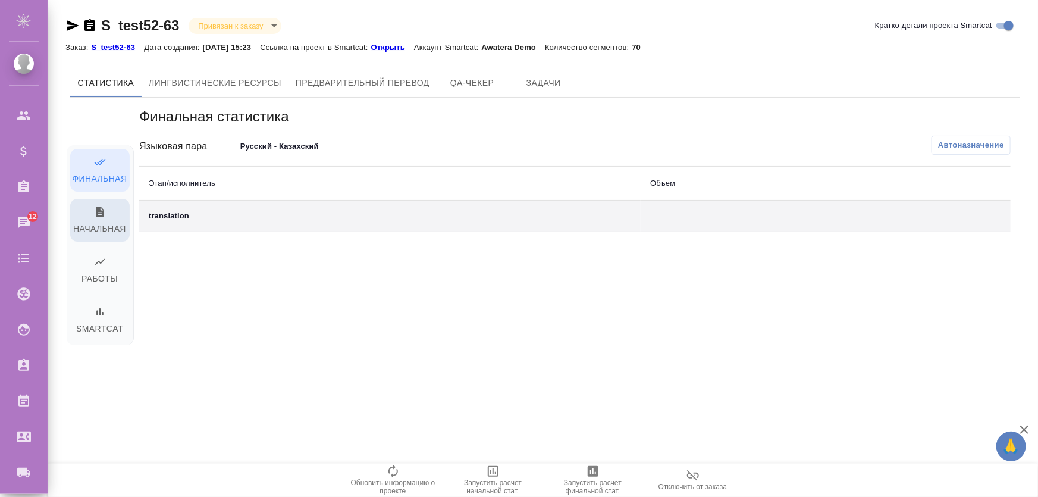
click at [104, 215] on icon "button" at bounding box center [100, 212] width 12 height 12
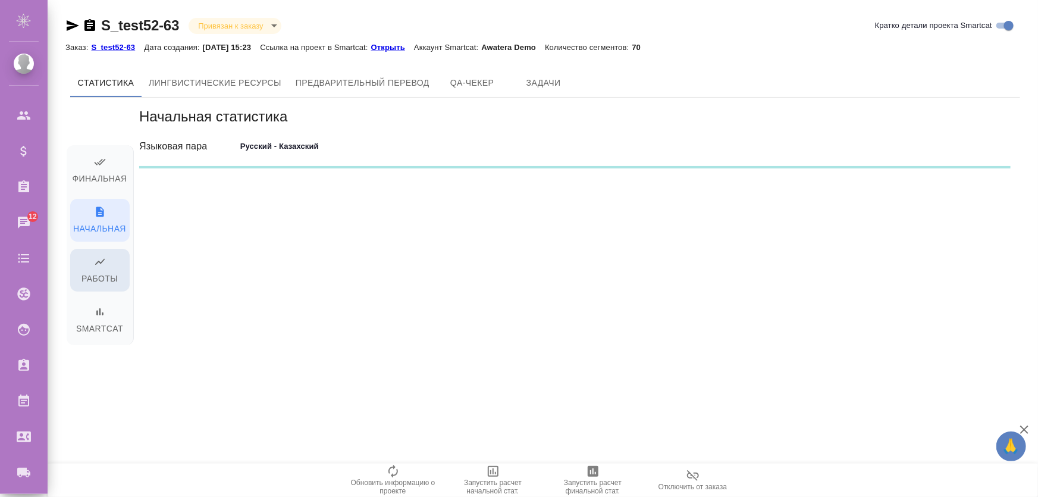
click at [102, 279] on span "Работы" at bounding box center [99, 271] width 45 height 30
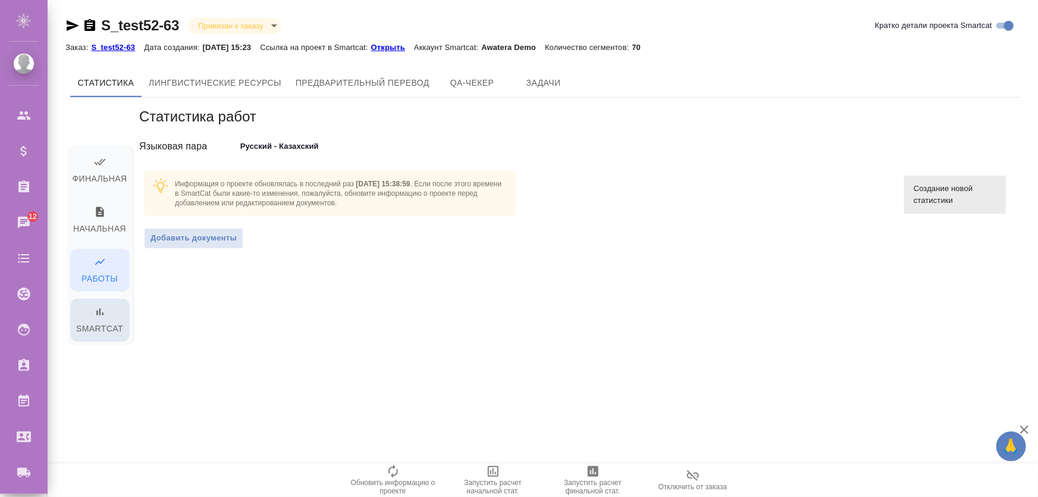
click at [101, 320] on span "Smartcat" at bounding box center [99, 321] width 45 height 30
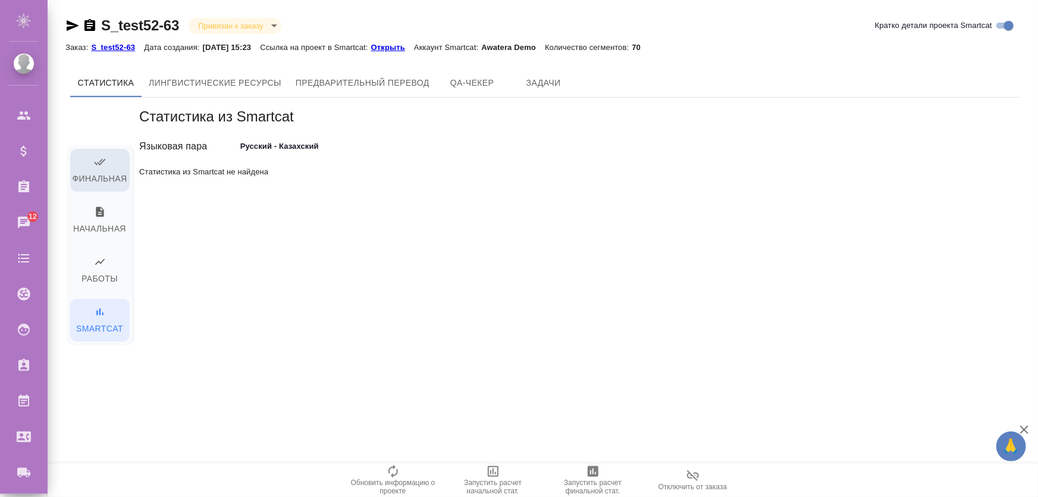
click at [98, 157] on icon "button" at bounding box center [100, 162] width 12 height 12
click at [98, 225] on span "Начальная" at bounding box center [99, 221] width 45 height 30
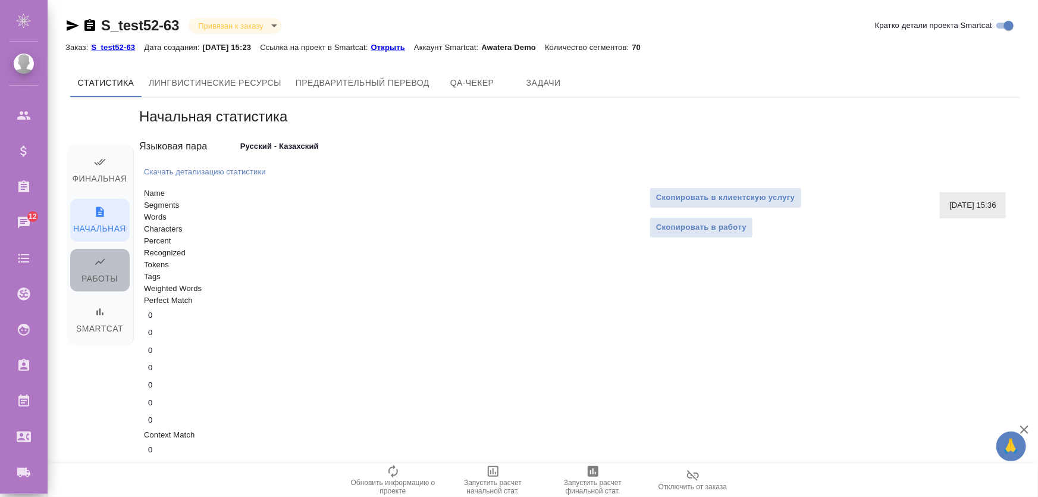
click at [93, 285] on span "Работы" at bounding box center [99, 271] width 45 height 30
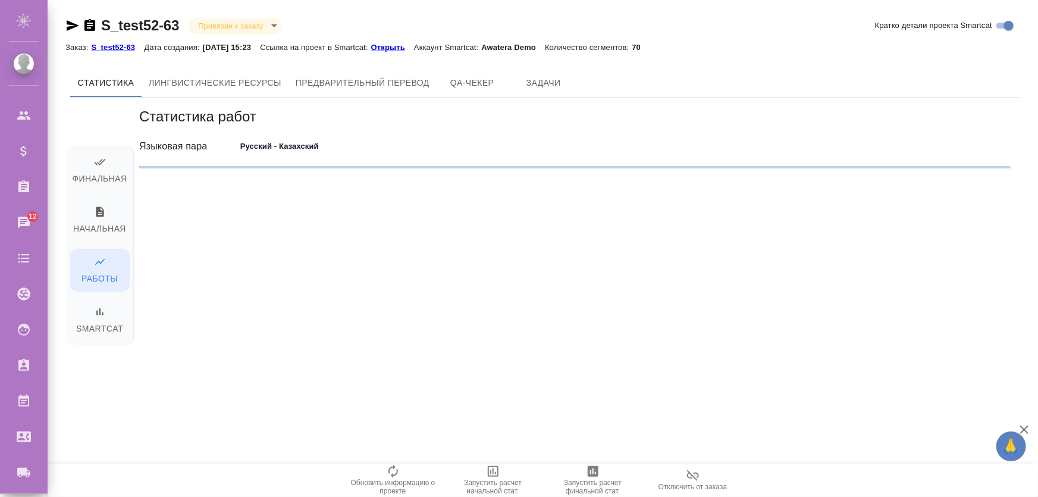
click at [89, 341] on div "Финальная Начальная Работы Smartcat" at bounding box center [100, 245] width 67 height 200
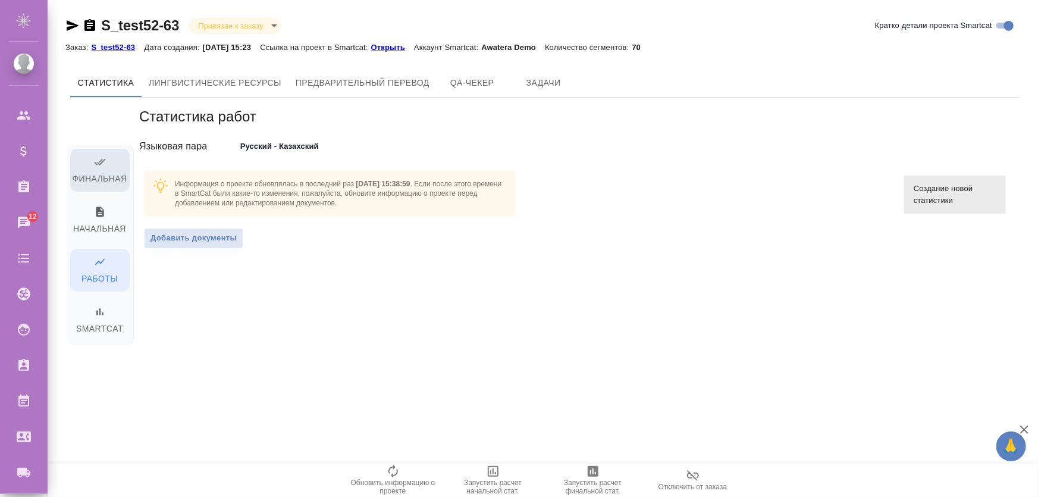
click at [108, 165] on span "Финальная" at bounding box center [99, 171] width 45 height 30
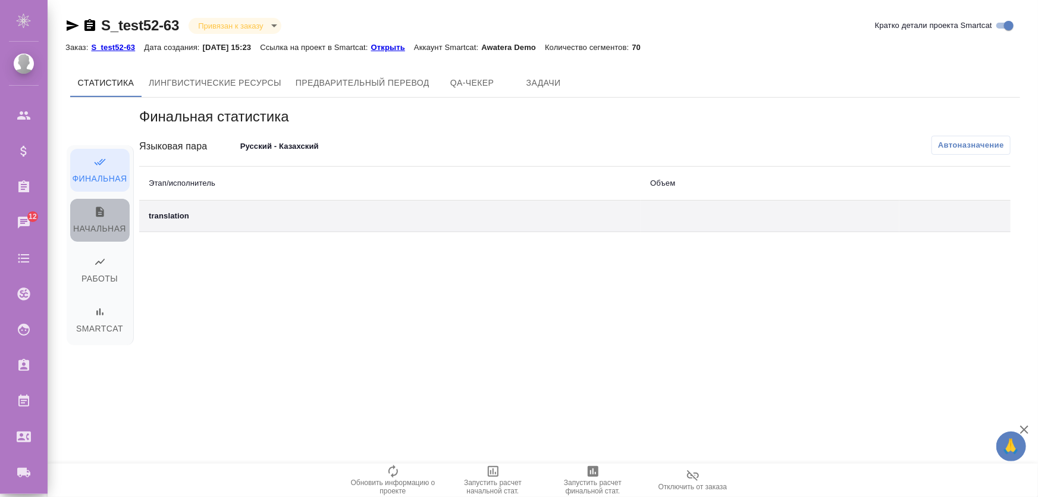
click at [105, 225] on span "Начальная" at bounding box center [99, 221] width 45 height 30
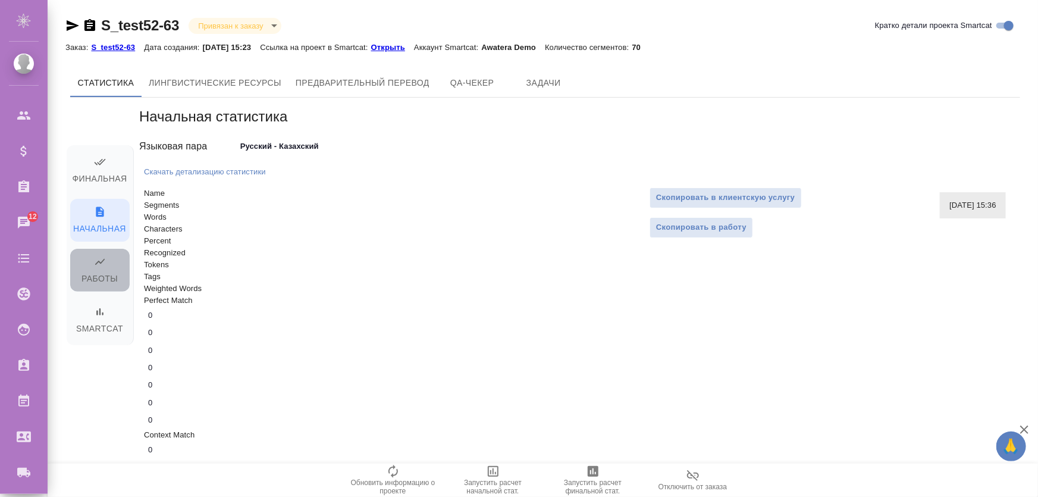
click at [102, 260] on icon "button" at bounding box center [100, 262] width 12 height 12
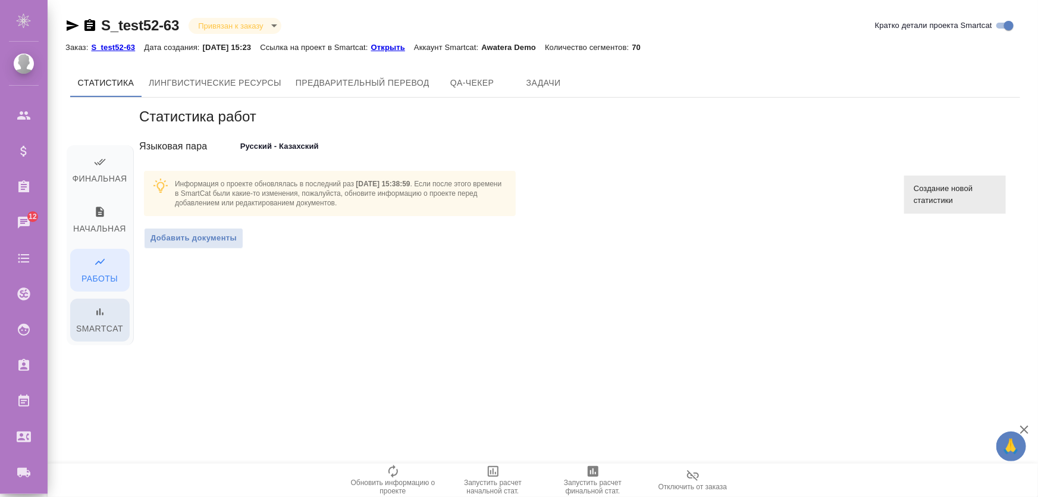
click at [103, 323] on span "Smartcat" at bounding box center [99, 321] width 45 height 30
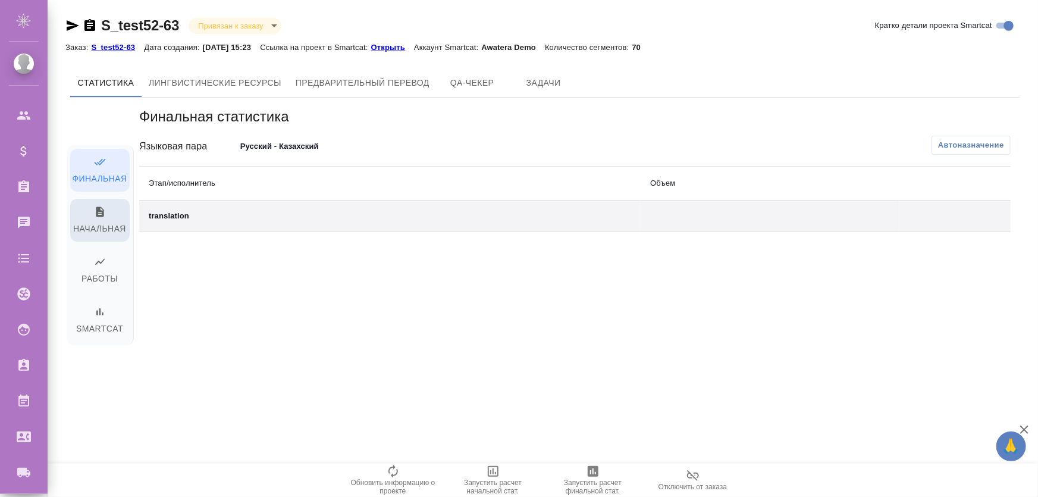
click at [105, 210] on icon "button" at bounding box center [100, 212] width 12 height 12
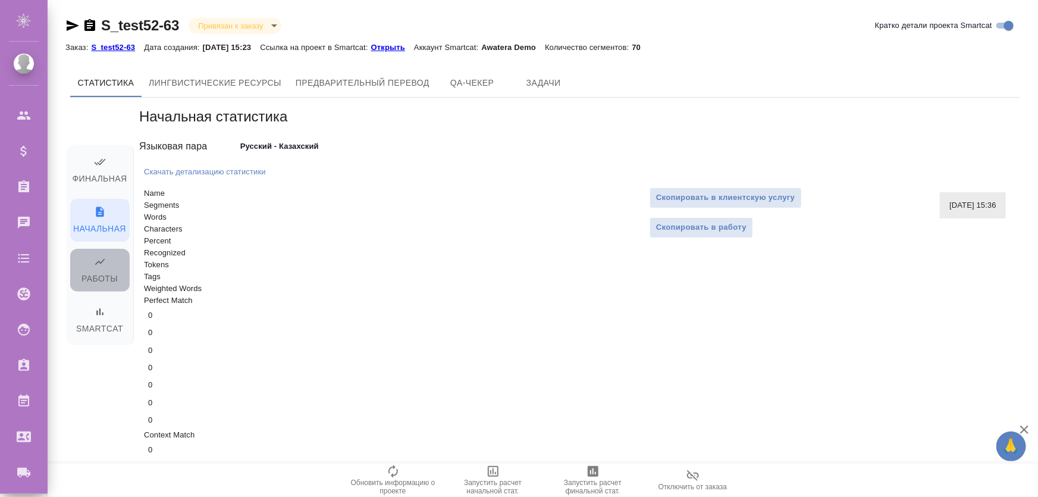
click at [103, 276] on span "Работы" at bounding box center [99, 271] width 45 height 30
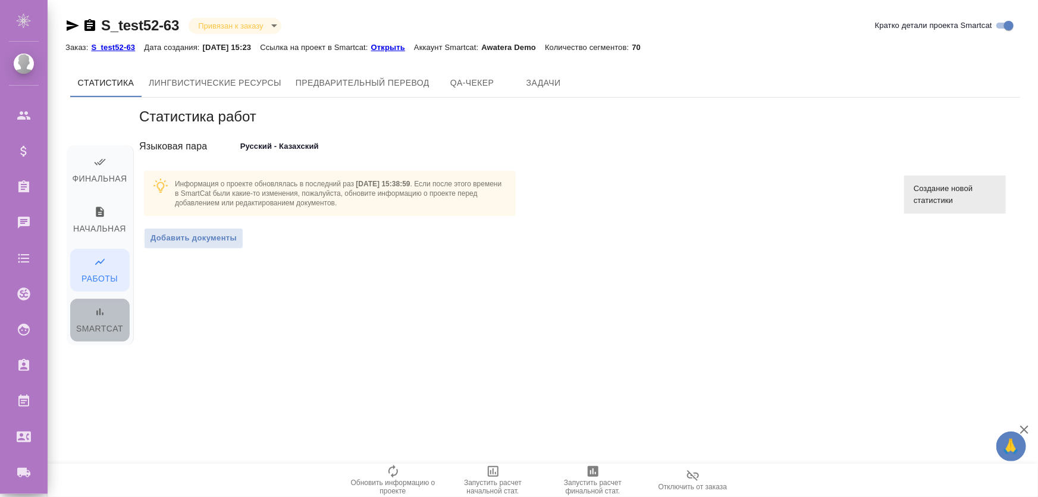
click at [104, 327] on span "Smartcat" at bounding box center [99, 321] width 45 height 30
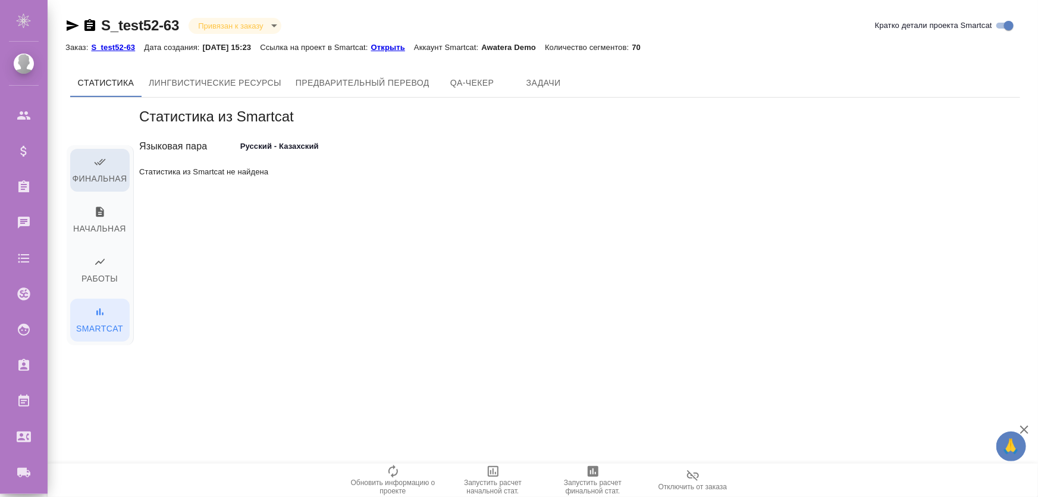
click at [114, 162] on span "Финальная" at bounding box center [99, 171] width 45 height 30
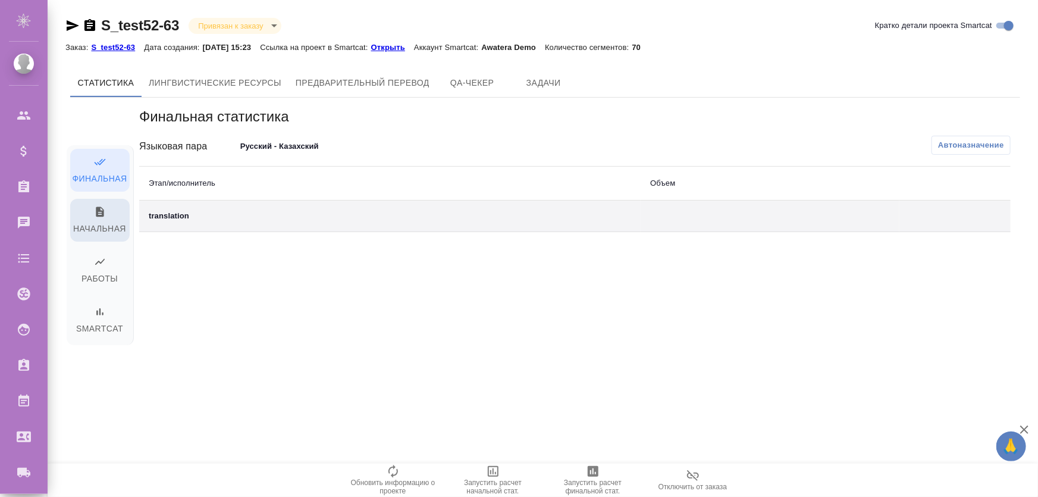
click at [110, 221] on span "Начальная" at bounding box center [99, 221] width 45 height 30
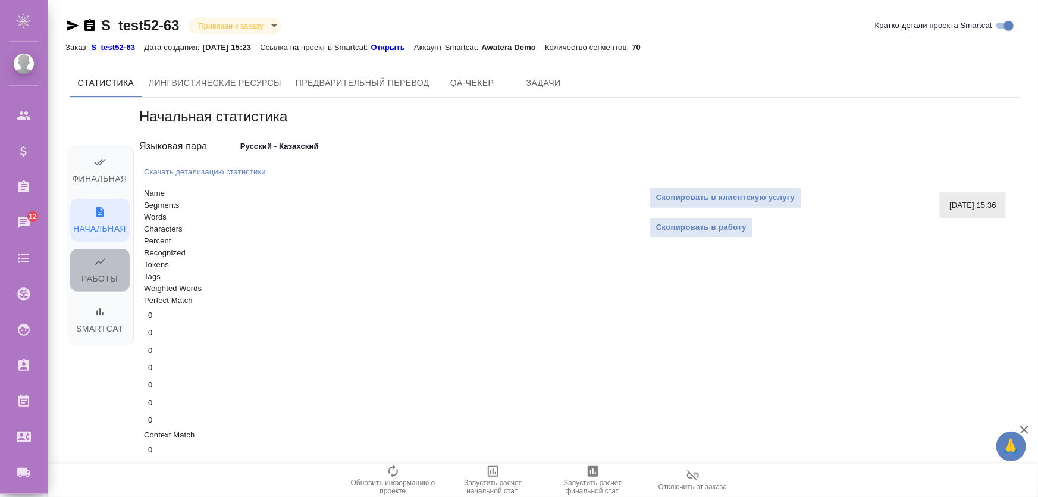
click at [92, 270] on span "Работы" at bounding box center [99, 271] width 45 height 30
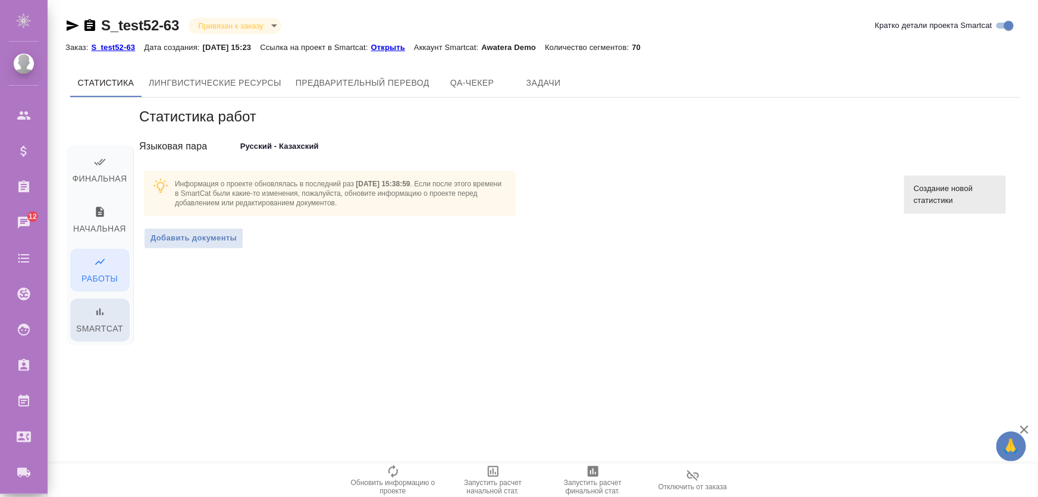
click at [95, 315] on icon "button" at bounding box center [100, 312] width 12 height 12
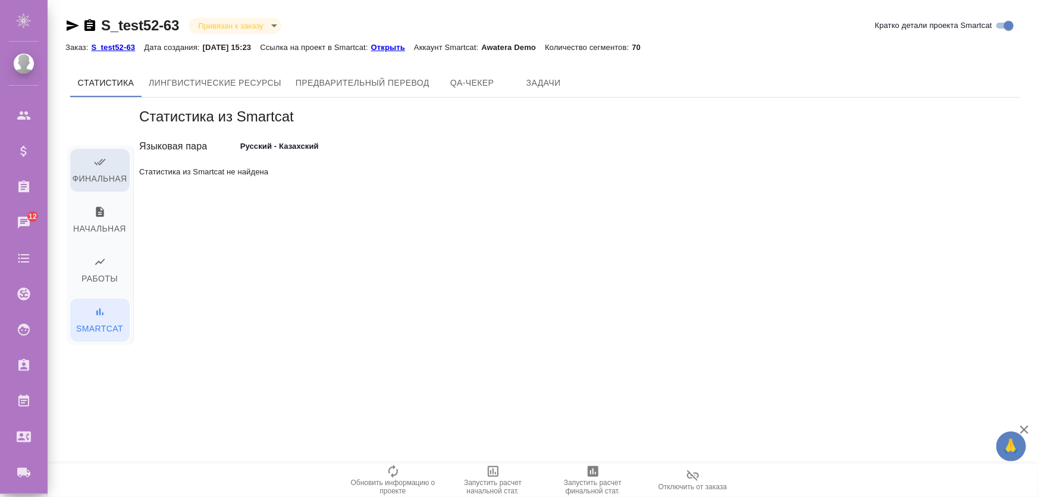
click at [115, 158] on span "Финальная" at bounding box center [99, 171] width 45 height 30
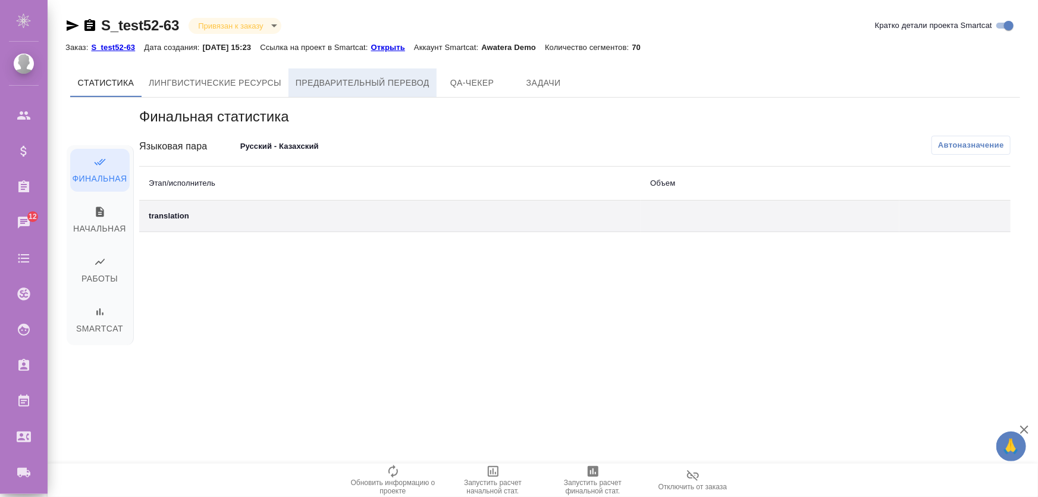
click at [346, 83] on span "Предварительный перевод" at bounding box center [363, 83] width 134 height 15
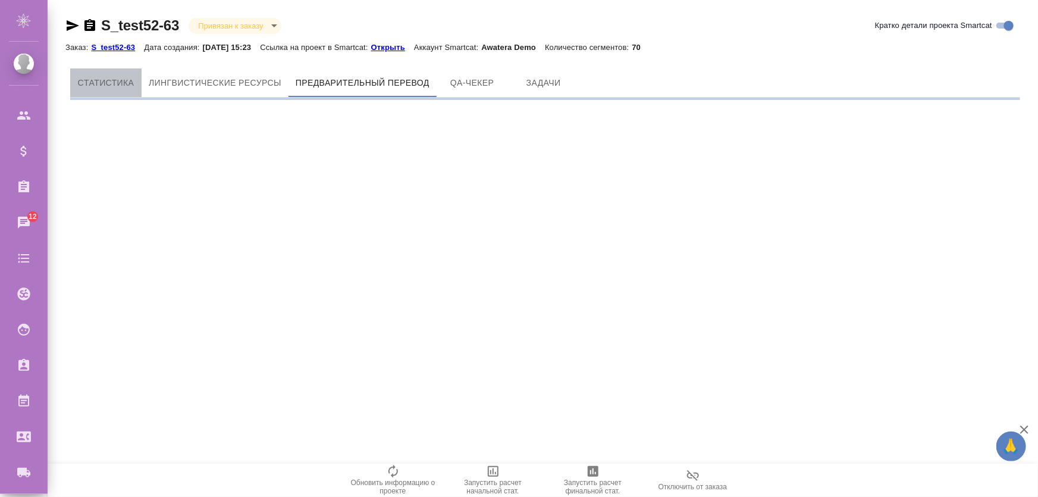
drag, startPoint x: 124, startPoint y: 78, endPoint x: 133, endPoint y: 96, distance: 20.8
click at [122, 81] on span "Cтатистика" at bounding box center [105, 83] width 57 height 15
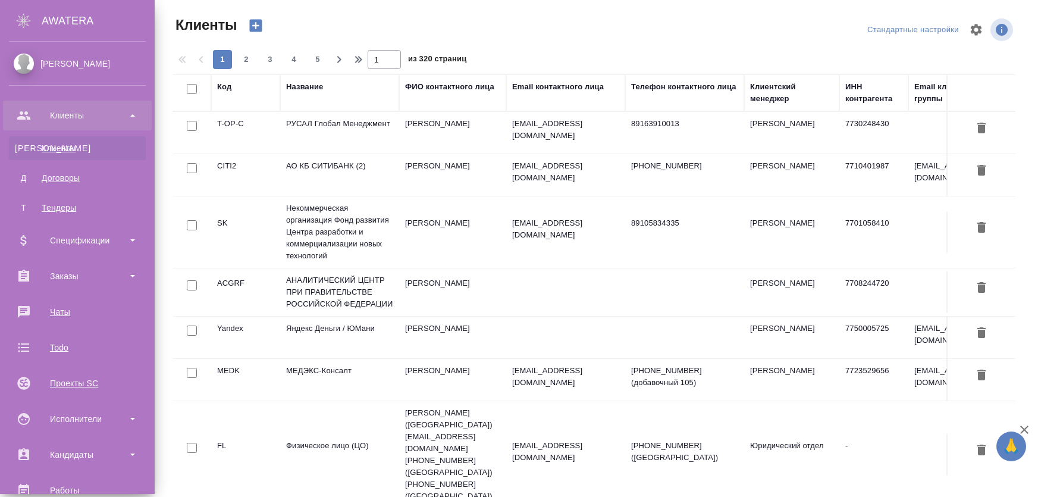
select select "RU"
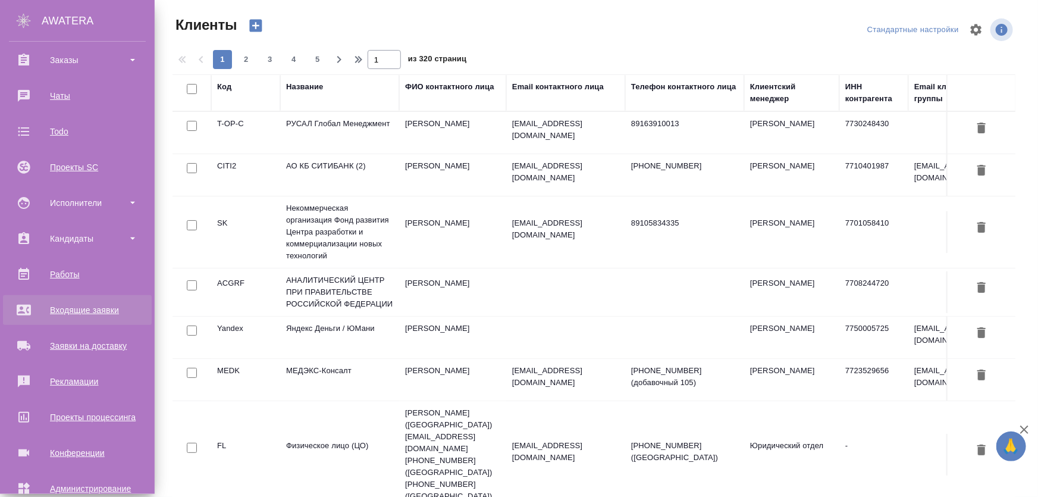
click at [95, 312] on div "Входящие заявки" at bounding box center [77, 310] width 137 height 18
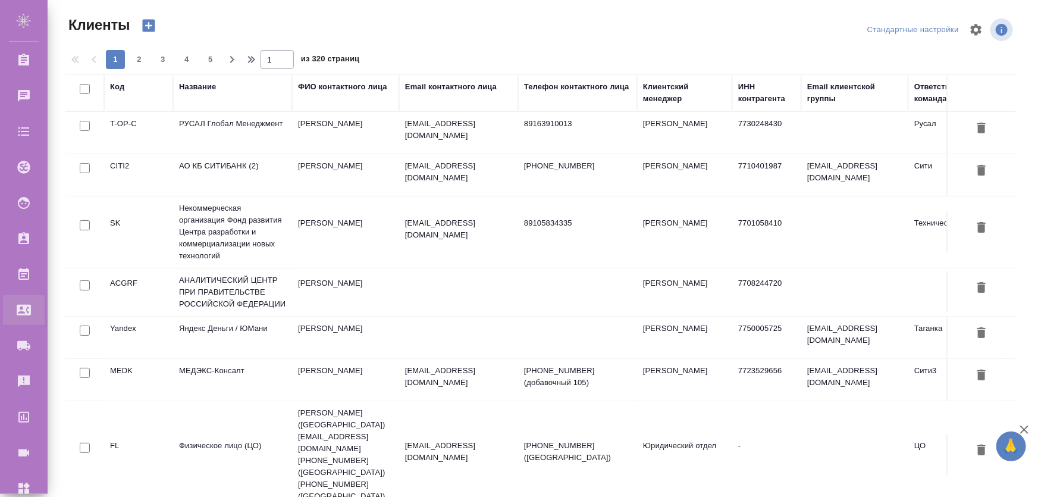
select select "RU"
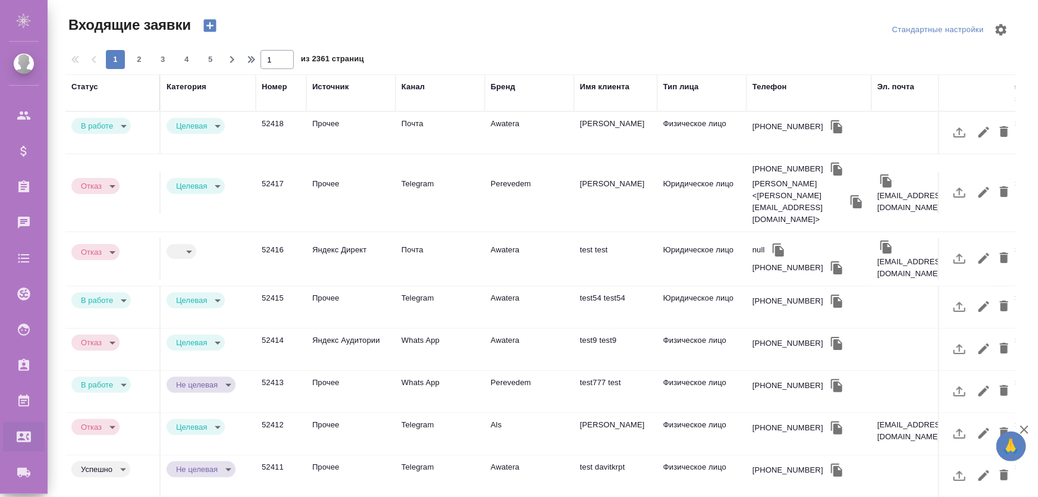
click at [329, 238] on td "Яндекс Директ" at bounding box center [350, 259] width 89 height 42
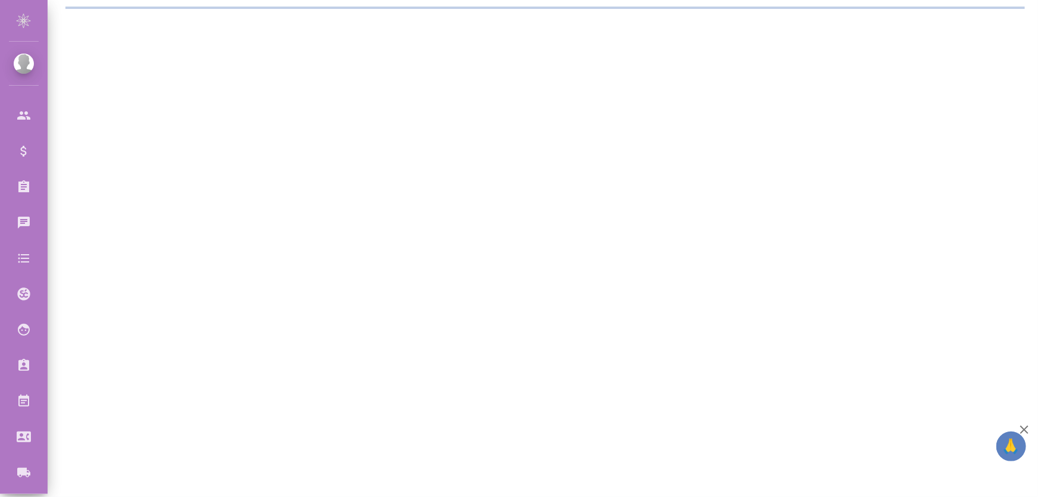
select select "RU"
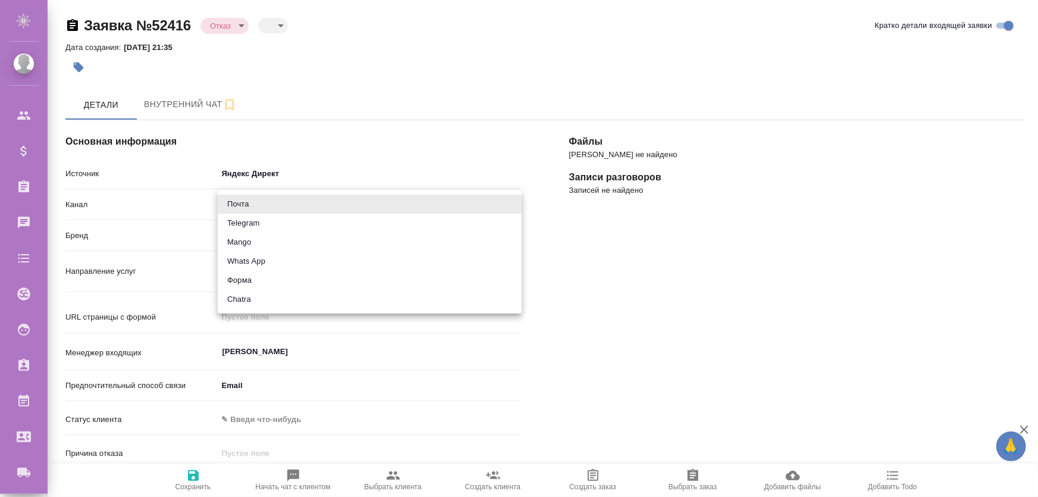
click at [252, 205] on body "🙏 .cls-1 fill:#fff; AWATERA [PERSON_NAME] Спецификации Заказы Чаты Todo Проекты…" at bounding box center [519, 296] width 1038 height 592
type textarea "x"
drag, startPoint x: 459, startPoint y: 128, endPoint x: 265, endPoint y: 214, distance: 211.8
click at [458, 128] on div at bounding box center [519, 248] width 1038 height 497
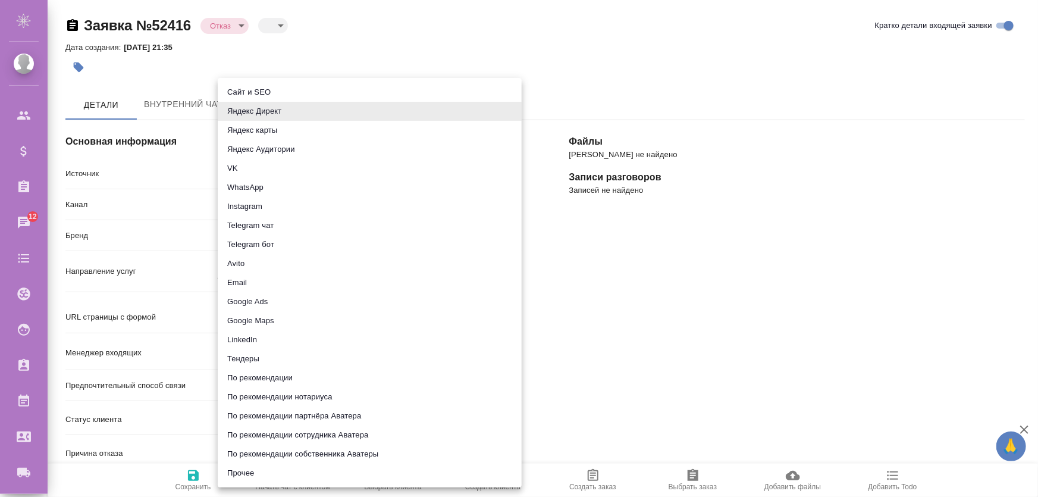
click at [270, 175] on body "🙏 .cls-1 fill:#fff; AWATERA [PERSON_NAME] Спецификации Заказы 12 Чаты Todo Прое…" at bounding box center [519, 296] width 1038 height 592
click at [262, 477] on li "Прочее" at bounding box center [370, 472] width 304 height 19
type input "other"
type textarea "x"
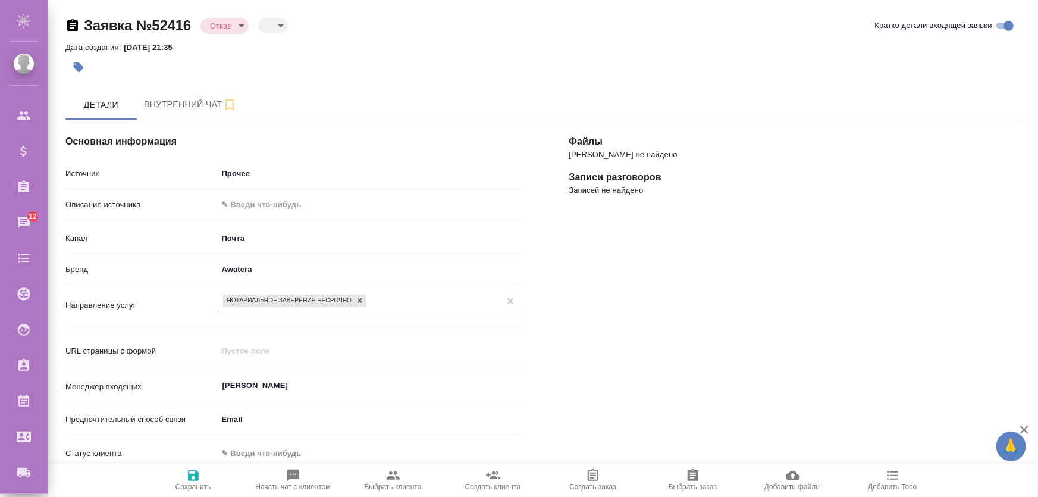
click at [186, 484] on span "Сохранить" at bounding box center [193, 486] width 36 height 8
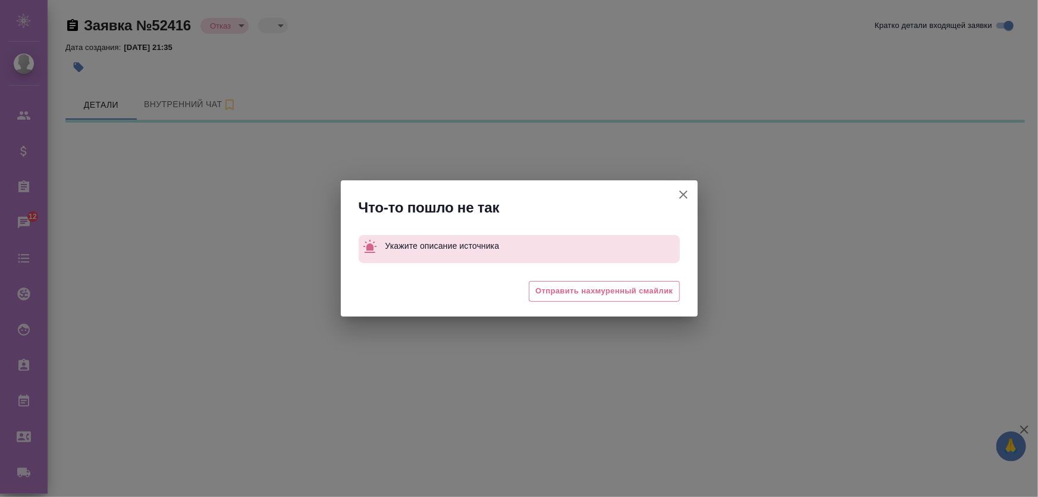
select select "RU"
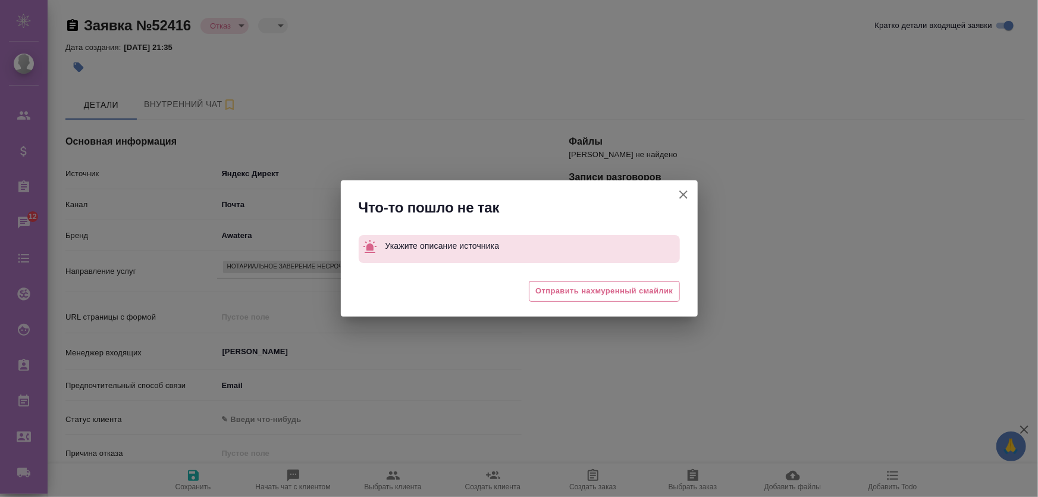
click at [678, 193] on icon "button" at bounding box center [683, 194] width 14 height 14
type textarea "x"
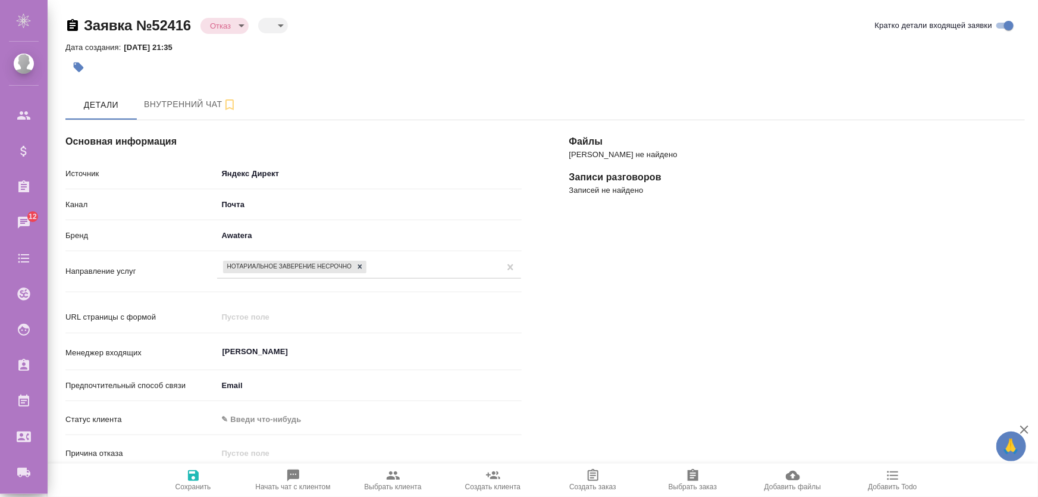
click at [280, 178] on body "🙏 .cls-1 fill:#fff; AWATERA [PERSON_NAME] Спецификации Заказы 12 Чаты Todo Прое…" at bounding box center [519, 296] width 1038 height 592
click at [278, 176] on body "🙏 .cls-1 fill:#fff; AWATERA [PERSON_NAME] Спецификации Заказы 12 Чаты Todo Прое…" at bounding box center [519, 296] width 1038 height 592
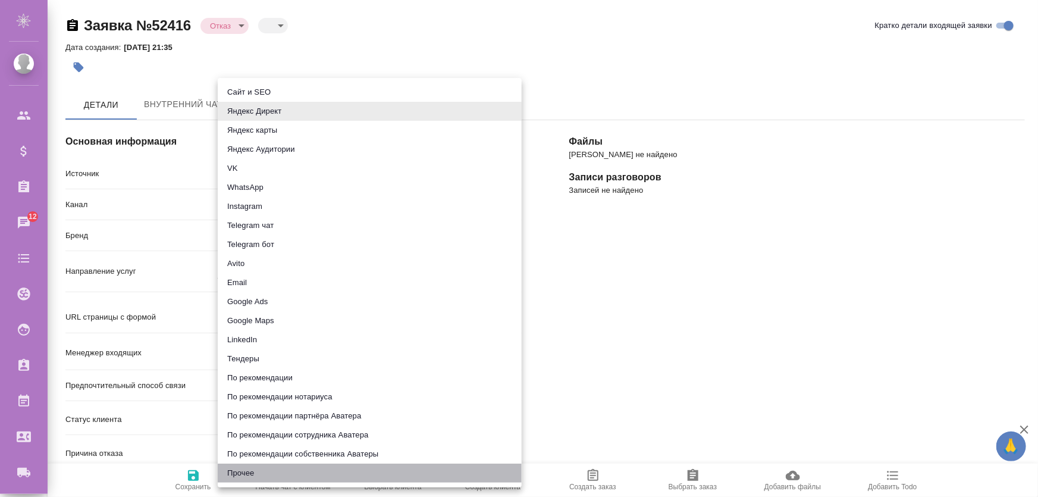
click at [261, 474] on li "Прочее" at bounding box center [370, 472] width 304 height 19
type input "other"
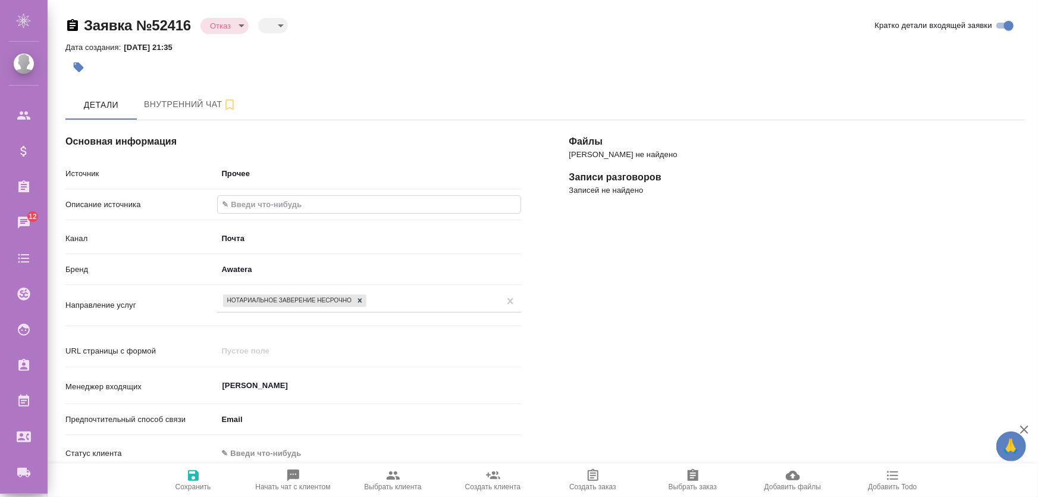
click at [249, 208] on input "text" at bounding box center [369, 204] width 303 height 17
type textarea "x"
